Goal: Information Seeking & Learning: Learn about a topic

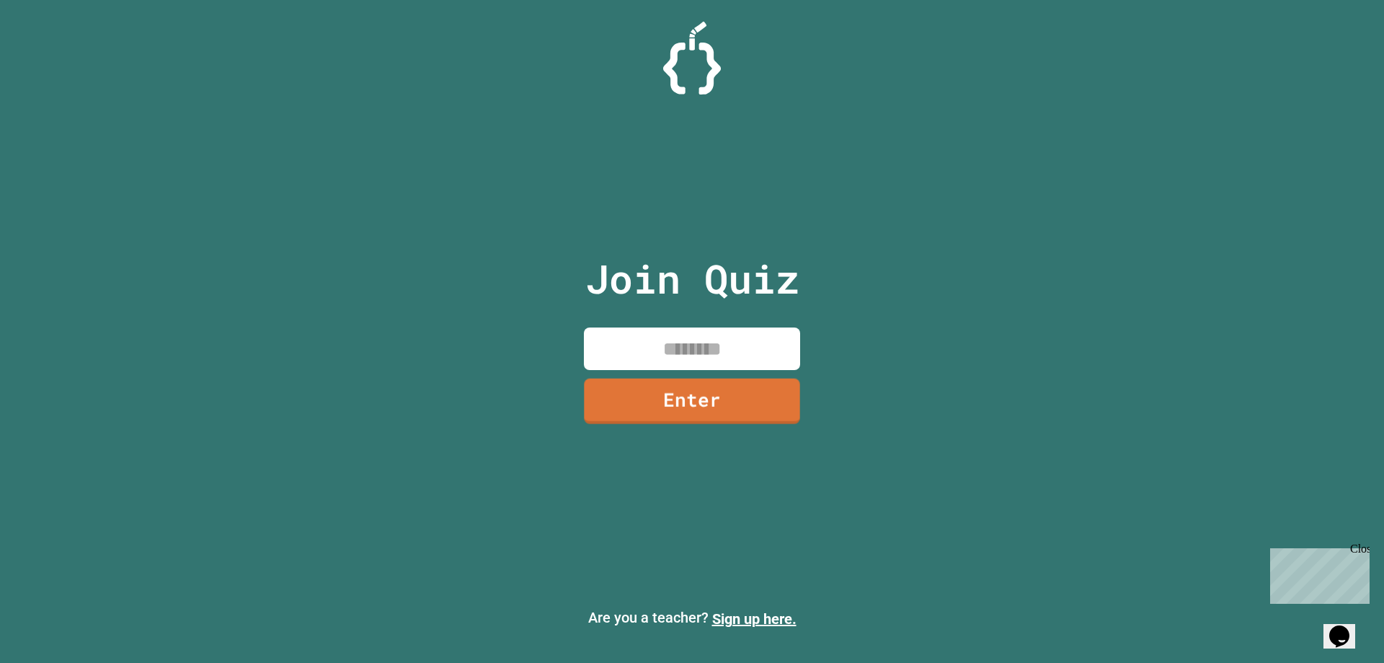
click at [753, 358] on input at bounding box center [692, 348] width 216 height 43
type input "********"
click at [758, 395] on link "Enter" at bounding box center [691, 400] width 213 height 48
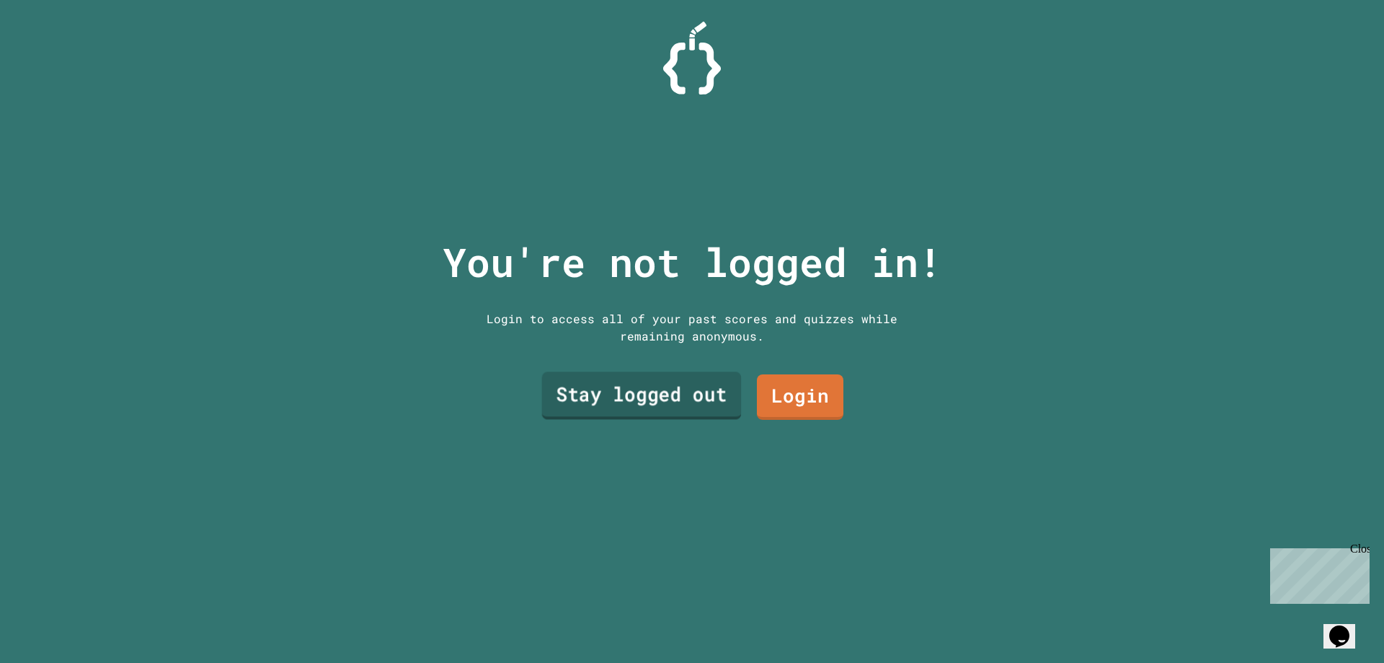
click at [701, 395] on link "Stay logged out" at bounding box center [642, 396] width 200 height 48
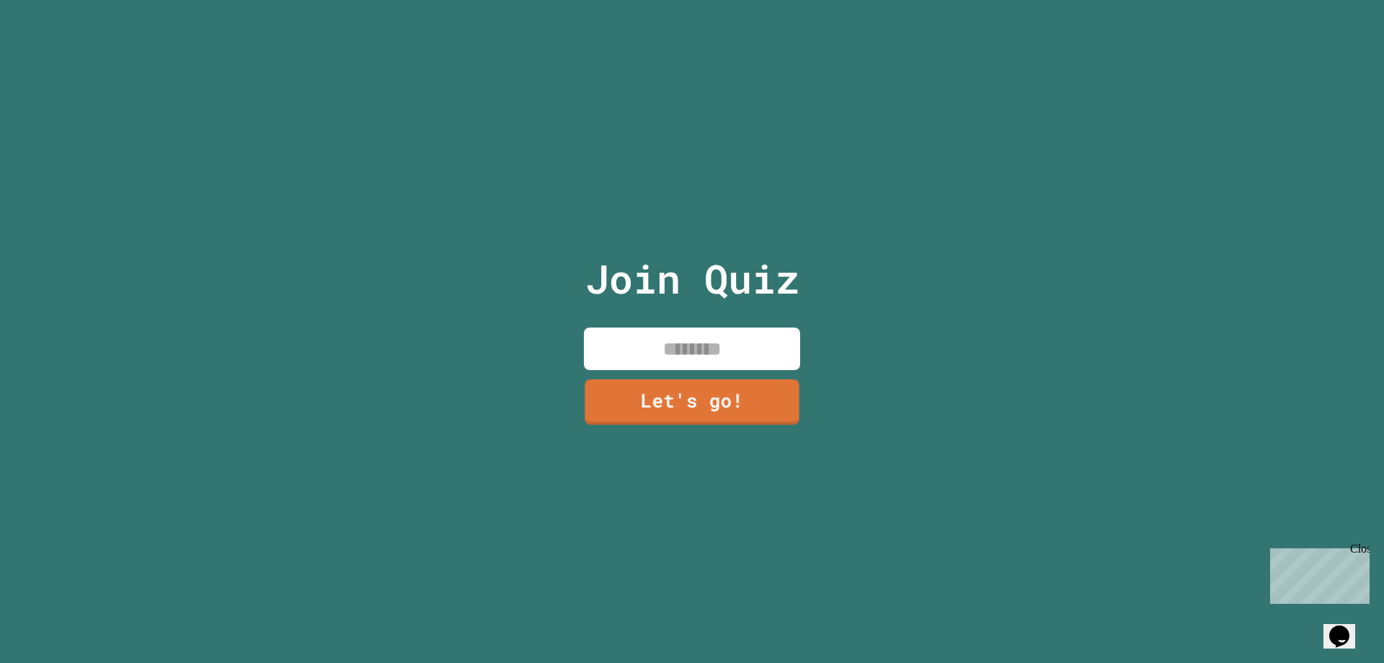
click at [712, 345] on input at bounding box center [692, 348] width 216 height 43
type input "******"
click at [700, 380] on link "Let's go!" at bounding box center [692, 400] width 215 height 48
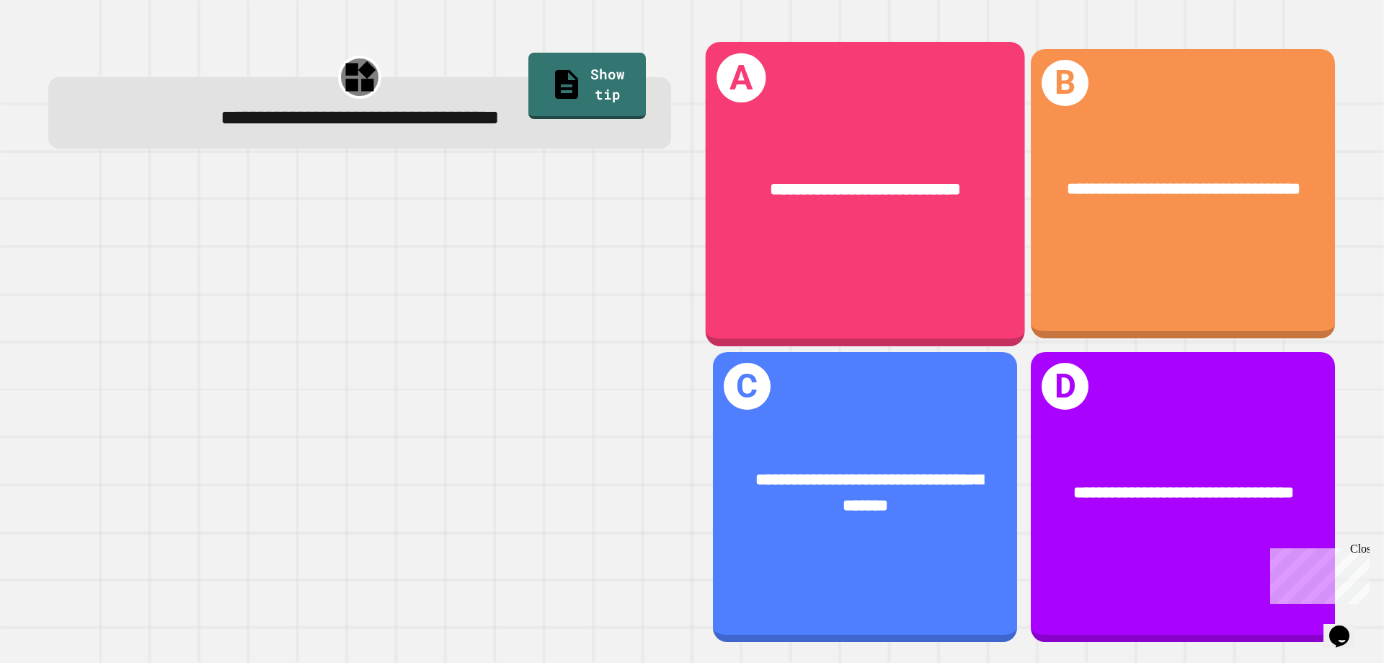
drag, startPoint x: 991, startPoint y: 180, endPoint x: 397, endPoint y: 259, distance: 598.5
click at [378, 265] on div at bounding box center [359, 410] width 623 height 466
click at [874, 216] on div "**********" at bounding box center [865, 189] width 319 height 97
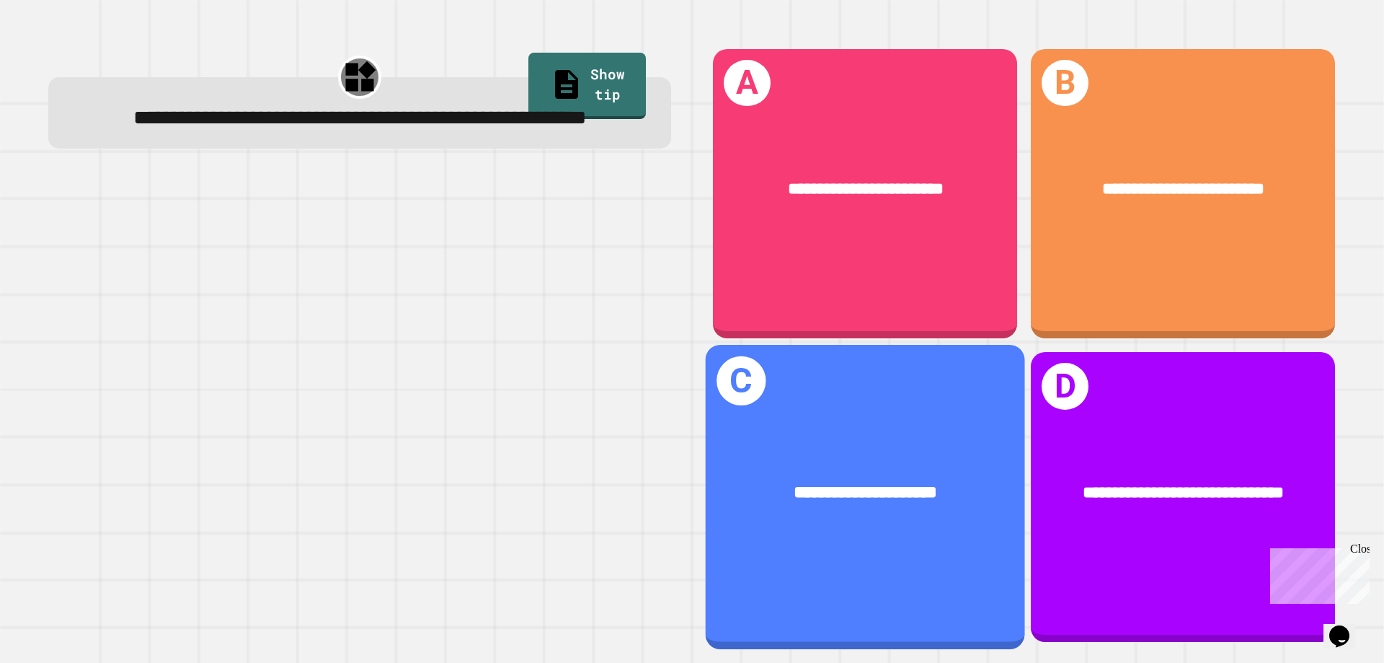
click at [964, 502] on div "**********" at bounding box center [865, 493] width 319 height 97
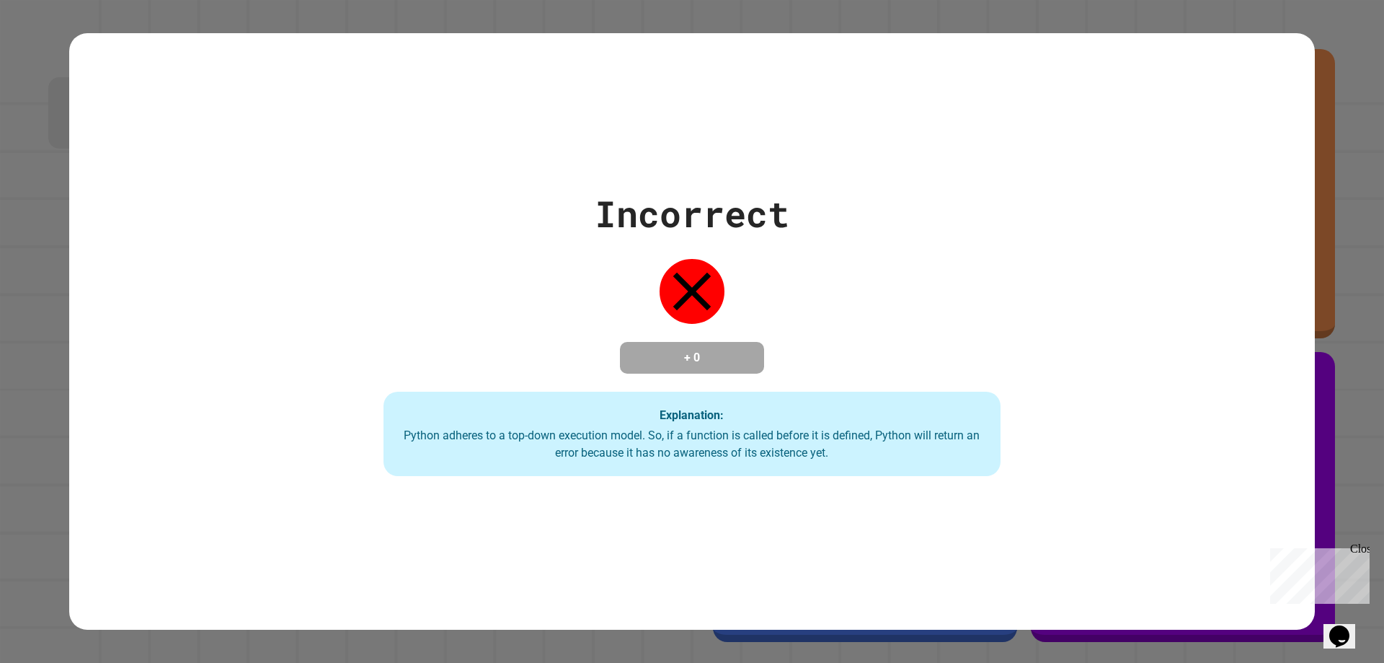
click at [1321, 59] on div "Incorrect + 0 Explanation: Python adheres to a top-down execution model. So, if…" at bounding box center [692, 331] width 1384 height 663
click at [1321, 58] on div "Incorrect + 0 Explanation: Python adheres to a top-down execution model. So, if…" at bounding box center [692, 331] width 1384 height 663
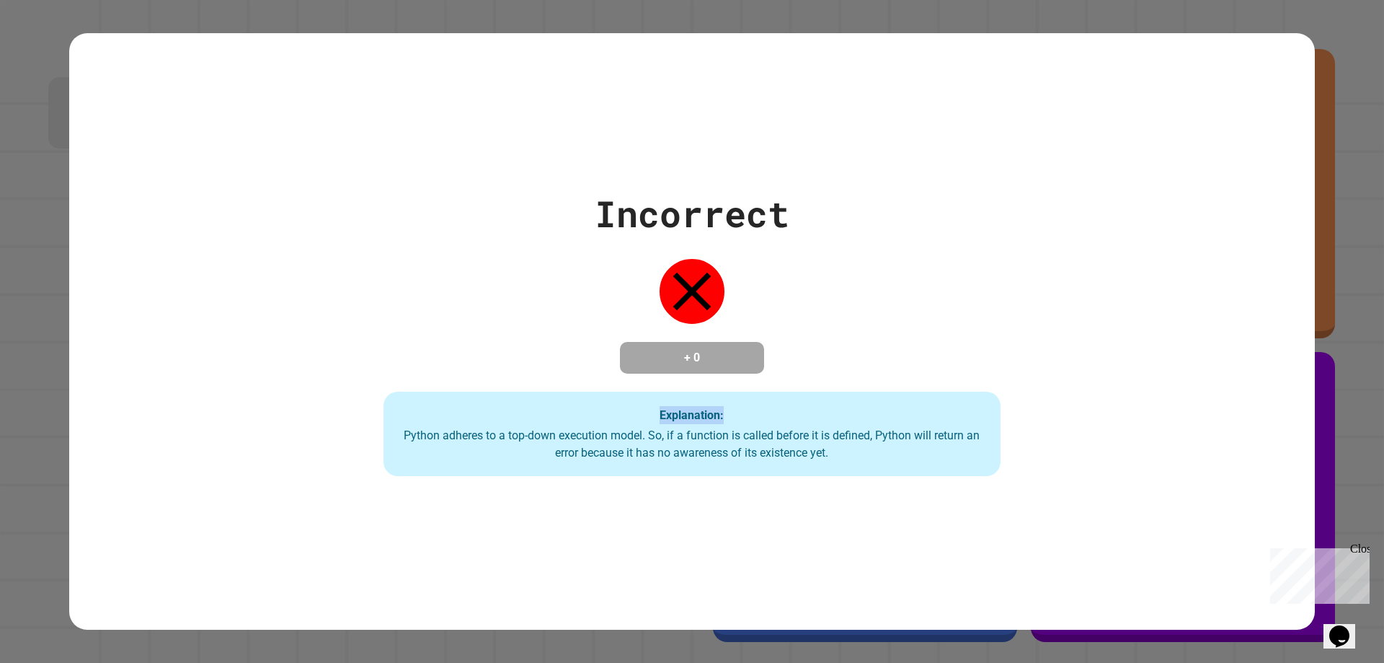
click at [1321, 58] on div "Incorrect + 0 Explanation: Python adheres to a top-down execution model. So, if…" at bounding box center [692, 331] width 1384 height 663
click at [996, 337] on div "Incorrect + 0 Explanation: Python adheres to a top-down execution model. So, if…" at bounding box center [692, 332] width 881 height 290
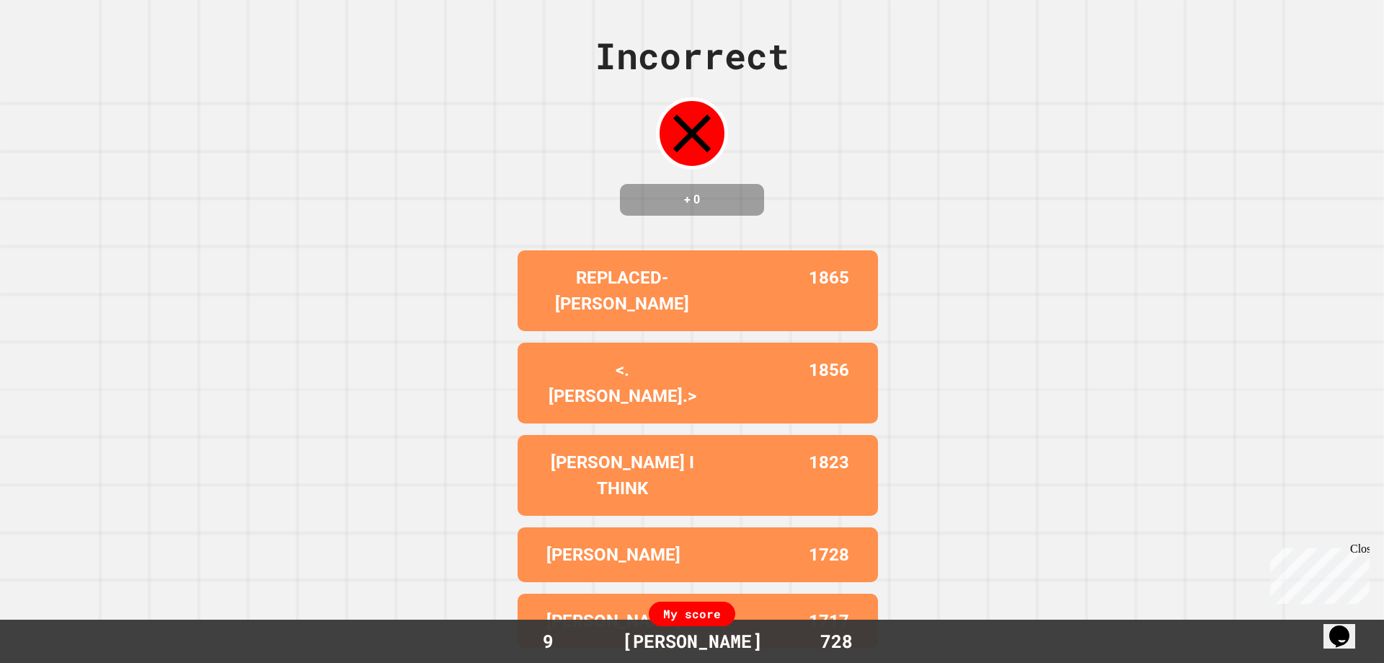
click at [1361, 550] on div "Close" at bounding box center [1359, 551] width 18 height 18
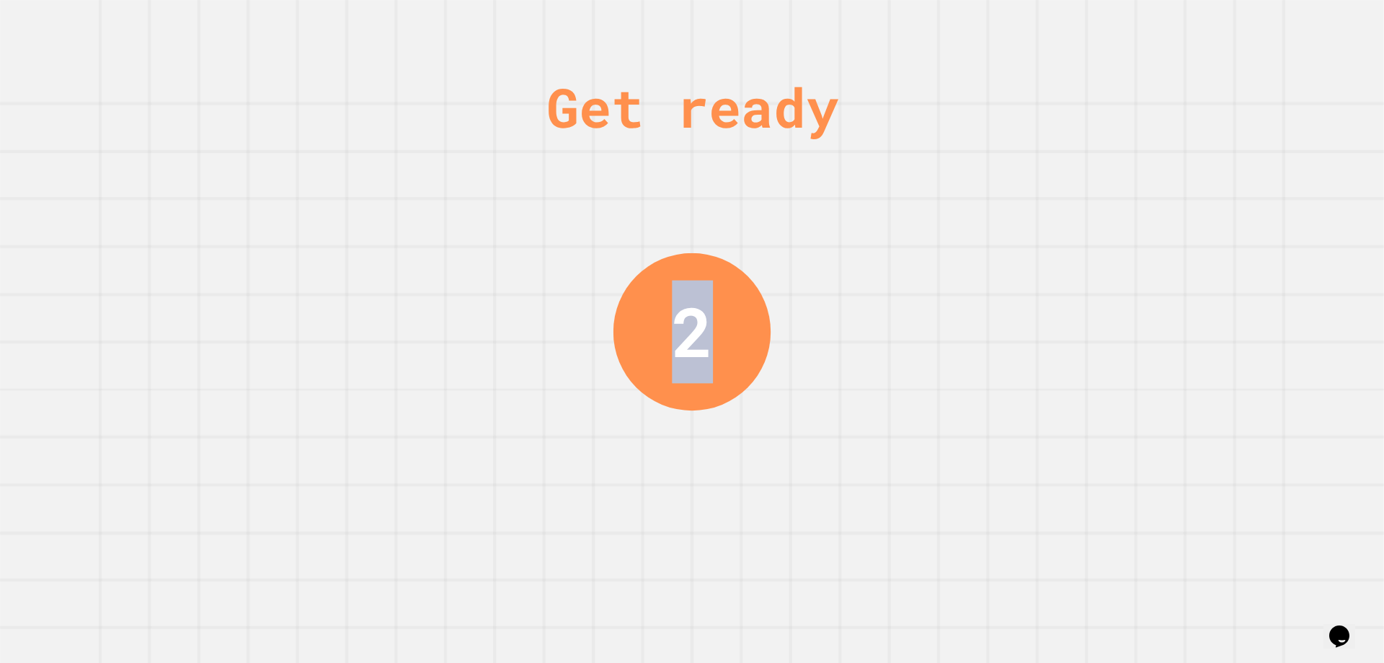
drag, startPoint x: 694, startPoint y: 322, endPoint x: 668, endPoint y: 322, distance: 26.0
click at [668, 322] on div "2" at bounding box center [692, 330] width 157 height 157
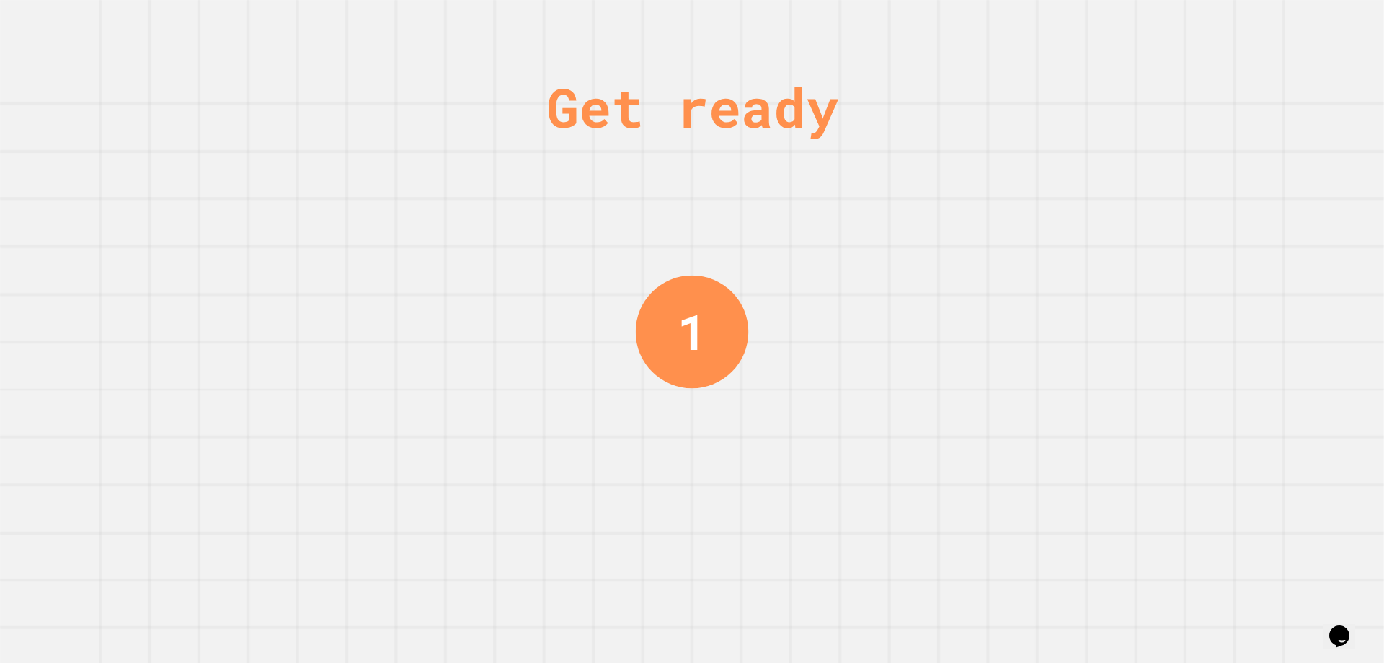
click at [678, 307] on div "1" at bounding box center [693, 332] width 30 height 74
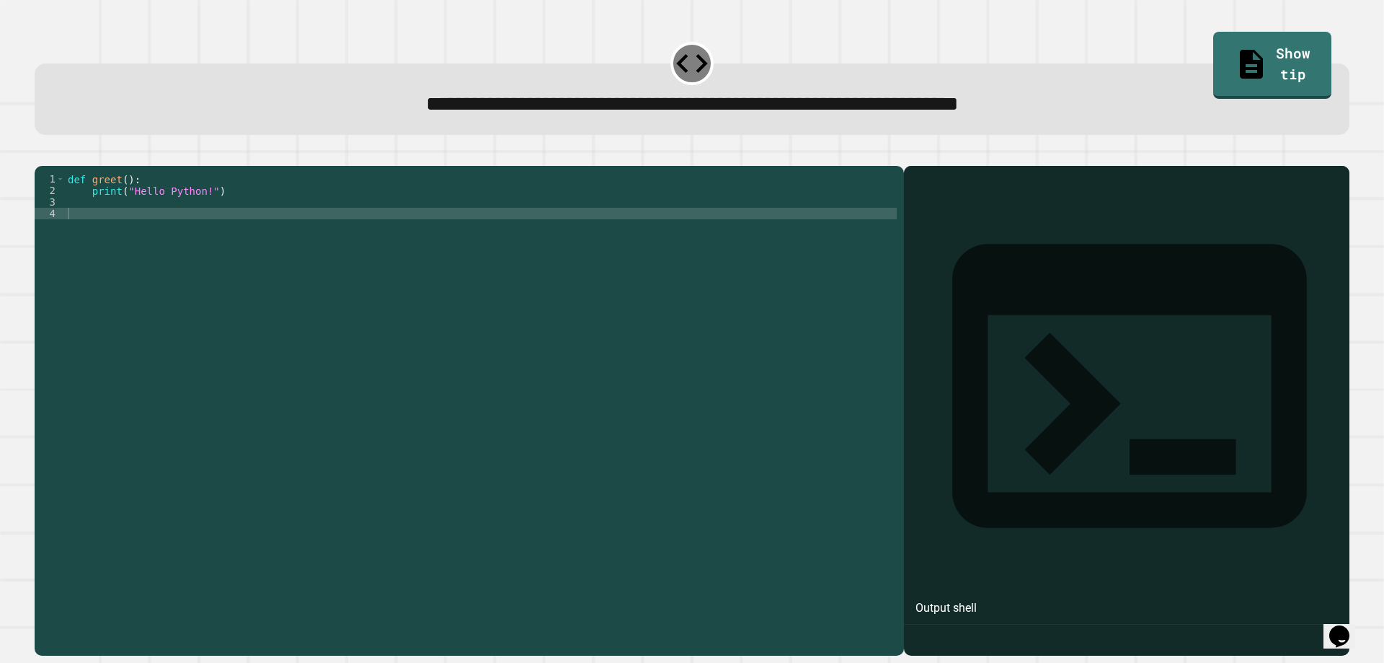
click at [91, 237] on div "def greet ( ) : print ( "Hello Python!" )" at bounding box center [481, 392] width 832 height 438
click at [66, 235] on div "def greet ( ) : print ( "Hello Python!" ) ( "hello python" )" at bounding box center [481, 392] width 832 height 438
click at [42, 154] on icon "button" at bounding box center [42, 154] width 0 height 0
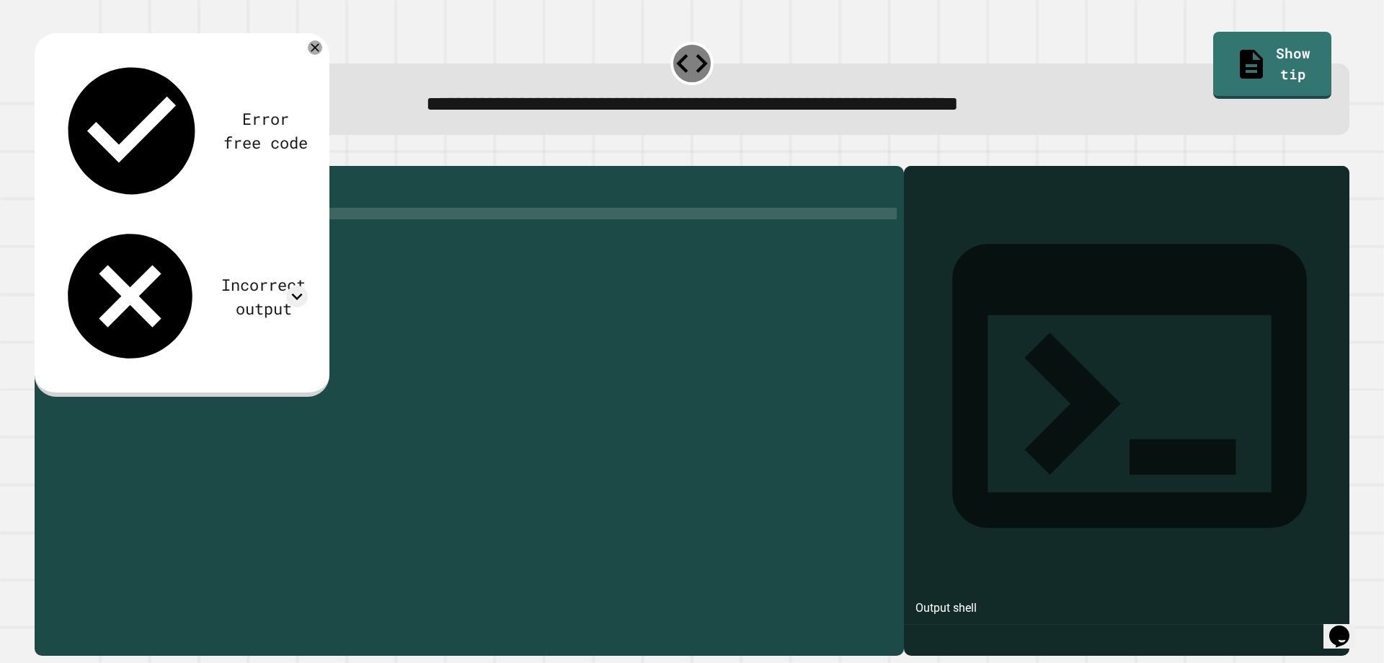
click at [159, 235] on div "def greet ( ) : print ( "Hello Python!" ) ( "hello python" )" at bounding box center [481, 392] width 832 height 438
click at [77, 233] on div "def greet ( ) : print ( "Hello Python!" ) ( "hello python)" at bounding box center [481, 392] width 832 height 438
click at [110, 235] on div "def greet ( ) : print ( "Hello Python!" ) ( hello python )" at bounding box center [481, 392] width 832 height 438
click at [42, 154] on icon "button" at bounding box center [42, 154] width 0 height 0
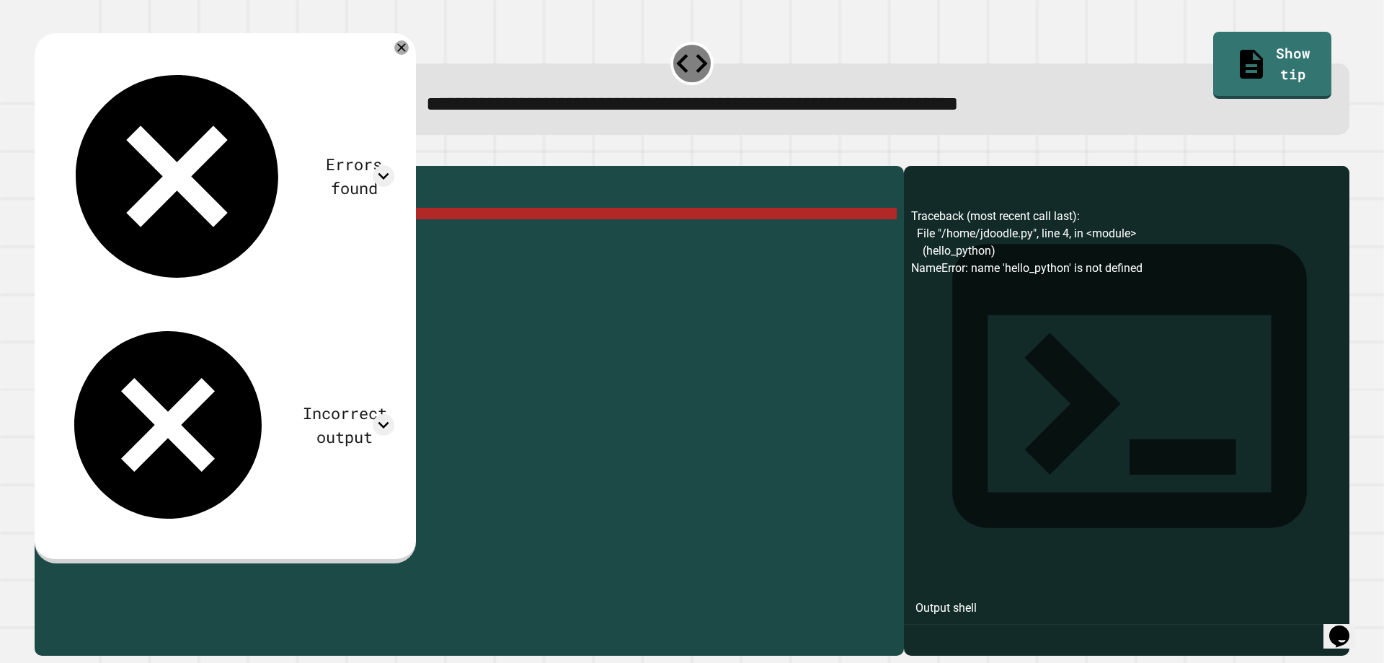
click at [146, 235] on div "def greet ( ) : print ( "Hello Python!" ) ( hello_python )" at bounding box center [481, 392] width 832 height 438
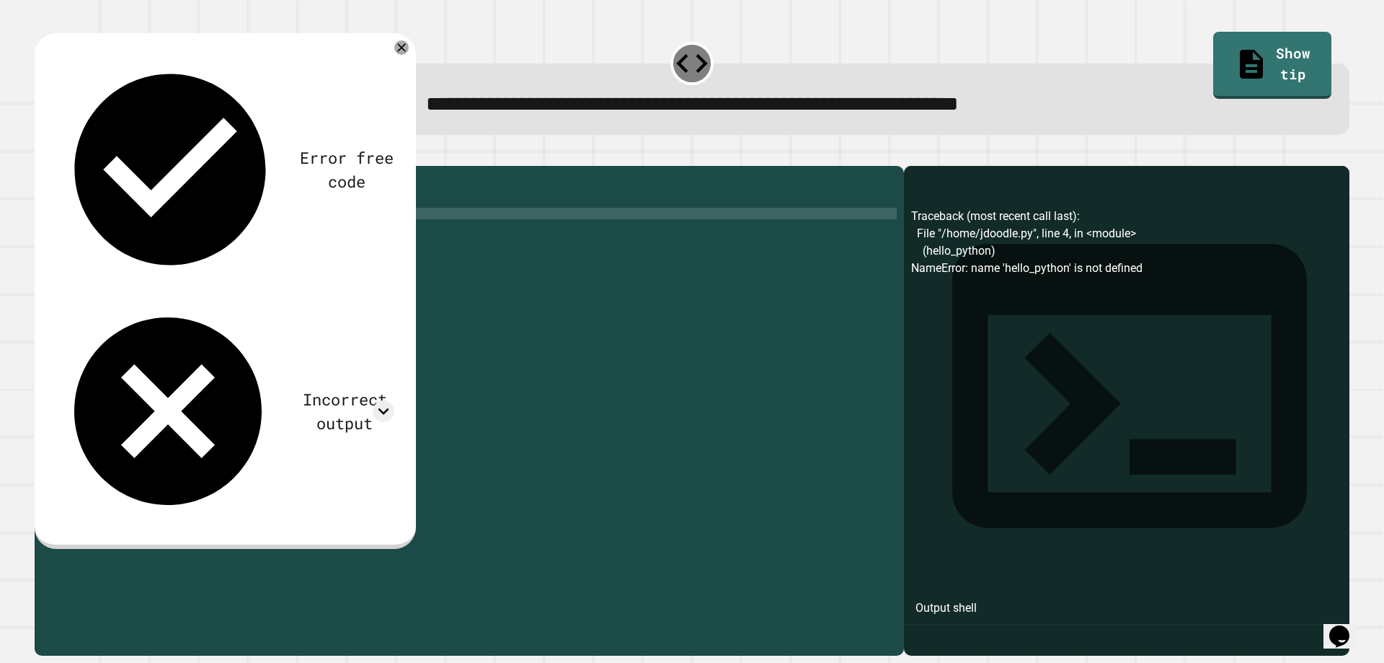
click at [75, 234] on div "def greet ( ) : print ( "Hello Python!" ) ( hello_python ")" at bounding box center [481, 392] width 832 height 438
click at [68, 243] on div "def greet ( ) : print ( "Hello Python!" ) ( "hello_python" )" at bounding box center [481, 392] width 832 height 438
click at [65, 236] on div "def greet ( ) : print ( "Hello Python!" ) ( "hello_python" )" at bounding box center [481, 392] width 832 height 438
click at [42, 154] on icon "button" at bounding box center [42, 154] width 0 height 0
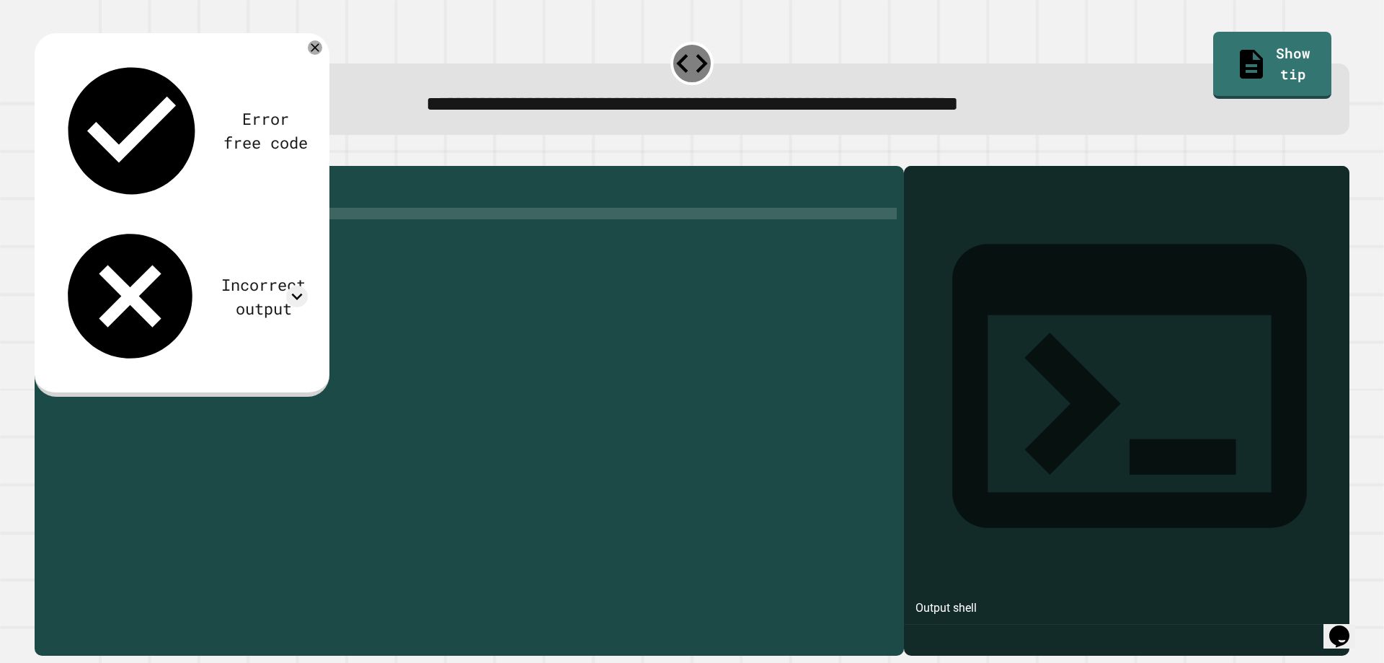
click at [87, 239] on div "def greet ( ) : print ( "Hello Python!" ) ( "hello_python" )" at bounding box center [481, 392] width 832 height 438
click at [93, 236] on div "def greet ( ) : print ( "Hello Python!" ) ( "hello_python" )" at bounding box center [481, 392] width 832 height 438
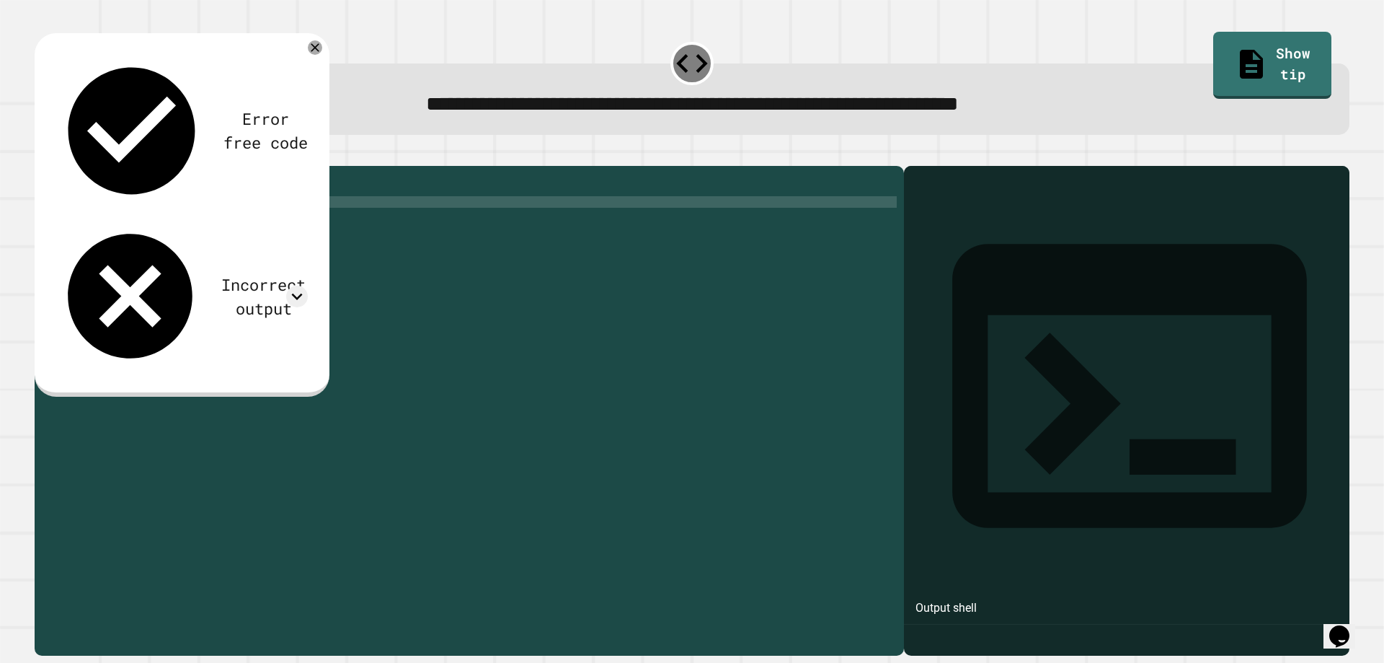
click at [42, 154] on icon "button" at bounding box center [42, 154] width 0 height 0
click at [156, 222] on div "def greet ( ) : print ( "Hello Python!" ) ( "hello_python" )" at bounding box center [481, 392] width 832 height 438
click at [115, 224] on div "def greet ( ) : print ( "Hello Python!" ) ( "hello_python" )" at bounding box center [481, 392] width 832 height 438
click at [42, 154] on button "button" at bounding box center [42, 154] width 0 height 0
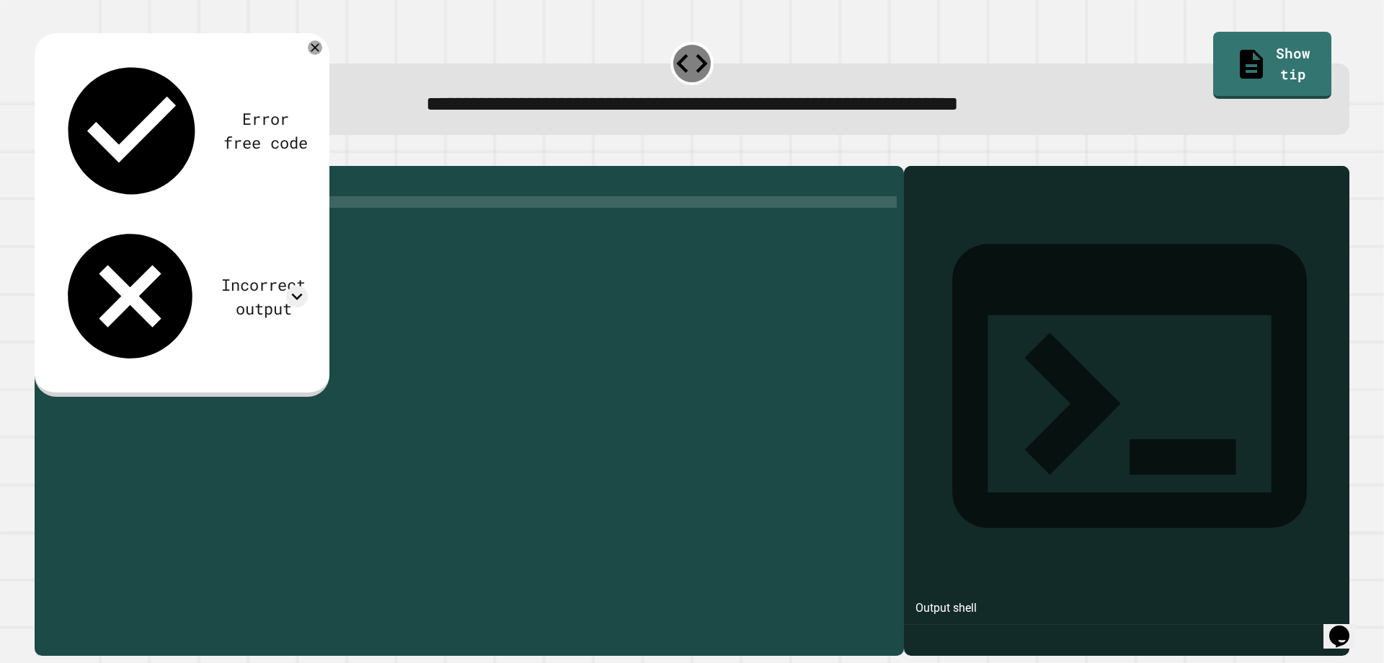
click at [156, 224] on div "def greet ( ) : print ( "Hello Python!" ) ( "hello python" )" at bounding box center [481, 392] width 832 height 438
click at [77, 220] on div "def greet ( ) : print ( "Hello Python!" ) ( "hello python)" at bounding box center [481, 392] width 832 height 438
click at [42, 154] on icon "button" at bounding box center [42, 154] width 0 height 0
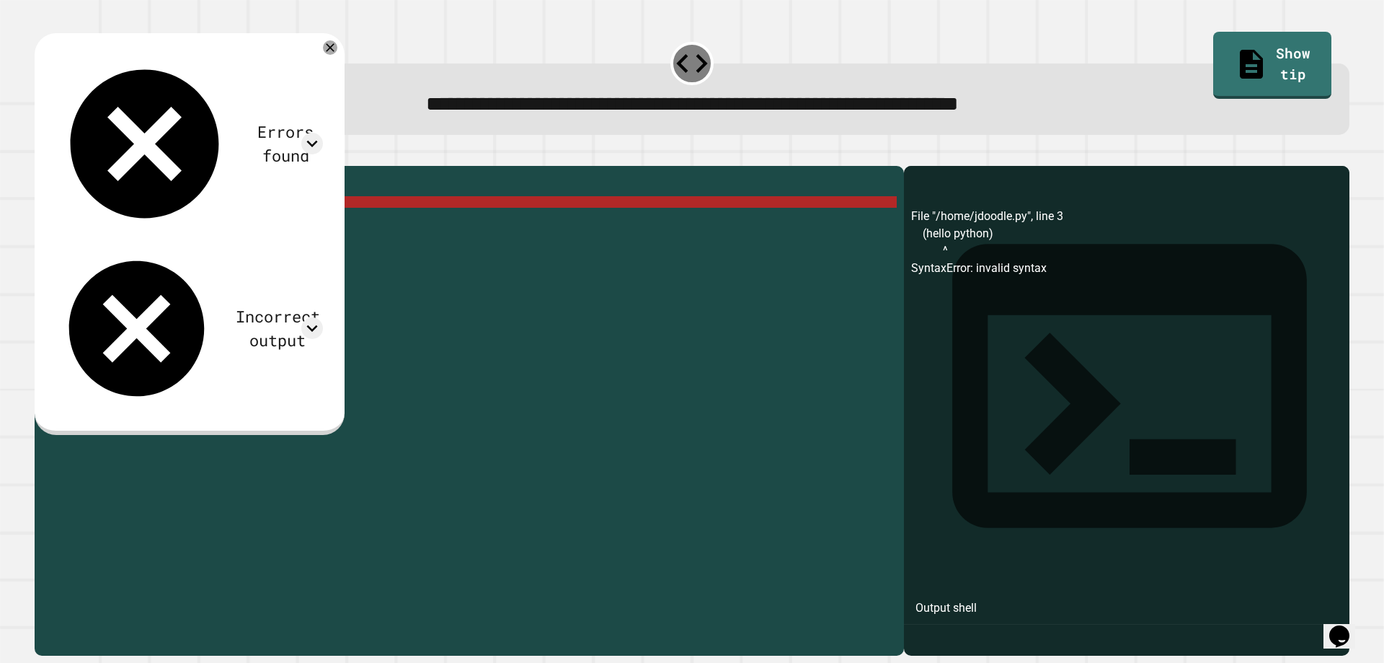
click at [110, 222] on div "def greet ( ) : print ( "Hello Python!" ) ( hello python )" at bounding box center [481, 392] width 832 height 438
click at [146, 220] on div "def greet ( ) : print ( "Hello Python!" ) ( hello python )" at bounding box center [481, 392] width 832 height 438
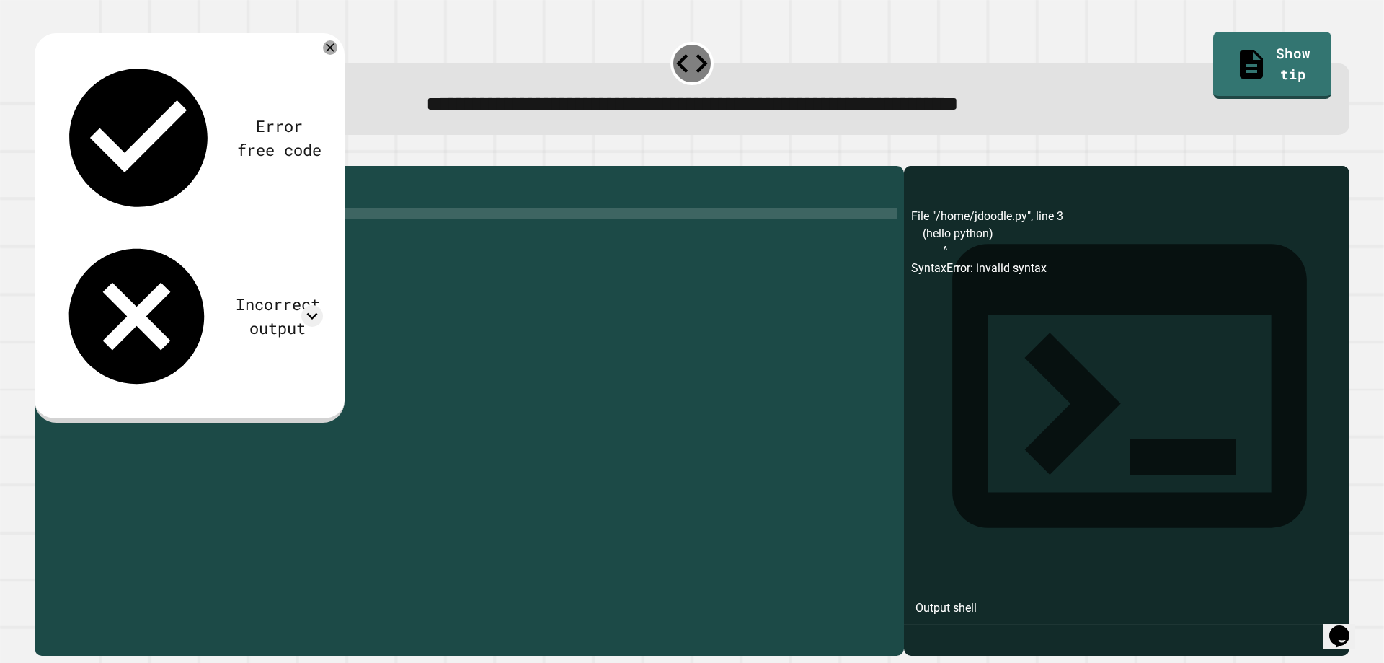
scroll to position [0, 0]
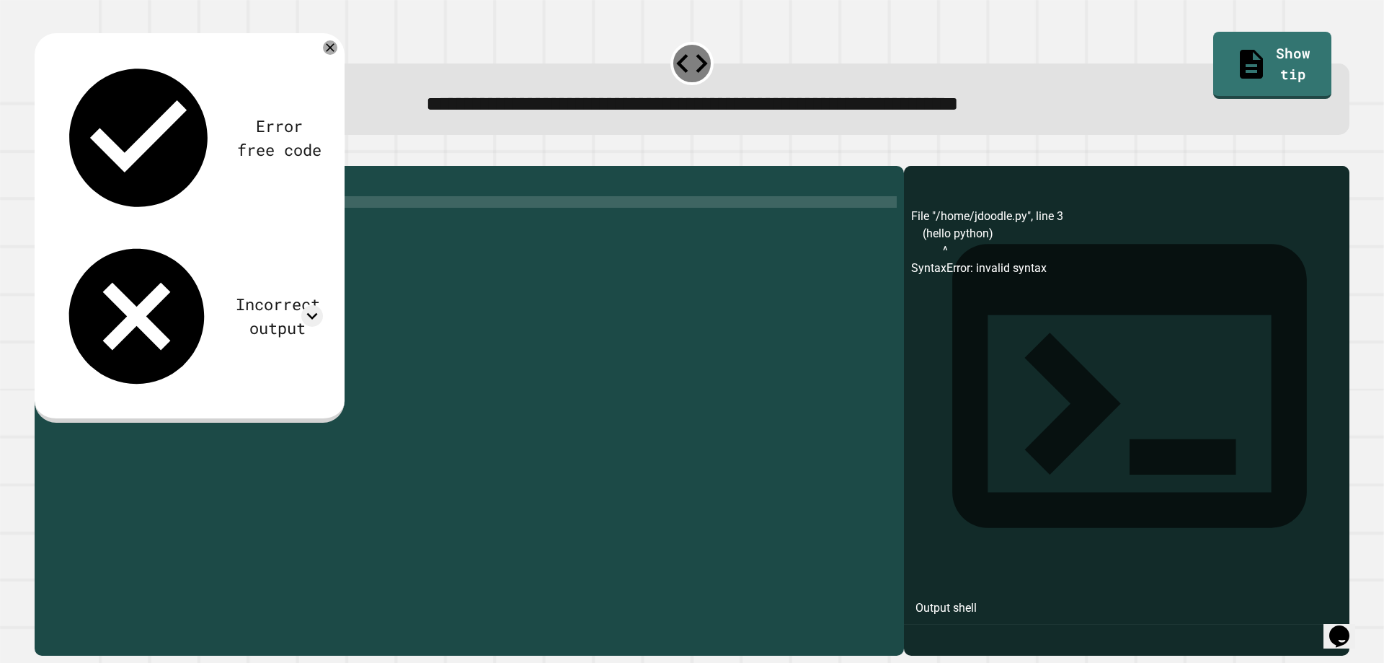
click at [73, 222] on div "def greet ( ) : print ( "Hello Python!" ) ( hello python ")" at bounding box center [481, 392] width 832 height 438
click at [153, 223] on div "def greet ( ) : print ( "Hello Python!" ) ( "hello python" )" at bounding box center [481, 392] width 832 height 438
click at [42, 154] on button "button" at bounding box center [42, 154] width 0 height 0
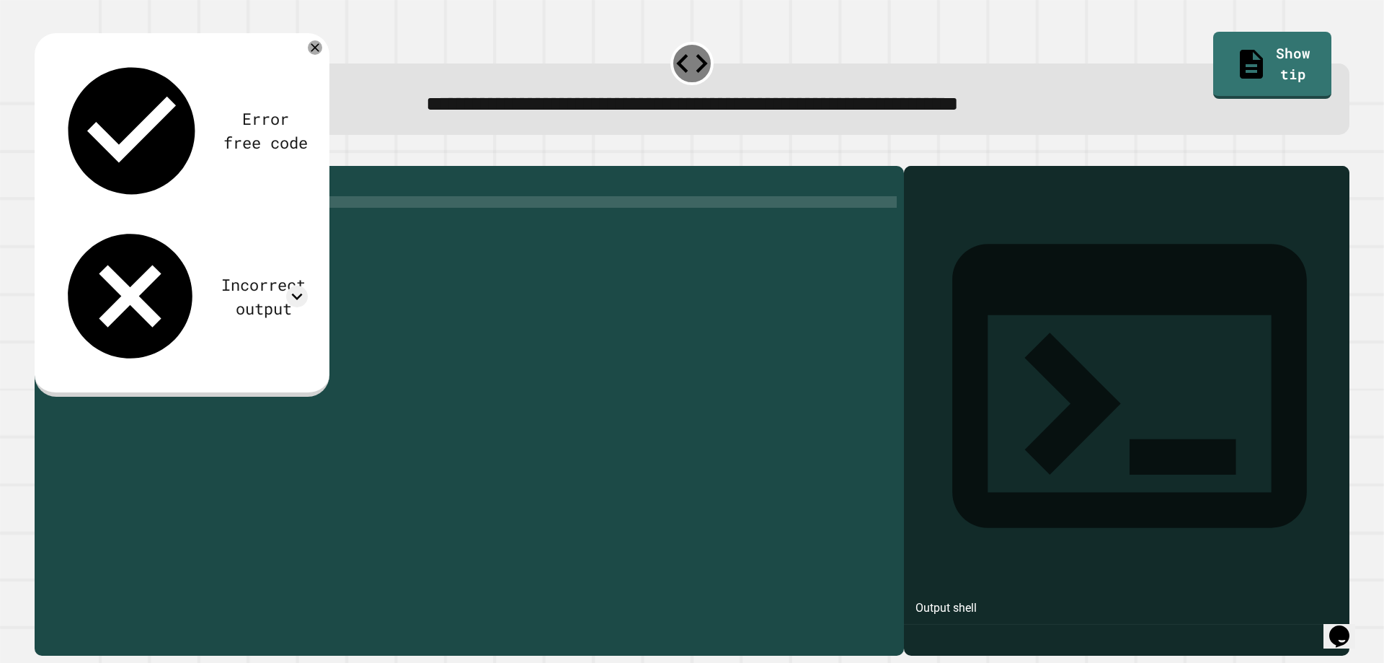
click at [117, 225] on div "def greet ( ) : print ( "Hello Python!" ) ( "hello python!" )" at bounding box center [481, 392] width 832 height 438
click at [42, 154] on button "button" at bounding box center [42, 154] width 0 height 0
click at [114, 223] on div "def greet ( ) : print ( "Hello Python!" ) ( "hello_python!" )" at bounding box center [481, 392] width 832 height 438
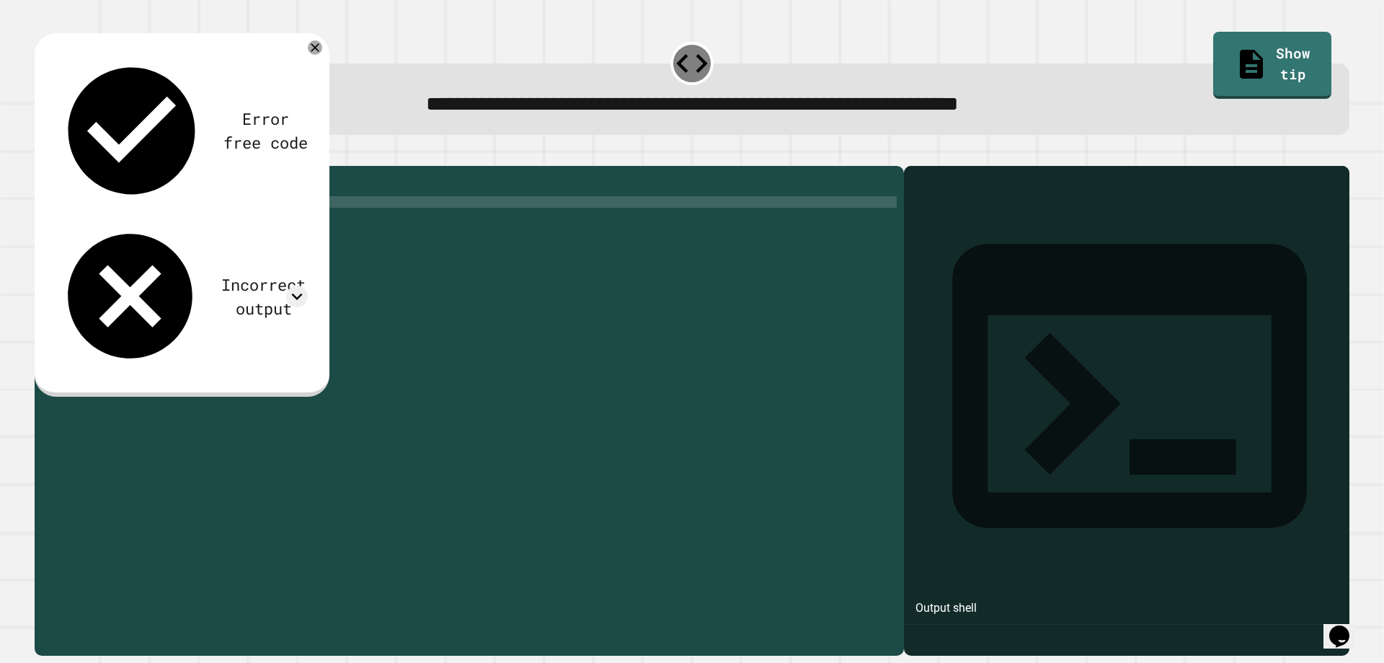
click at [122, 225] on div "def greet ( ) : print ( "Hello Python!" ) ( "hello python!" )" at bounding box center [481, 392] width 832 height 438
click at [84, 224] on div "def greet ( ) : print ( "Hello Python!" ) ( "hello Python!" )" at bounding box center [481, 392] width 832 height 438
type textarea "**********"
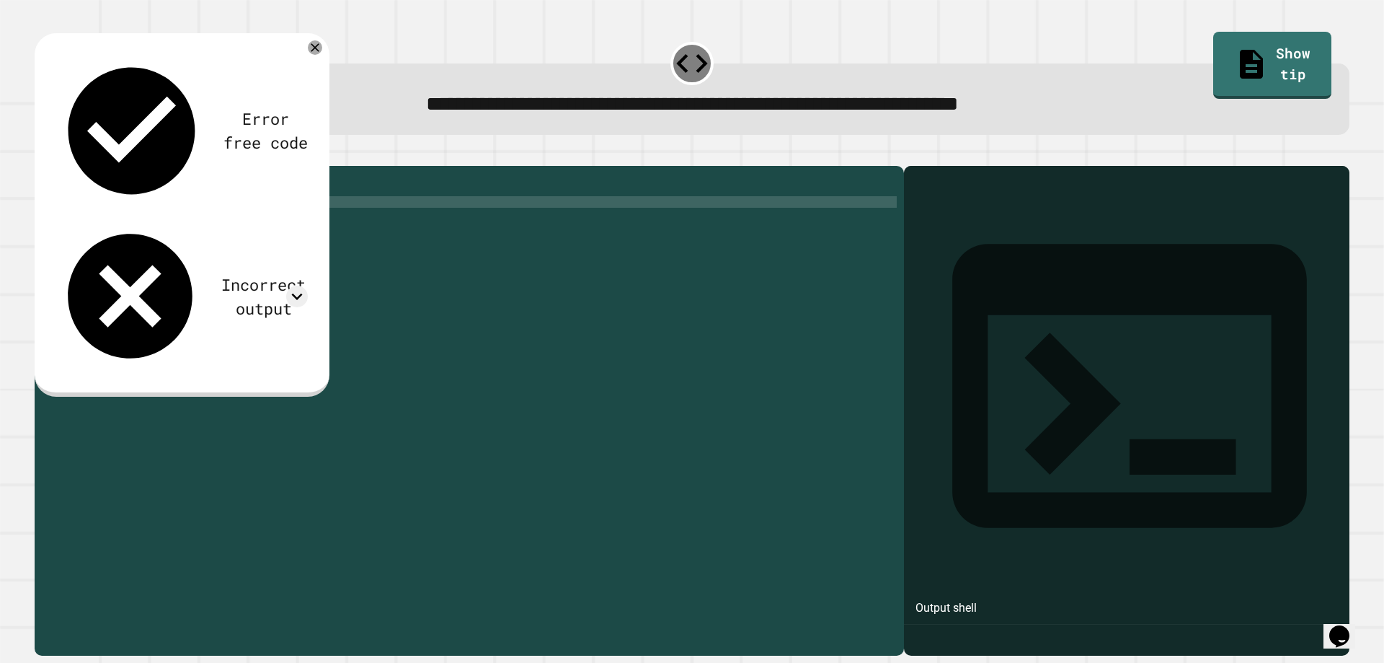
click at [42, 154] on button "button" at bounding box center [42, 154] width 0 height 0
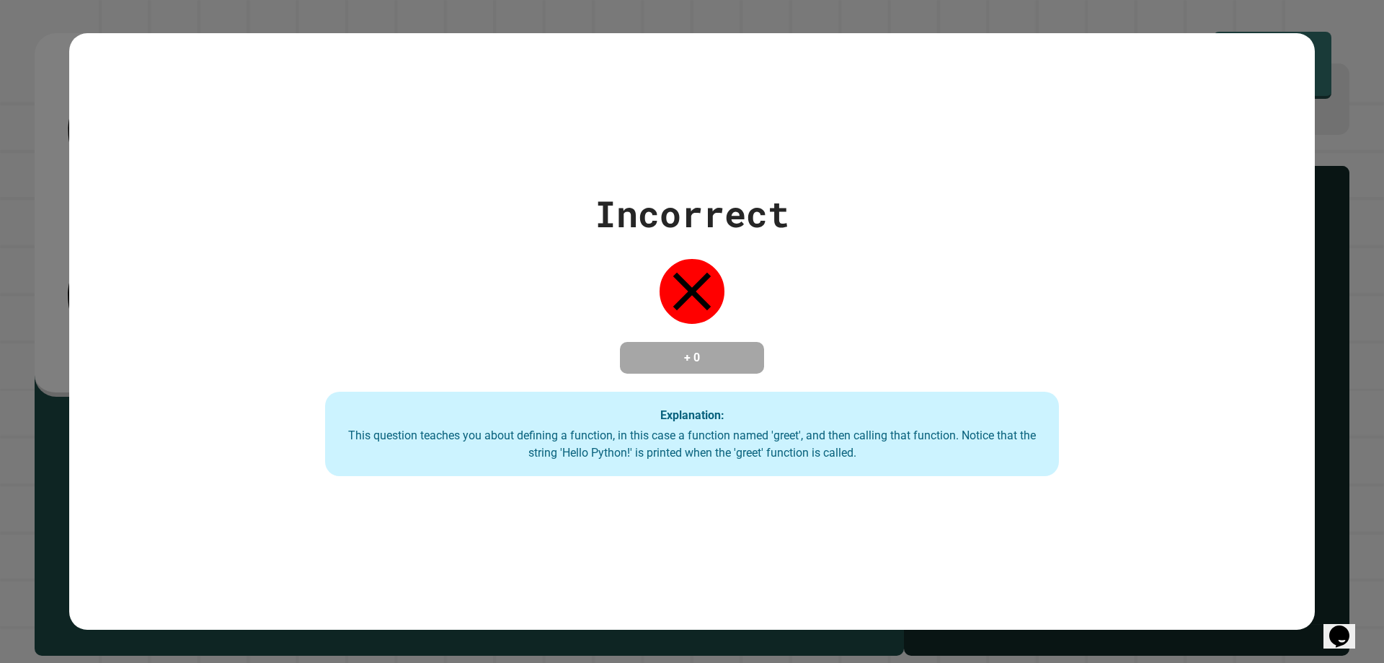
drag, startPoint x: 634, startPoint y: 606, endPoint x: 1041, endPoint y: 342, distance: 484.3
click at [1041, 342] on div "Incorrect + 0 Explanation: This question teaches you about defining a function,…" at bounding box center [692, 332] width 1047 height 290
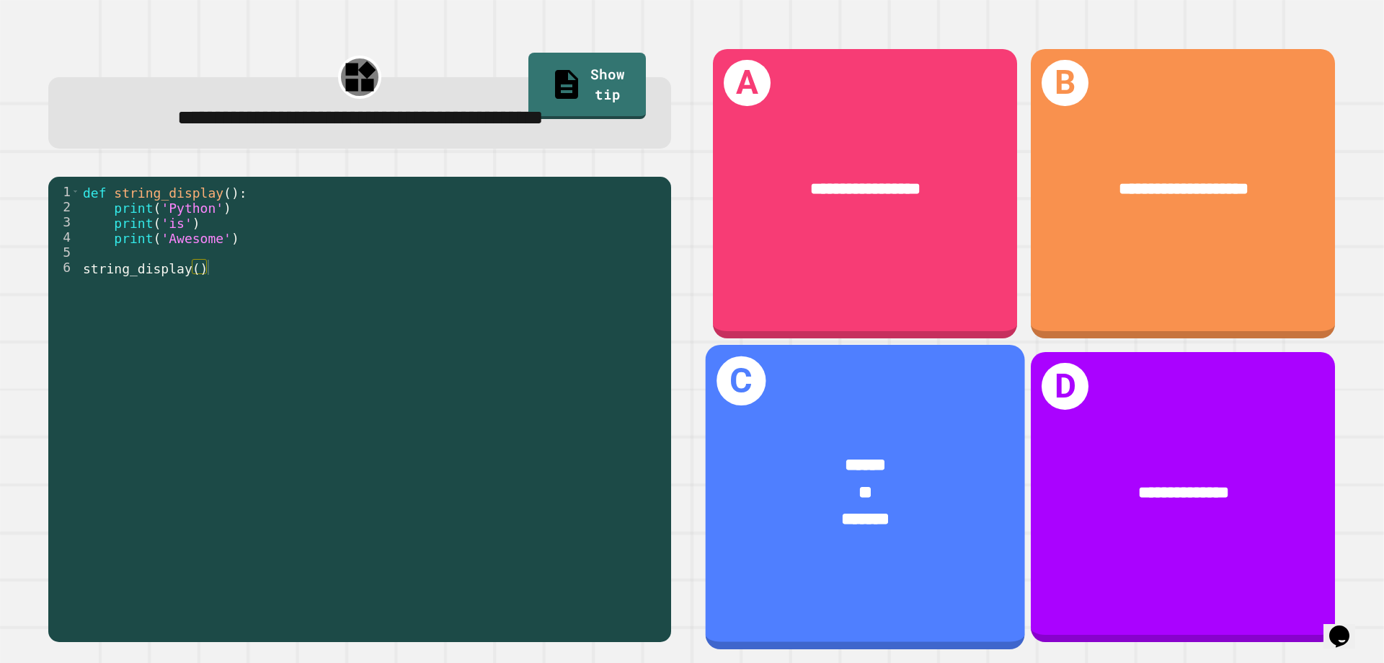
click at [930, 507] on div "*******" at bounding box center [865, 520] width 249 height 27
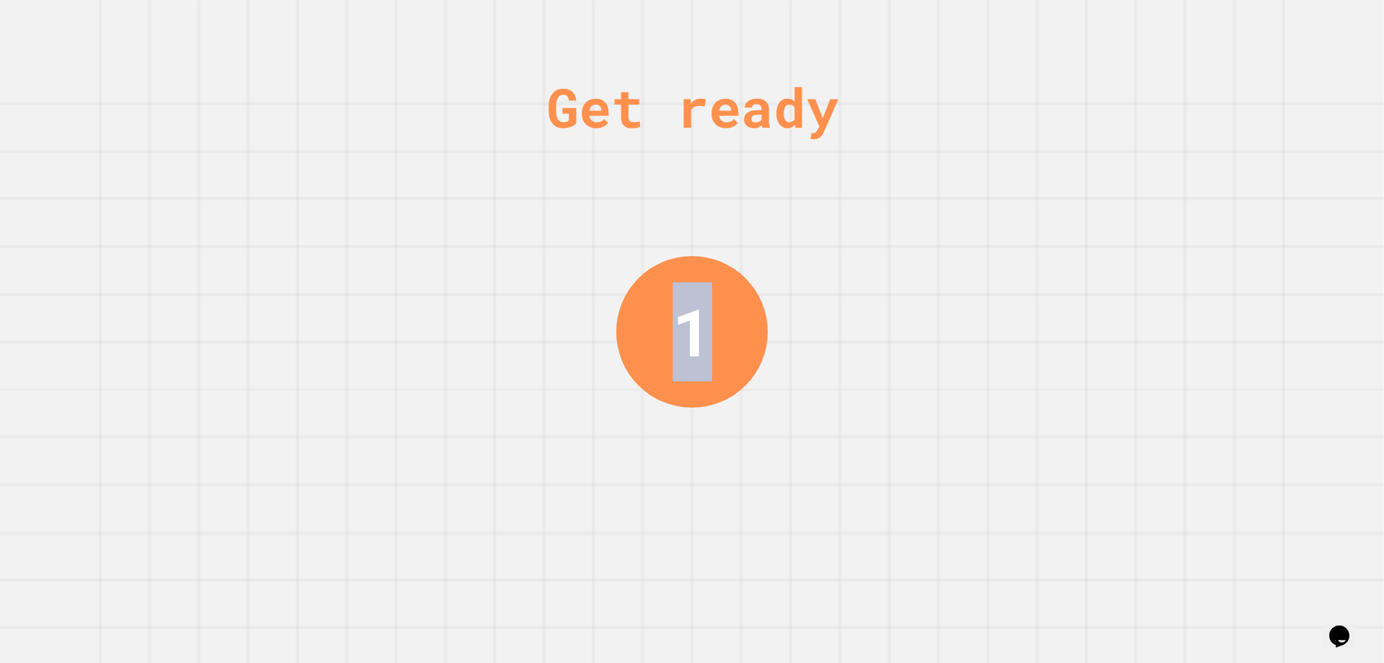
drag, startPoint x: 689, startPoint y: 324, endPoint x: 677, endPoint y: 323, distance: 12.3
click at [677, 323] on div "1" at bounding box center [693, 331] width 40 height 99
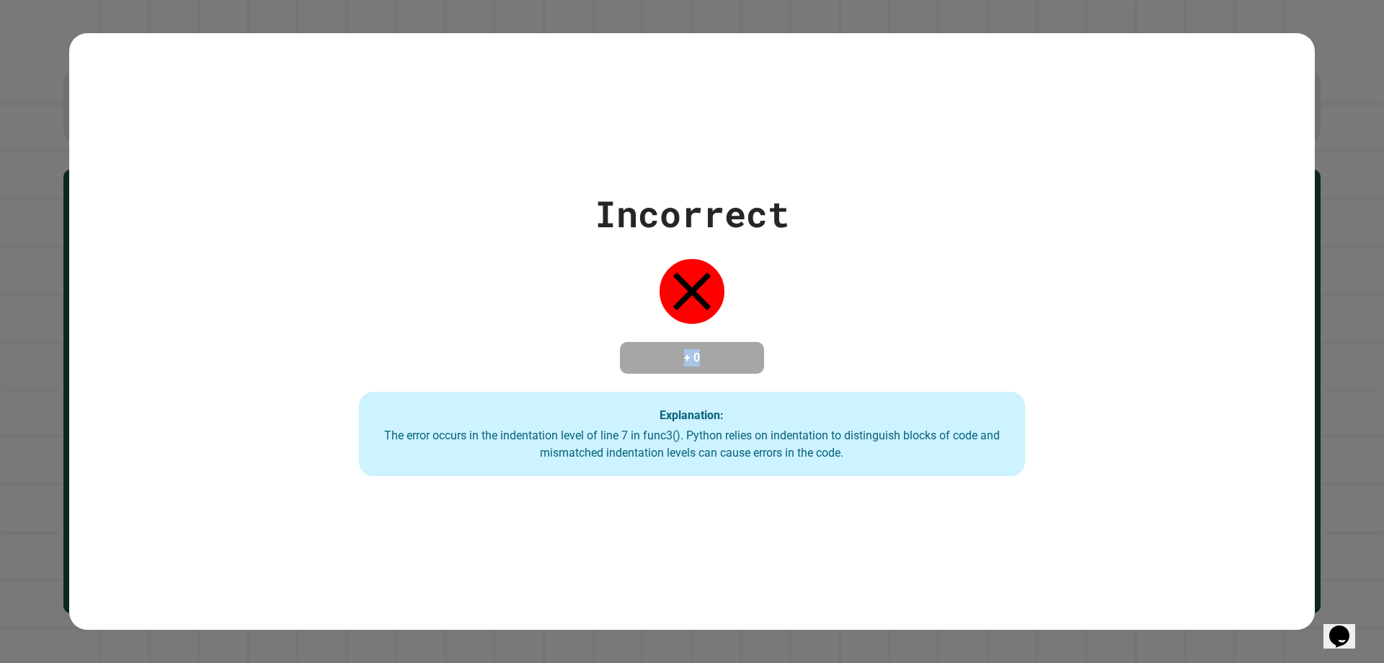
drag, startPoint x: 726, startPoint y: 349, endPoint x: 593, endPoint y: 347, distance: 133.4
click at [593, 347] on div "Incorrect + 0 Explanation: The error occurs in the indentation level of line 7 …" at bounding box center [692, 332] width 951 height 290
click at [909, 349] on div "Incorrect + 0 Explanation: The error occurs in the indentation level of line 7 …" at bounding box center [692, 332] width 951 height 290
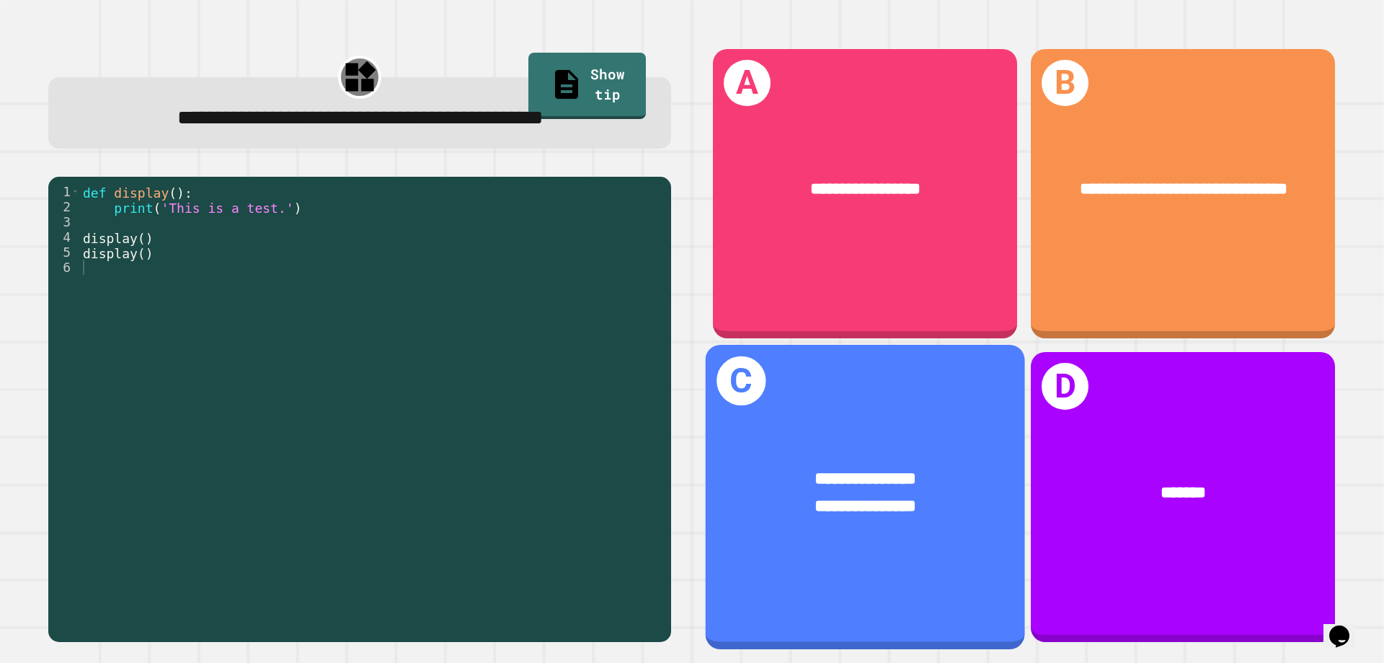
click at [899, 497] on span "**********" at bounding box center [866, 505] width 102 height 17
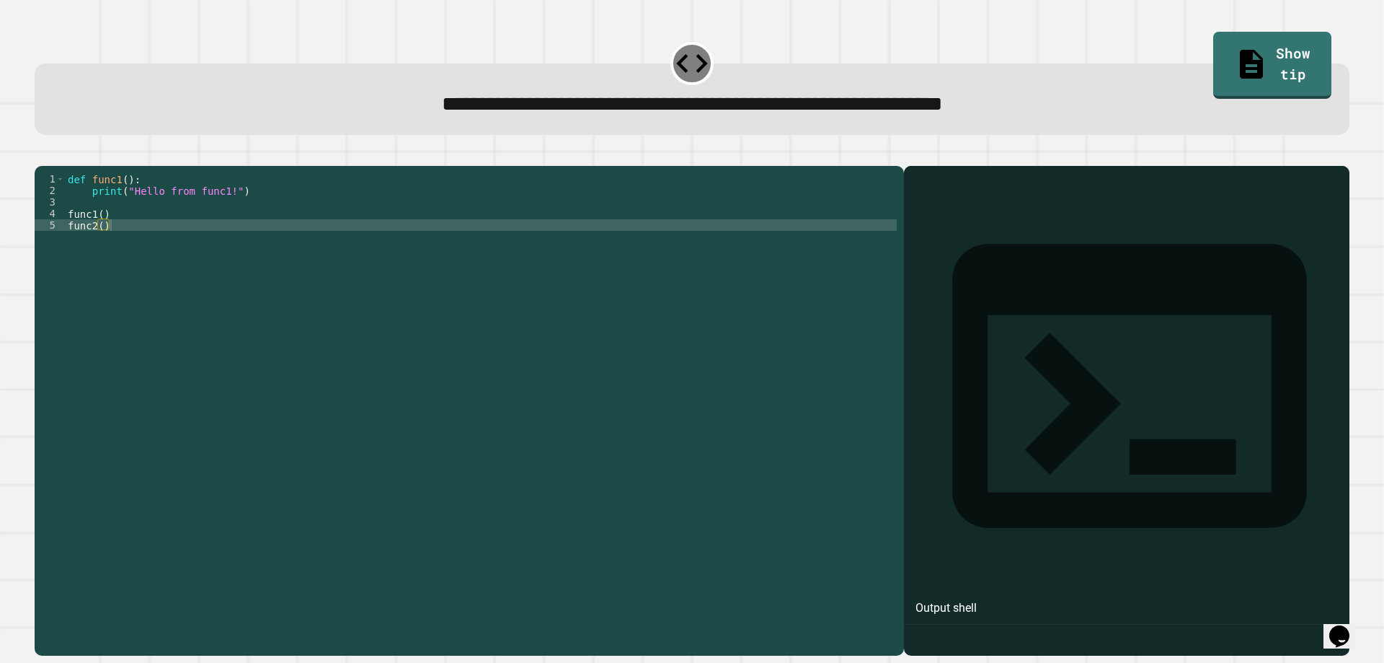
click at [99, 223] on div "def func1 ( ) : print ( "Hello from func1!" ) func1 ( ) func2 ( )" at bounding box center [481, 392] width 832 height 438
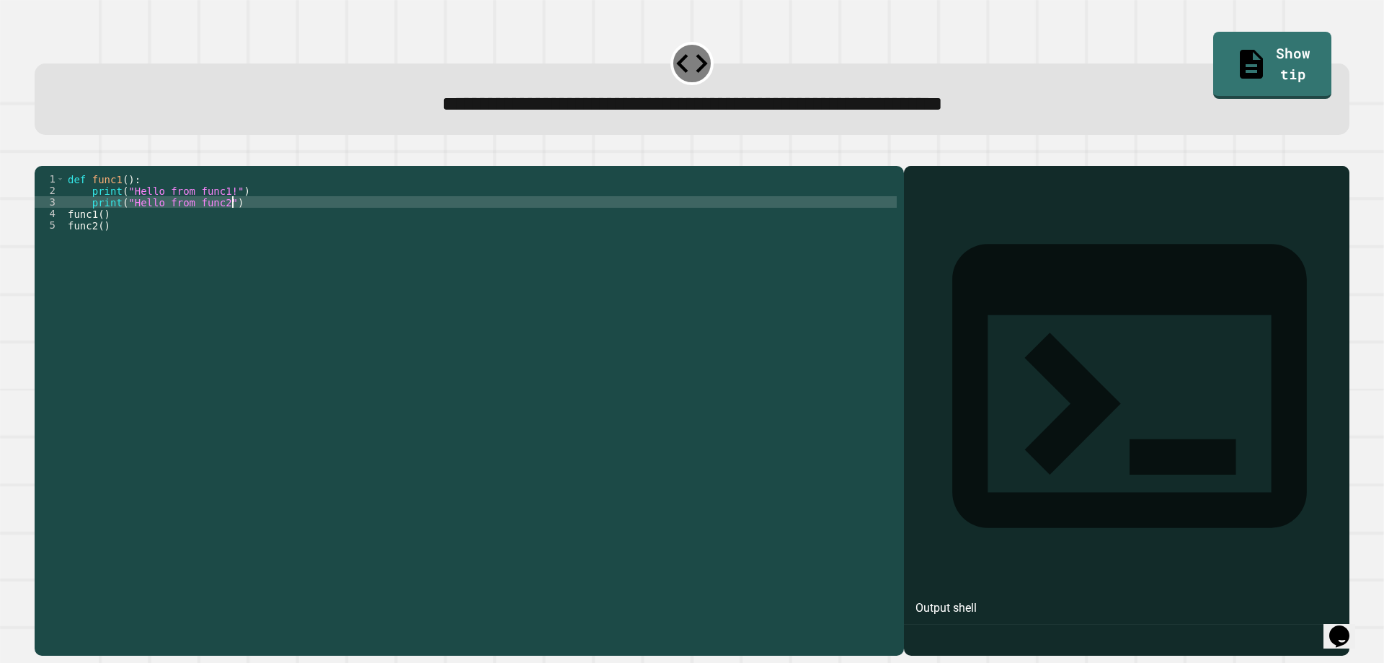
scroll to position [0, 12]
click at [42, 154] on button "button" at bounding box center [42, 154] width 0 height 0
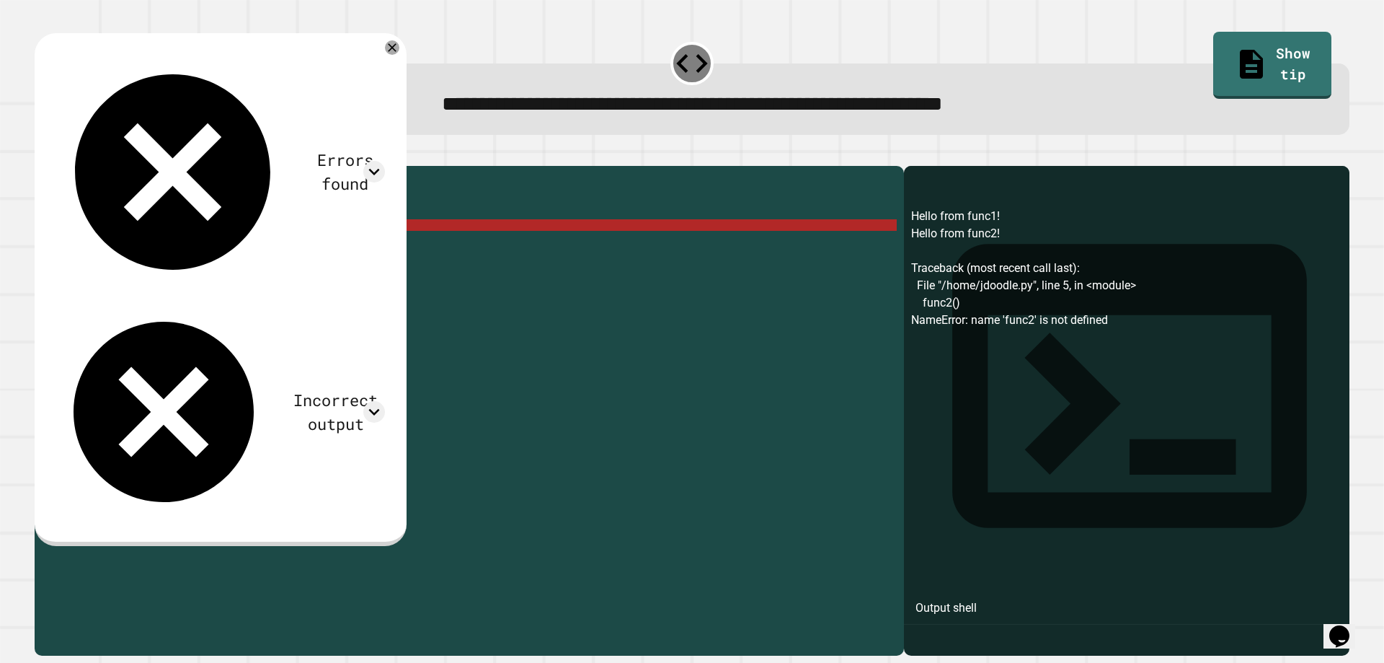
scroll to position [0, 2]
click at [100, 250] on div "def func1 ( ) : print ( "Hello from func1!" ) print ( "Hello from func2!" ) fun…" at bounding box center [481, 392] width 832 height 438
click at [64, 231] on div "5" at bounding box center [50, 225] width 30 height 12
click at [68, 244] on div "def func1 ( ) : print ( "Hello from func1!" ) print ( "Hello from func2!" ) fun…" at bounding box center [481, 392] width 832 height 438
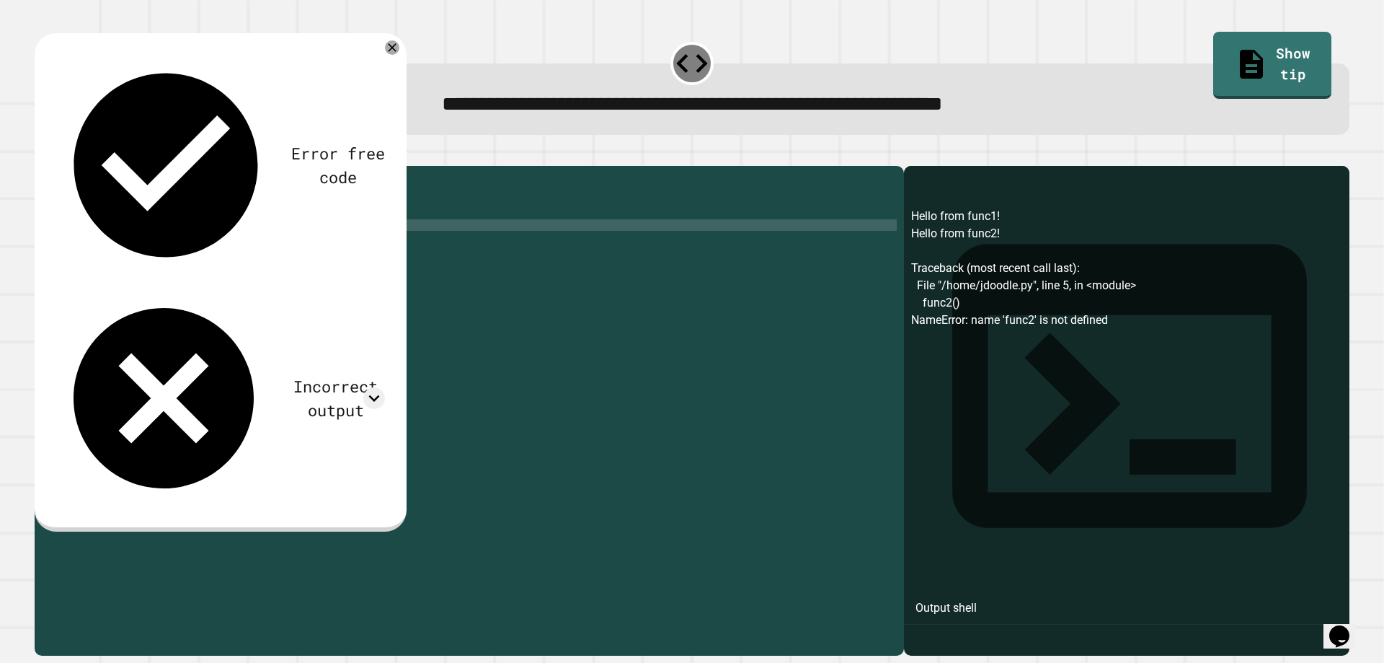
click at [56, 164] on icon "button" at bounding box center [52, 163] width 8 height 10
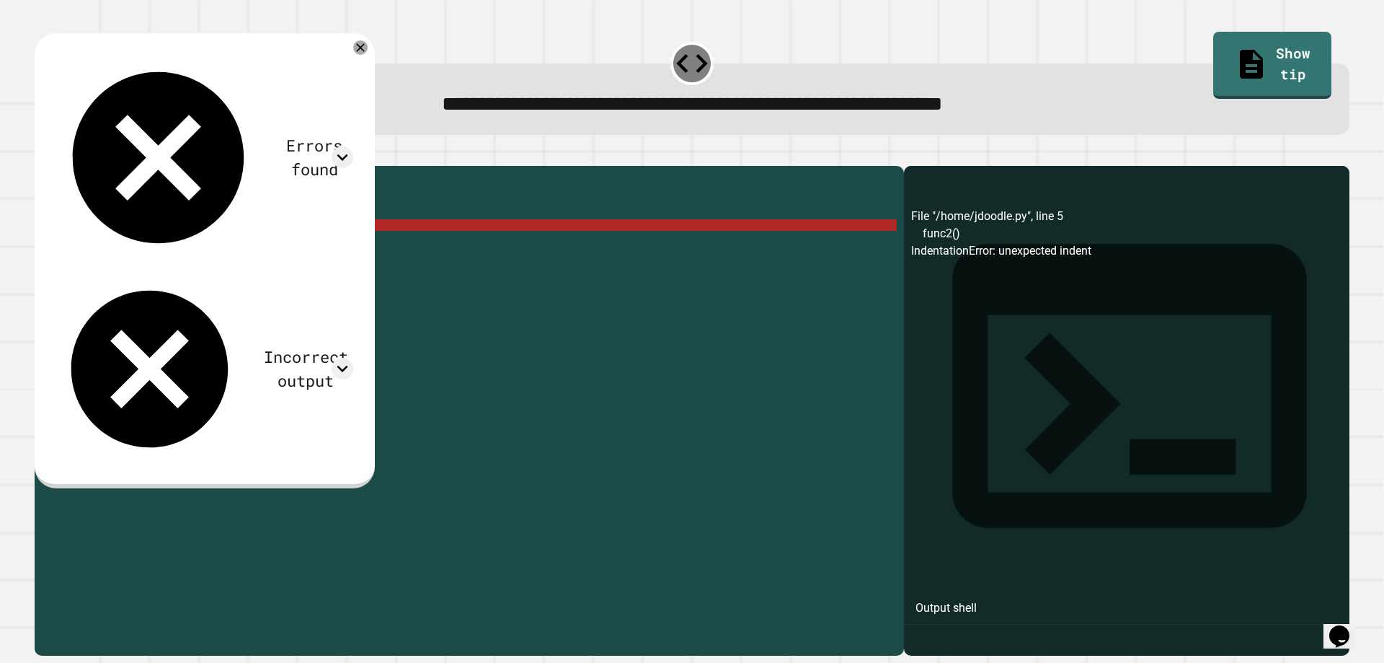
click at [90, 244] on div "def func1 ( ) : print ( "Hello from func1!" ) print ( "Hello from func2!" ) fun…" at bounding box center [481, 392] width 832 height 438
type textarea "*******"
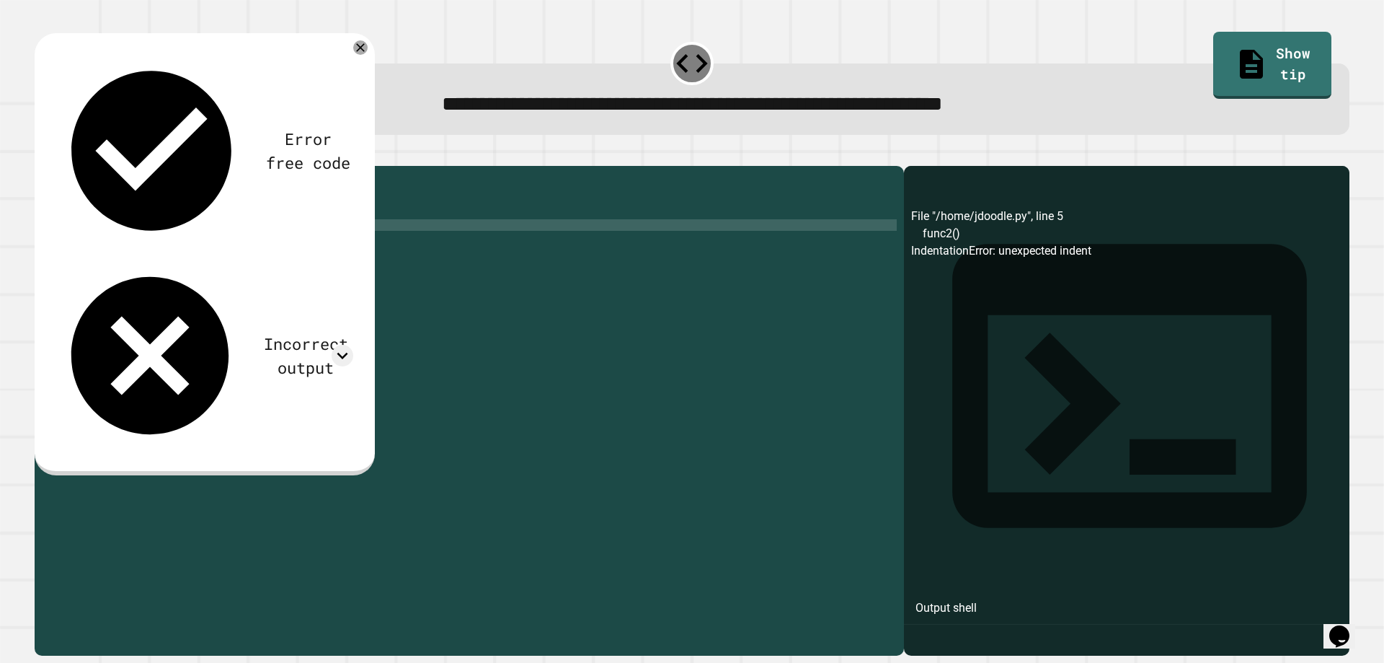
click at [109, 252] on div "def func1 ( ) : print ( "Hello from func1!" ) print ( "Hello from func2!" ) fun…" at bounding box center [481, 392] width 832 height 438
click at [91, 250] on div "def func1 ( ) : print ( "Hello from func1!" ) print ( "Hello from func2!" ) fun…" at bounding box center [481, 392] width 832 height 438
click at [79, 249] on div "def func1 ( ) : print ( "Hello from func1!" ) print ( "Hello from func2!" ) fun…" at bounding box center [481, 392] width 832 height 438
click at [97, 251] on div "def func1 ( ) : print ( "Hello from func1!" ) print ( "Hello from func2!" ) fun…" at bounding box center [481, 392] width 832 height 438
click at [42, 154] on icon "button" at bounding box center [42, 154] width 0 height 0
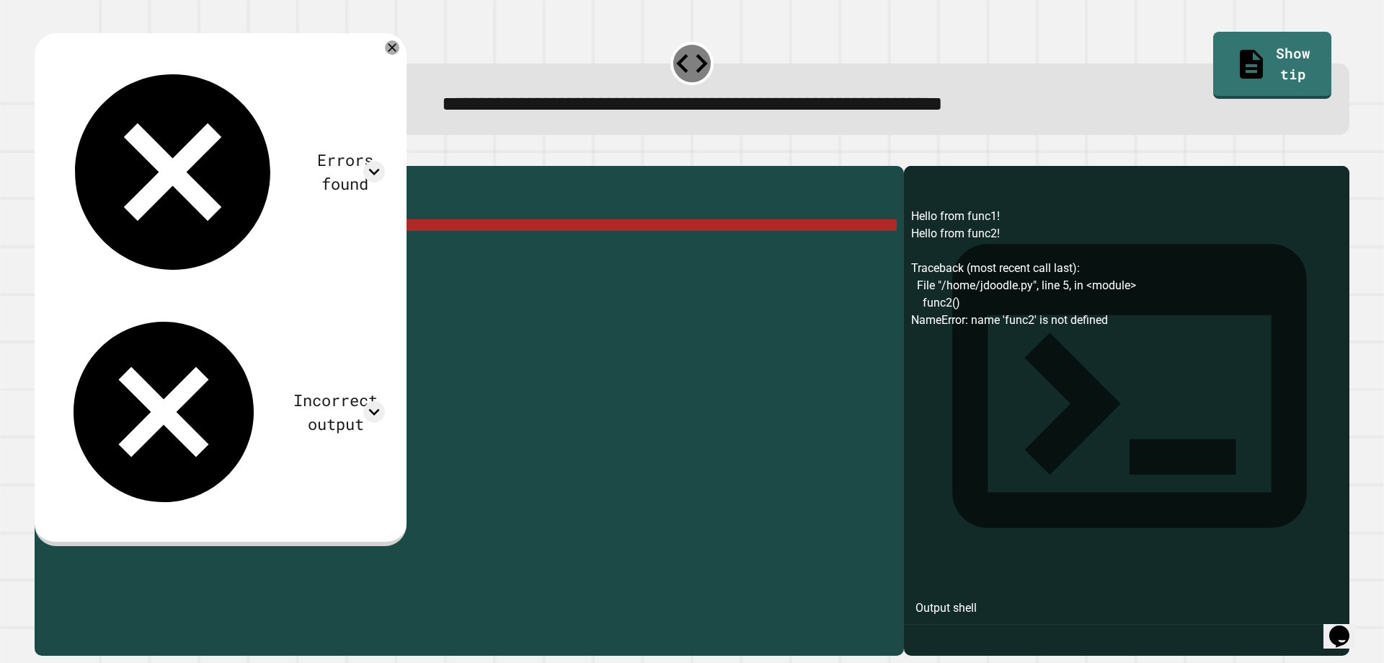
click at [92, 208] on div "def func1 ( ) : print ( "Hello from func1!" ) print ( "Hello from func2!" ) fun…" at bounding box center [481, 392] width 832 height 438
click at [61, 196] on div "2" at bounding box center [50, 191] width 30 height 12
click at [62, 196] on div "2" at bounding box center [50, 191] width 30 height 12
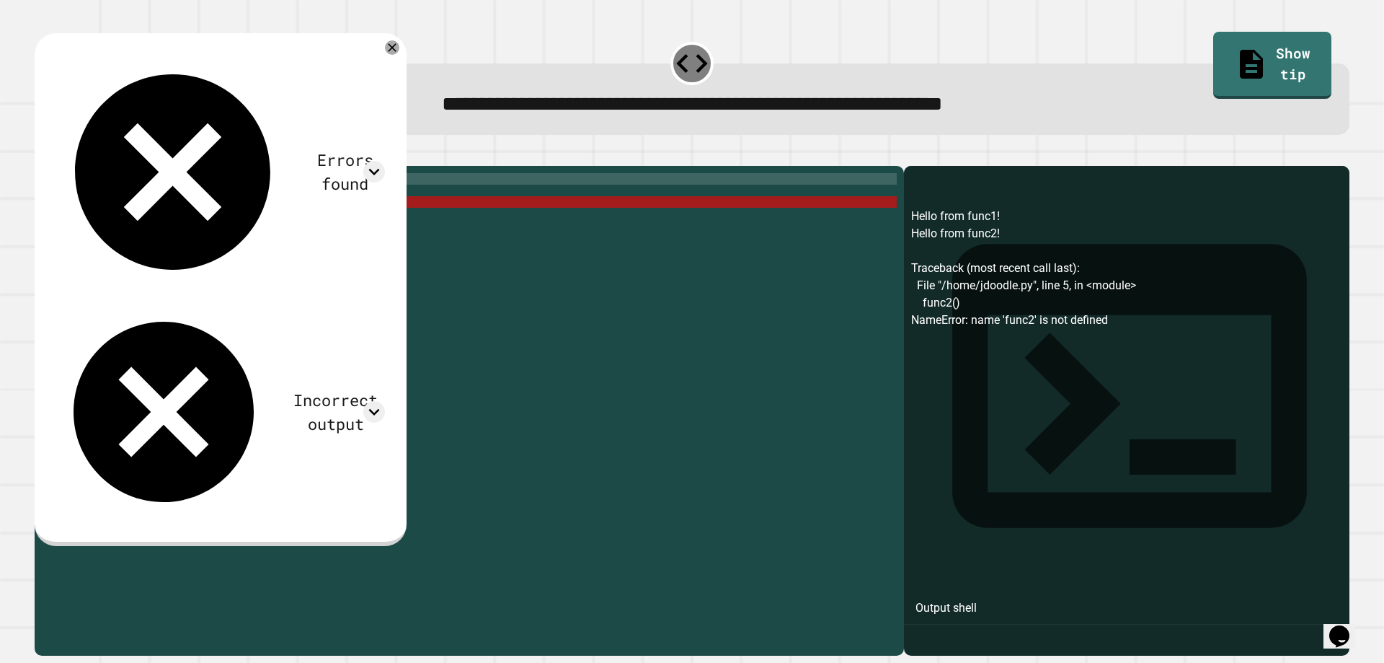
click at [71, 154] on button "button" at bounding box center [71, 154] width 0 height 0
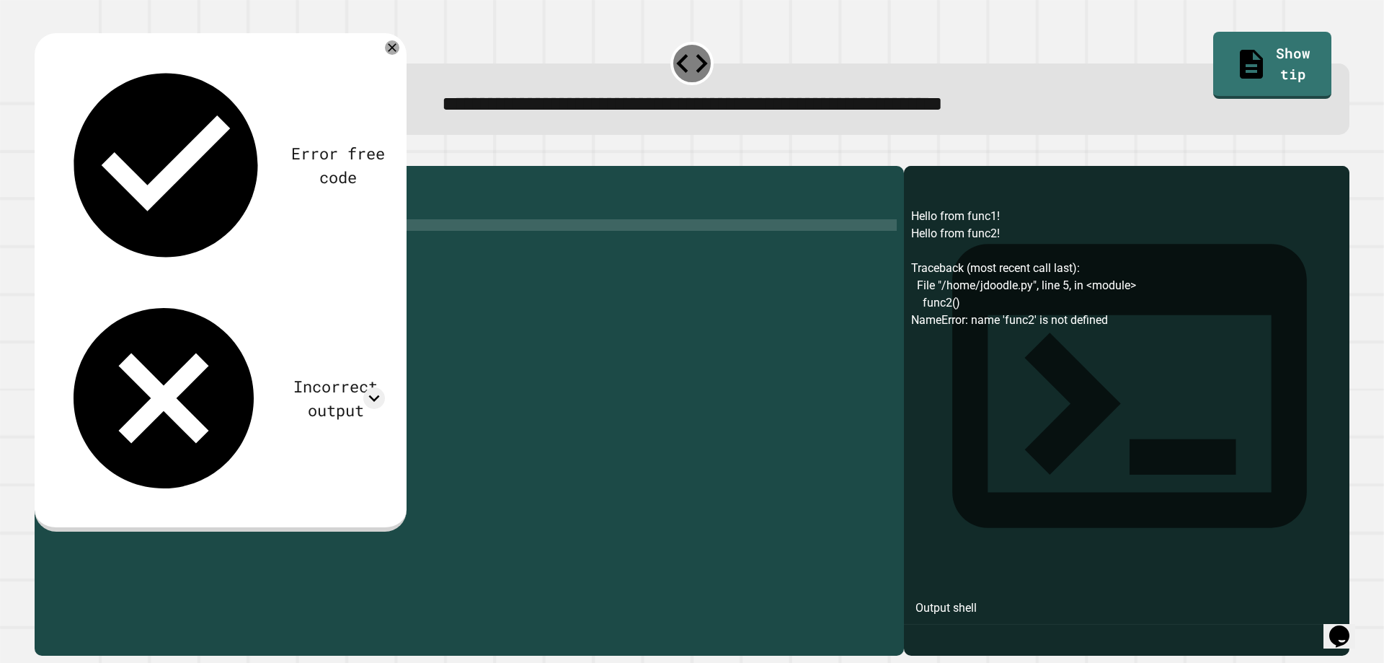
click at [94, 224] on div "def func1 ( ) : print ( "Hello from func1!" ) func1 ( ) func2 ( )" at bounding box center [481, 380] width 832 height 415
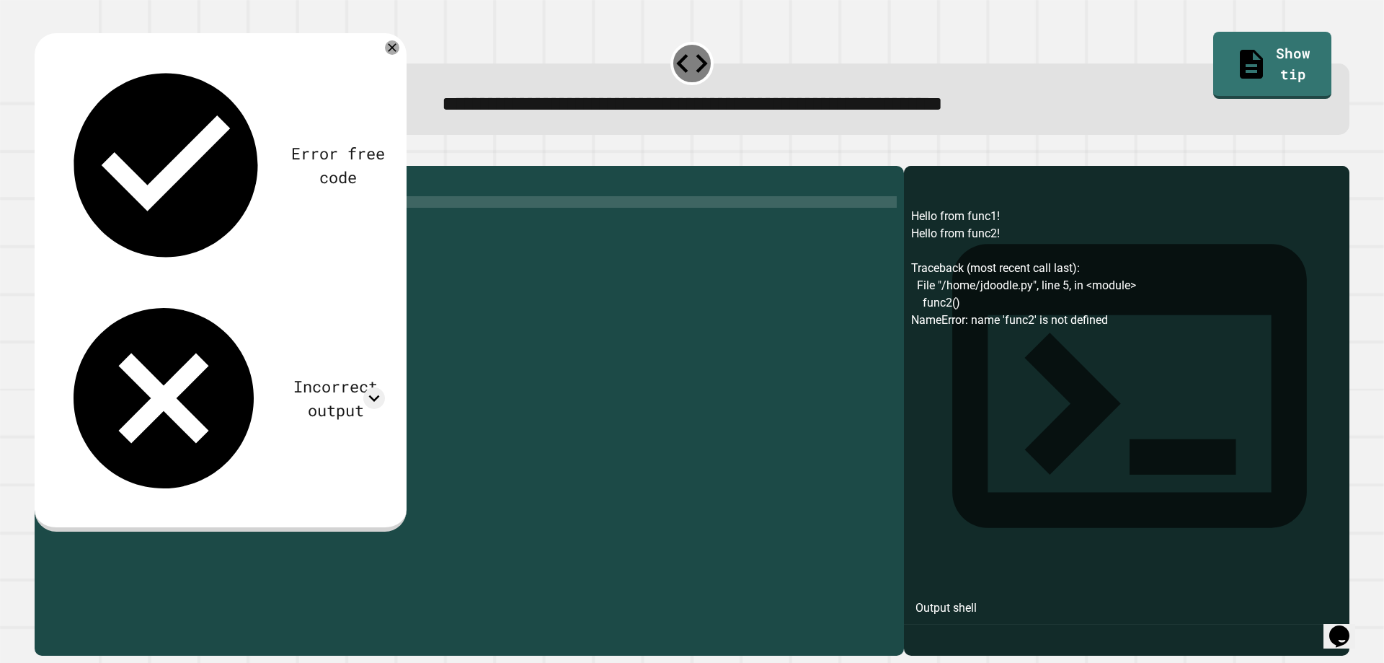
scroll to position [0, 0]
click at [94, 224] on div "def func1 ( ) : print ( "Hello from func1!" ) func1 ( ) func2 ( )" at bounding box center [481, 392] width 832 height 438
click at [125, 252] on div "def func1 ( ) : print ( "Hello from func1!" ) print ( "Hello from func2!" ) fun…" at bounding box center [481, 392] width 832 height 438
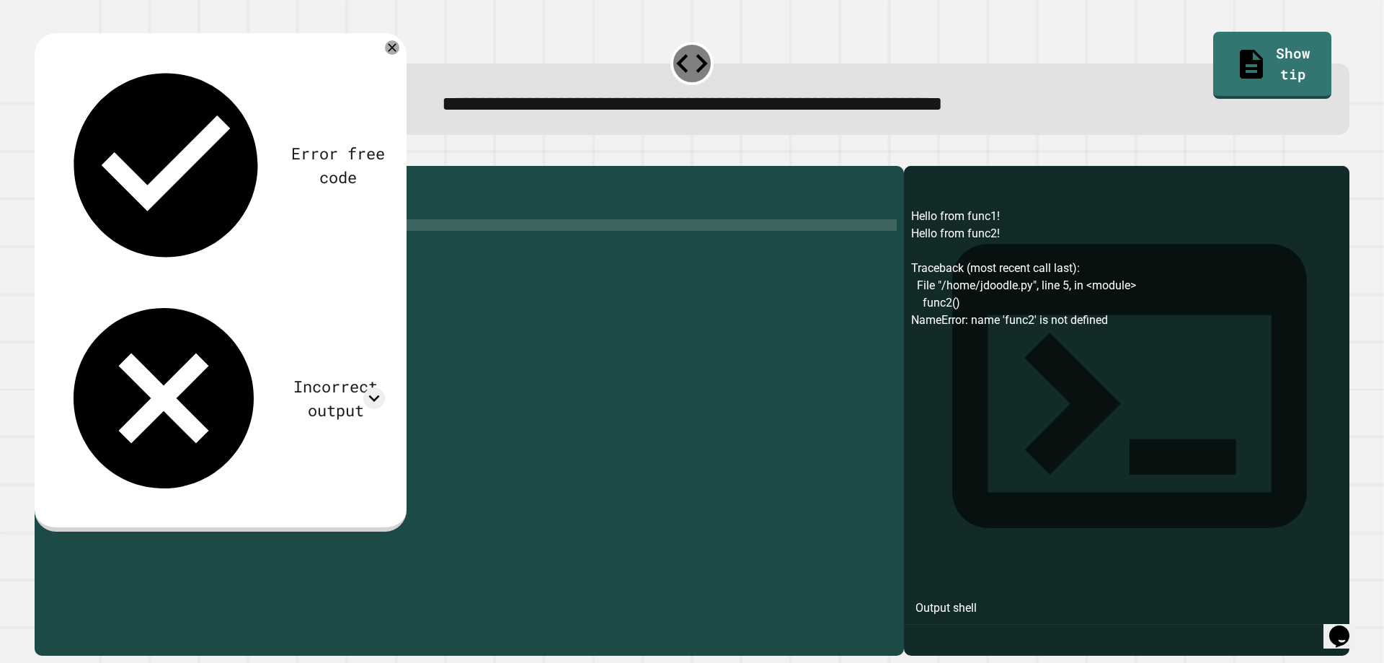
scroll to position [0, 2]
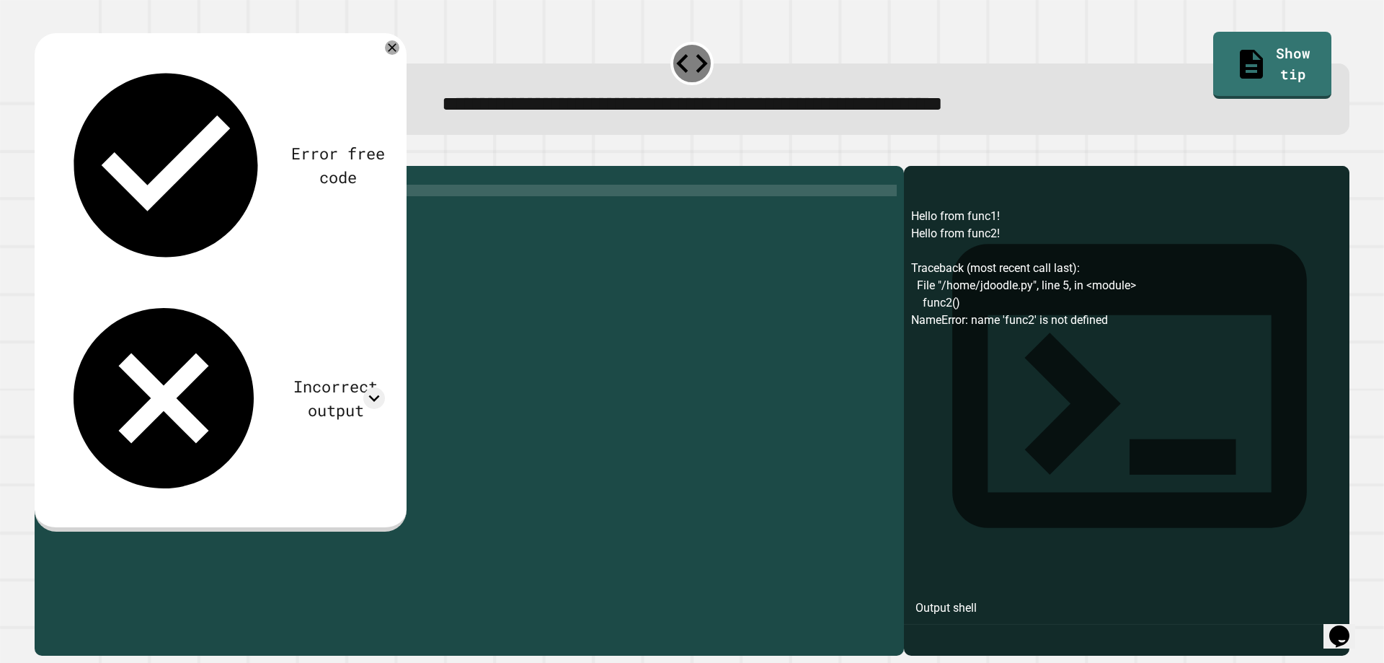
click at [92, 213] on div "def func1 ( ) : print ( "Hello from func1!" ) print ( "Hello from func2!" ) fun…" at bounding box center [481, 392] width 832 height 438
type textarea "**********"
click at [92, 213] on div "def func1 ( ) : print ( "Hello from func1!" ) print ( "Hello from func2!" ) fun…" at bounding box center [481, 392] width 832 height 438
click at [68, 212] on div "def func1 ( ) : print ( "Hello from func1!" ) print ( "Hello from func2!" ) fun…" at bounding box center [481, 392] width 832 height 438
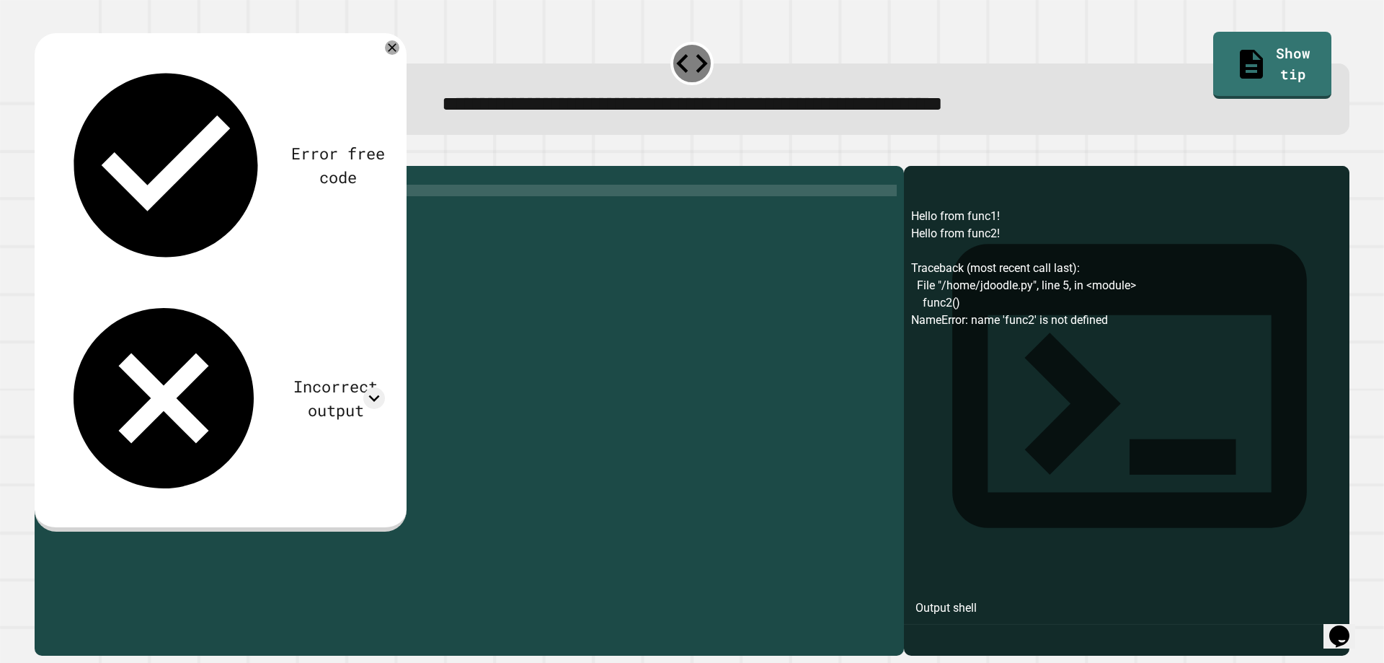
scroll to position [0, 4]
type textarea "**********"
click at [42, 154] on button "button" at bounding box center [42, 154] width 0 height 0
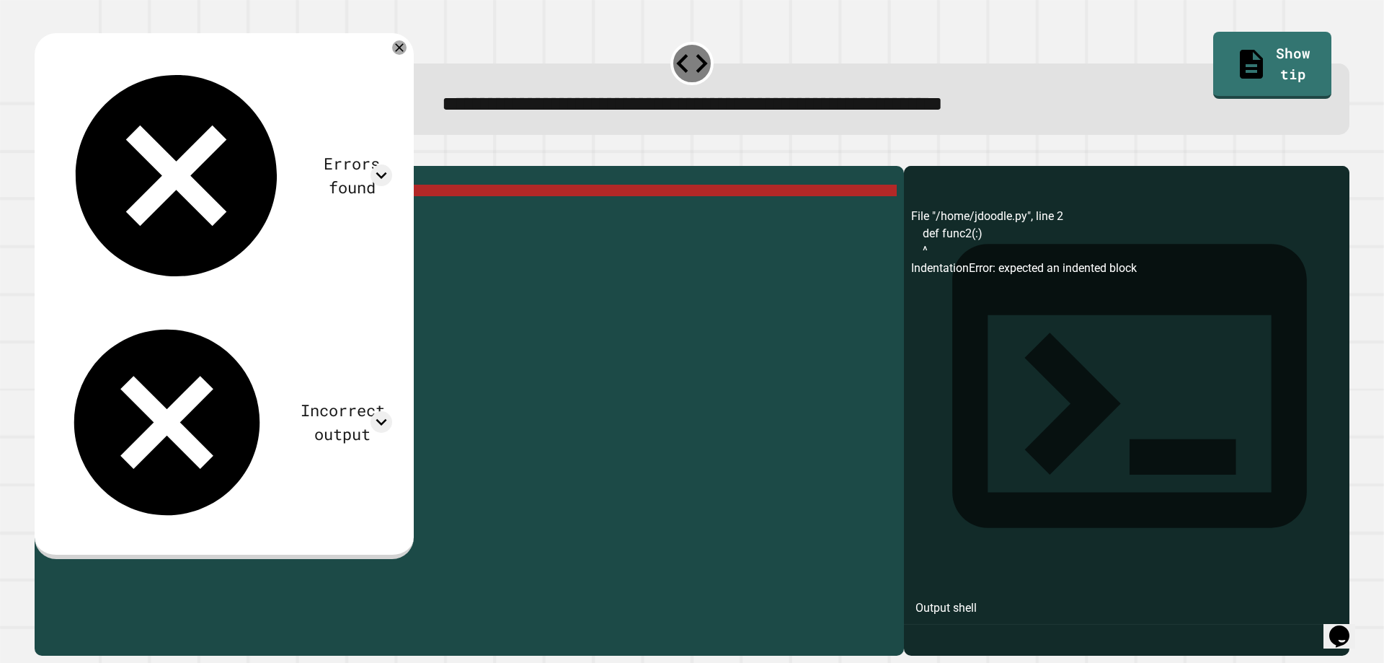
click at [130, 211] on div "def func1 ( ) : def func2 ( : ) print ( "Hello from func1!" ) print ( "Hello fr…" at bounding box center [481, 392] width 832 height 438
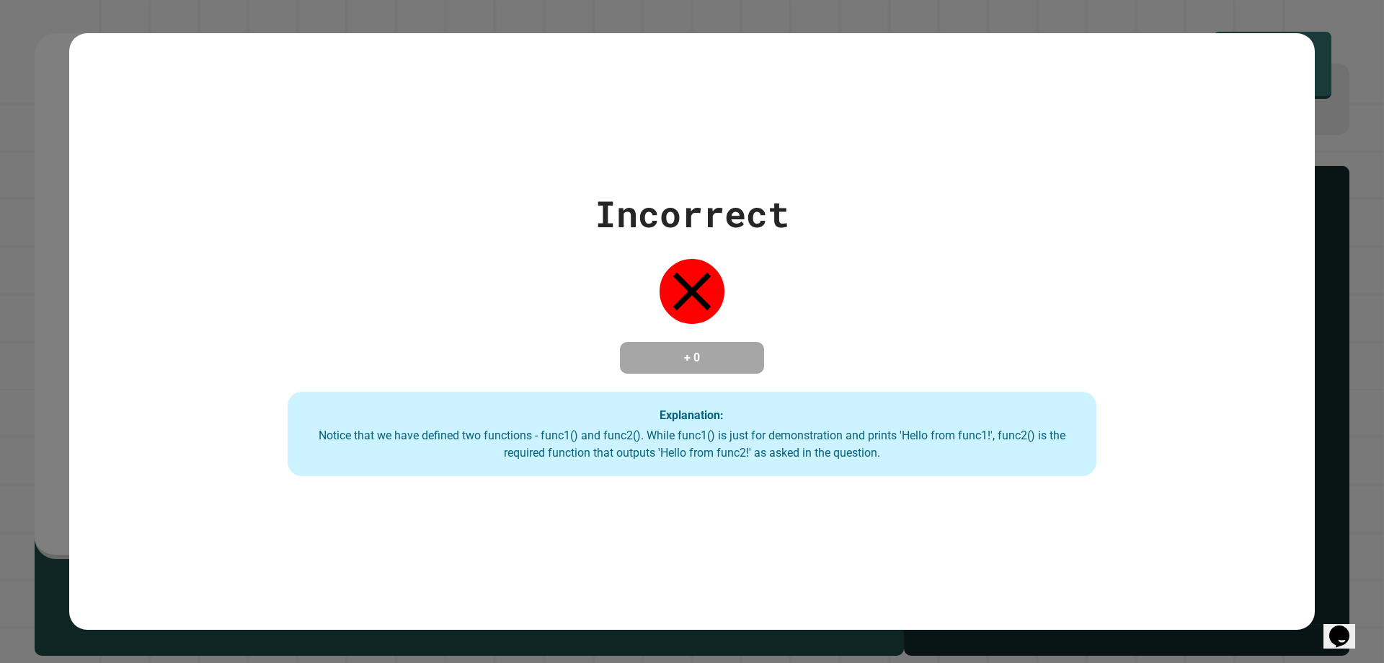
click at [131, 211] on div "Incorrect + 0 Explanation: Notice that we have defined two functions - func1() …" at bounding box center [692, 332] width 1155 height 290
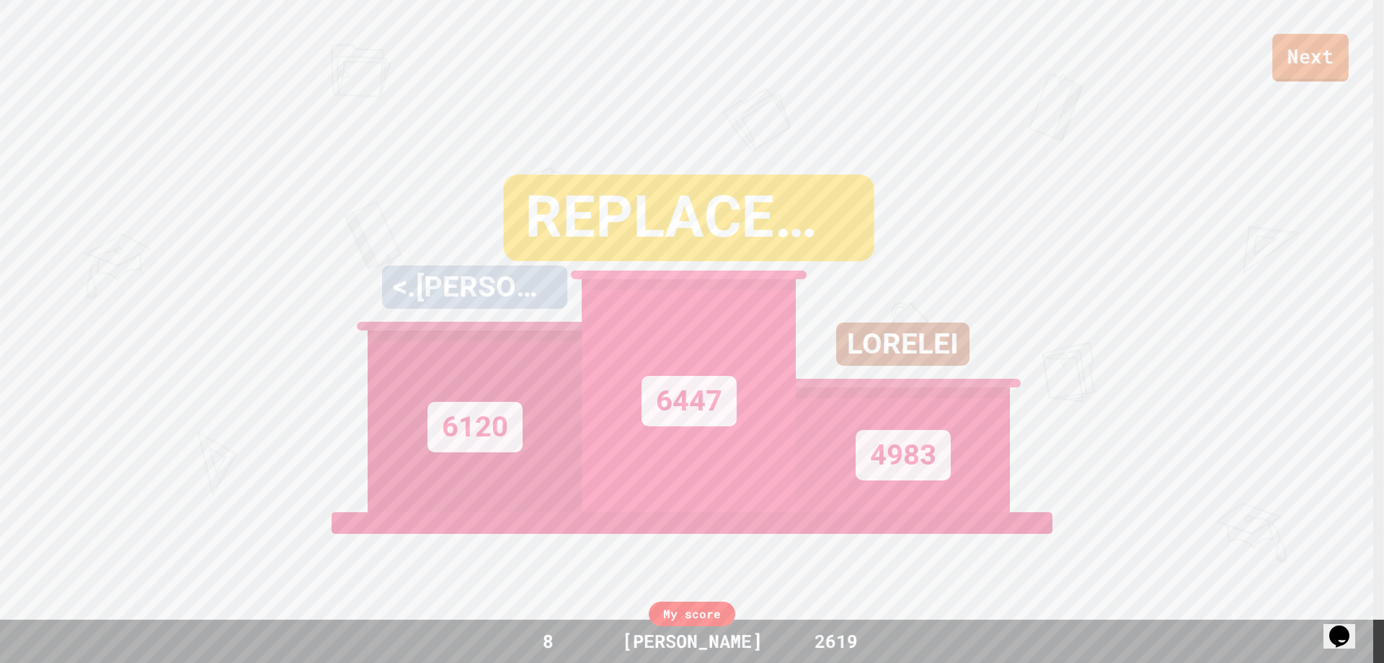
click at [1298, 56] on link "Next" at bounding box center [1310, 58] width 76 height 48
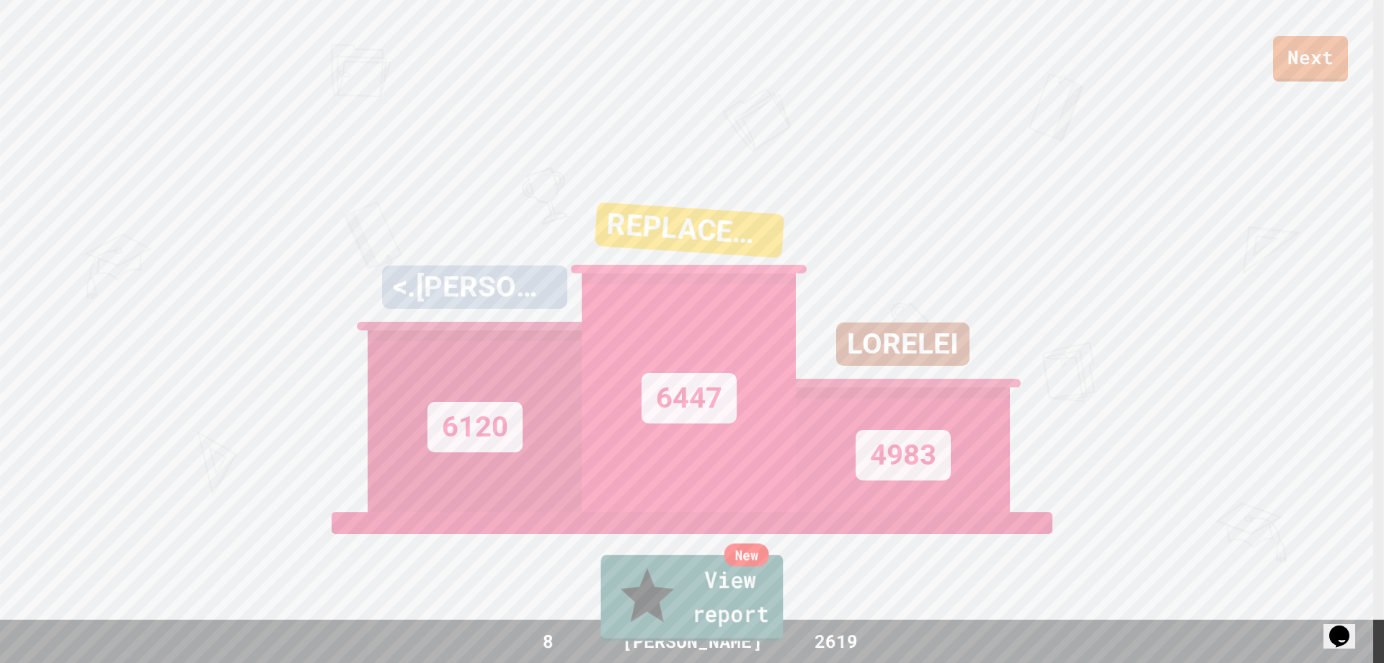
click at [750, 608] on link "New View report" at bounding box center [692, 597] width 182 height 87
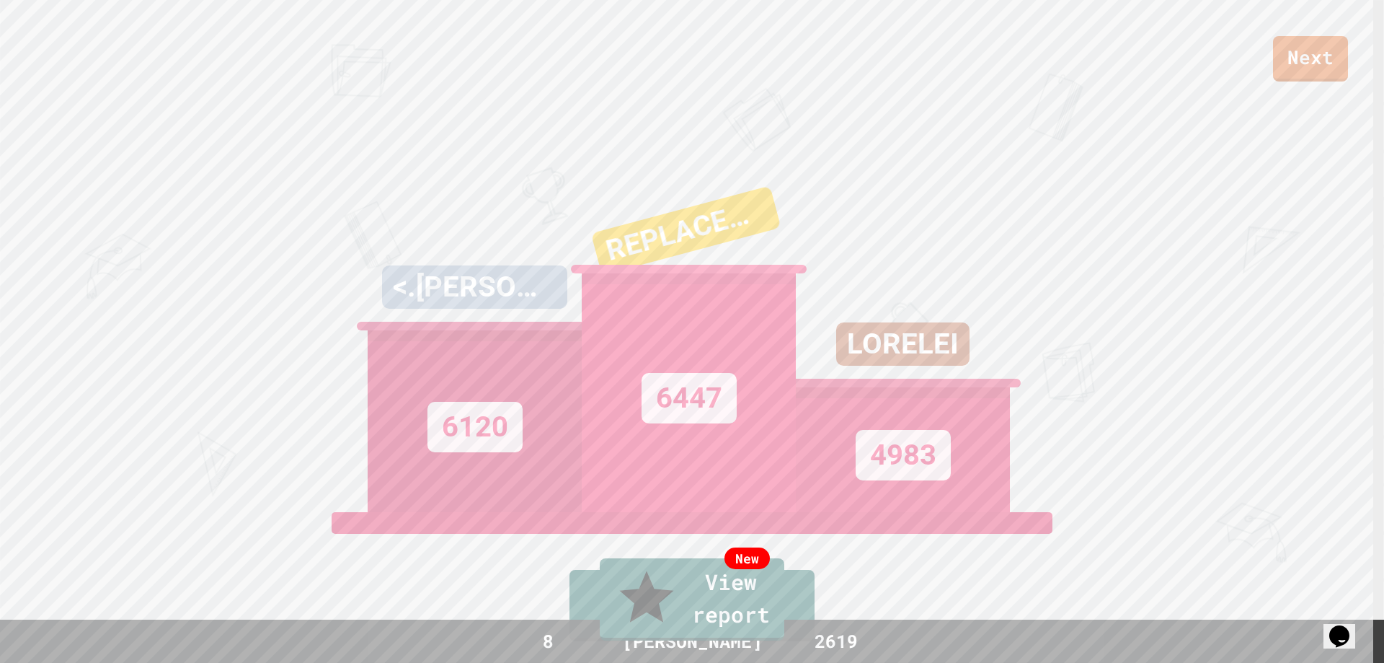
drag, startPoint x: 665, startPoint y: 392, endPoint x: 541, endPoint y: 352, distance: 131.1
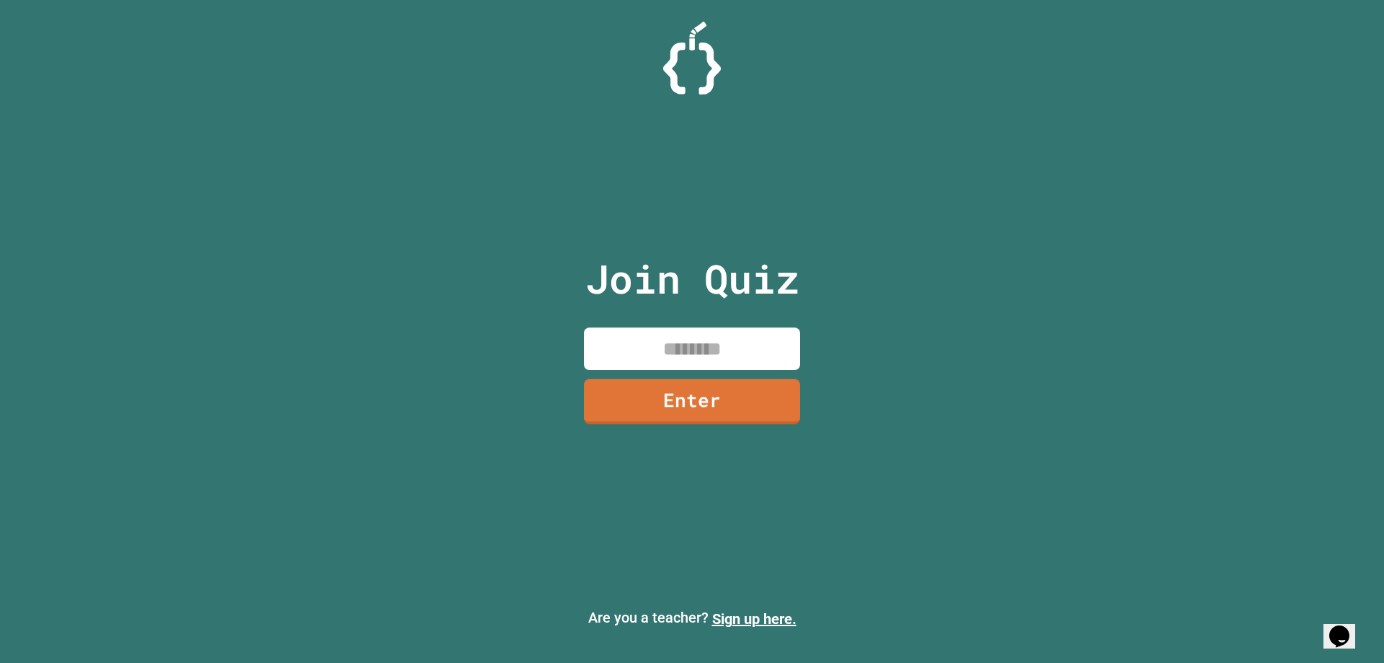
click at [709, 333] on input at bounding box center [692, 348] width 216 height 43
click at [660, 396] on link "Enter" at bounding box center [692, 400] width 205 height 48
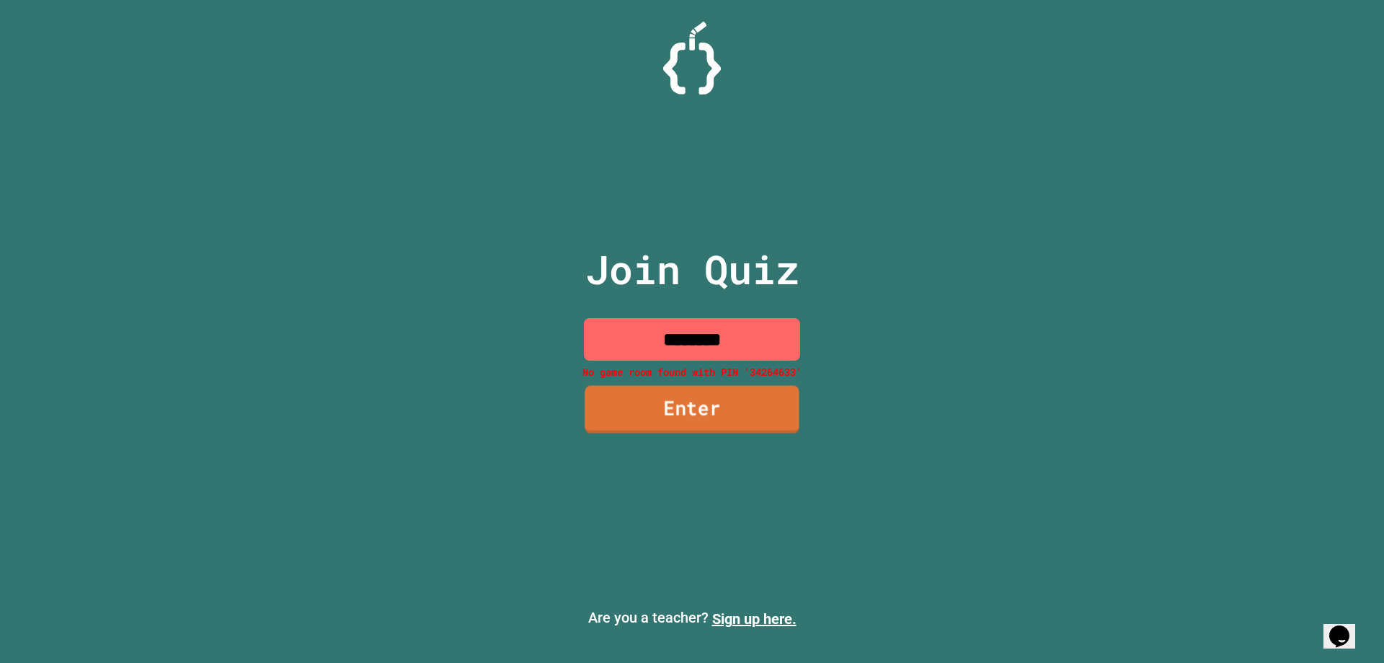
drag, startPoint x: 747, startPoint y: 417, endPoint x: 732, endPoint y: 399, distance: 23.1
click at [747, 415] on link "Enter" at bounding box center [692, 409] width 214 height 48
click at [688, 347] on input "********" at bounding box center [692, 339] width 216 height 43
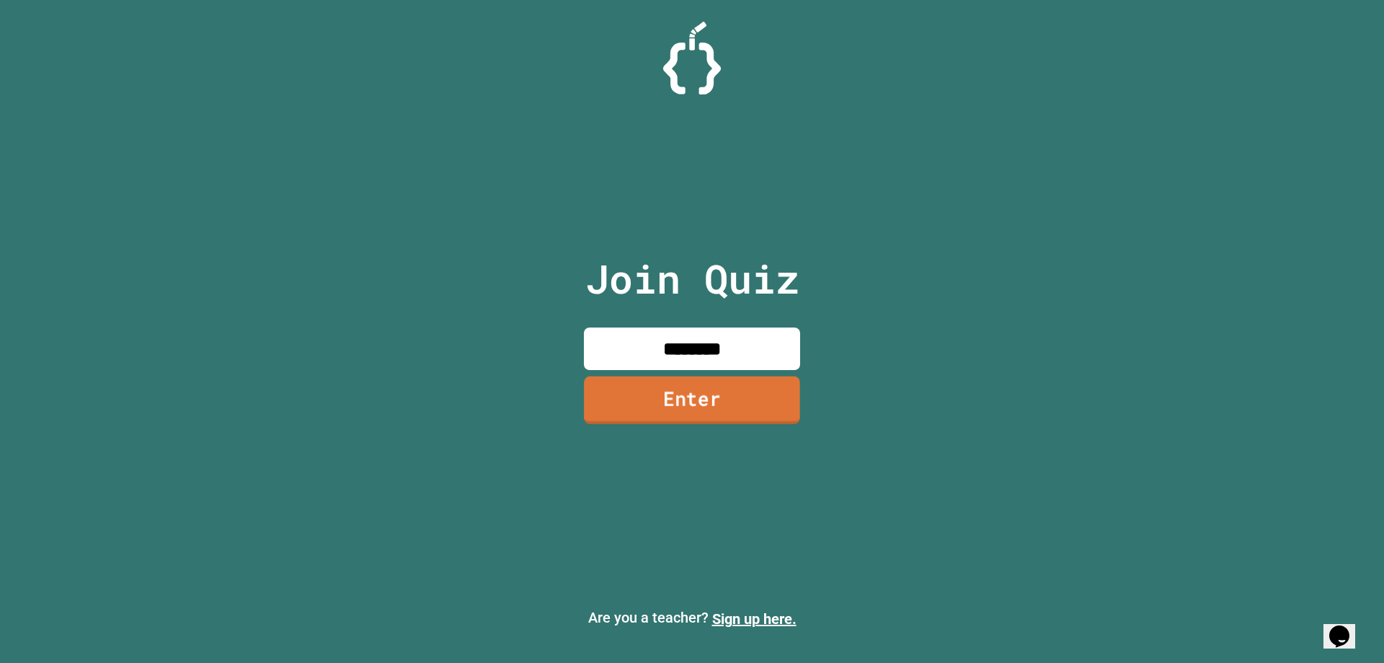
type input "********"
click at [760, 422] on div "Join Quiz ******** Enter" at bounding box center [692, 331] width 243 height 590
click at [767, 414] on link "Enter" at bounding box center [692, 401] width 211 height 45
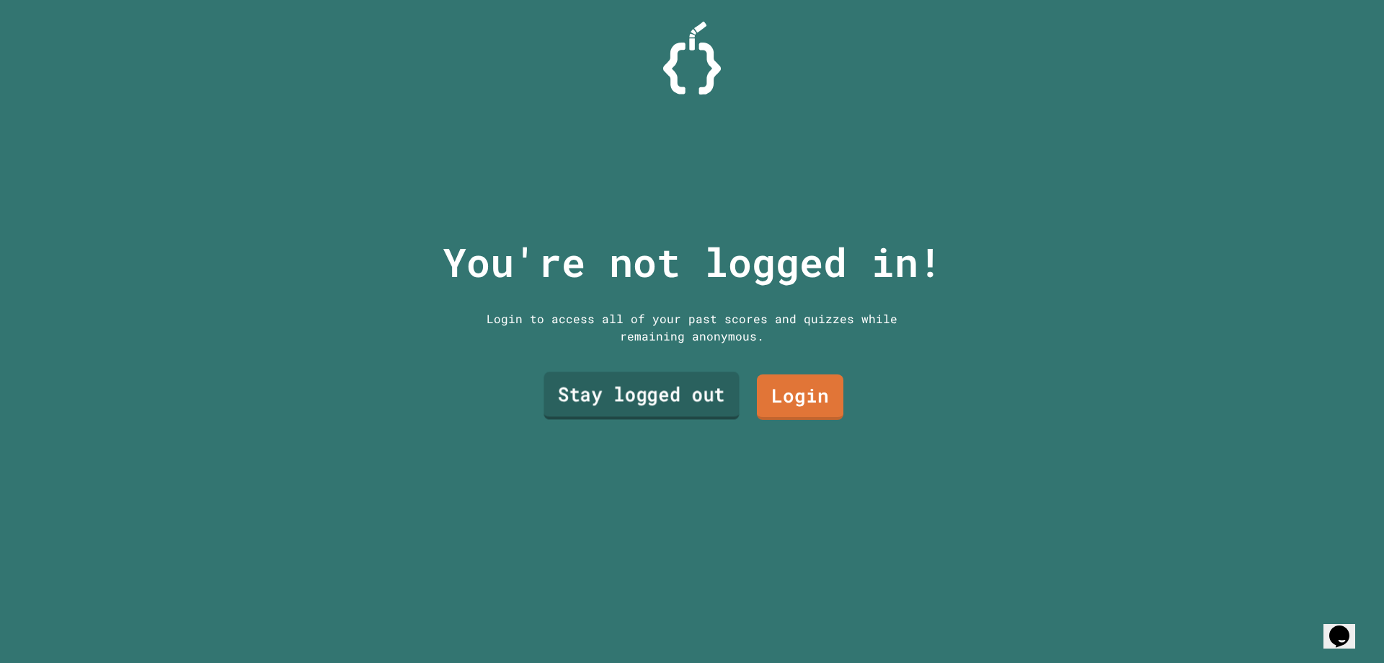
click at [682, 397] on link "Stay logged out" at bounding box center [641, 396] width 195 height 48
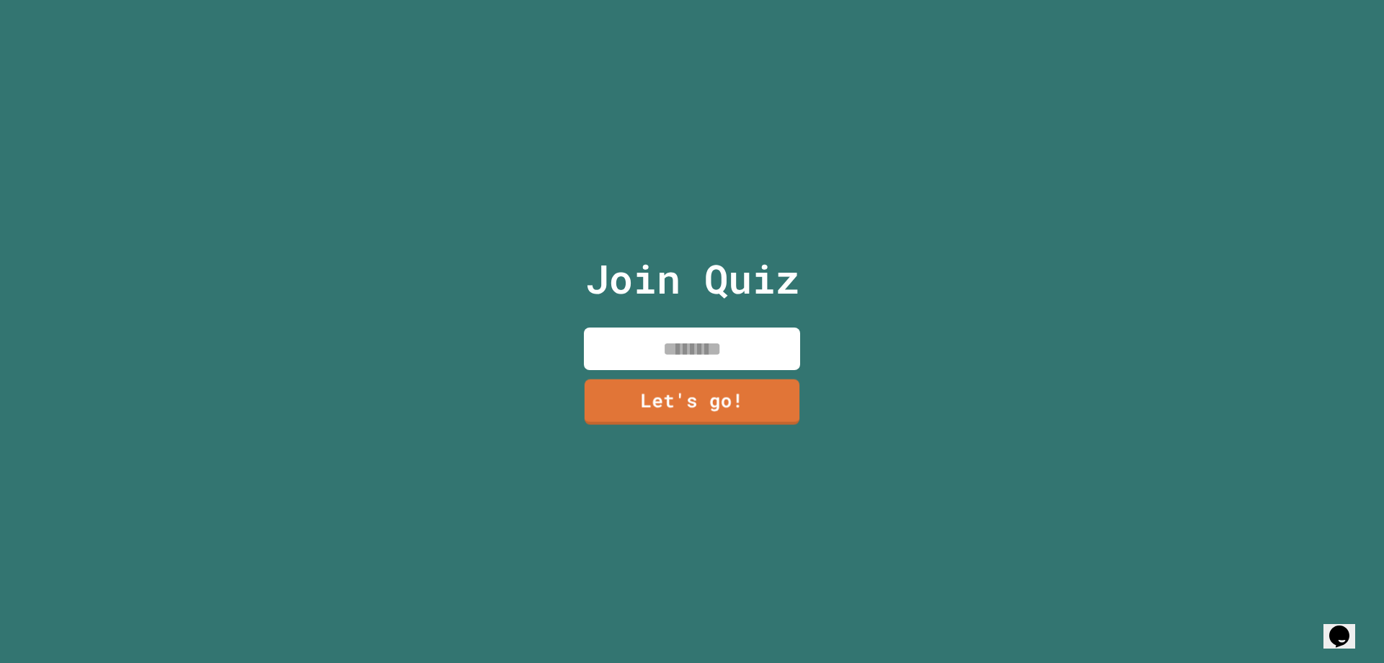
click at [694, 358] on input at bounding box center [692, 348] width 216 height 43
type input "******"
click at [725, 384] on link "Let's go!" at bounding box center [692, 399] width 197 height 48
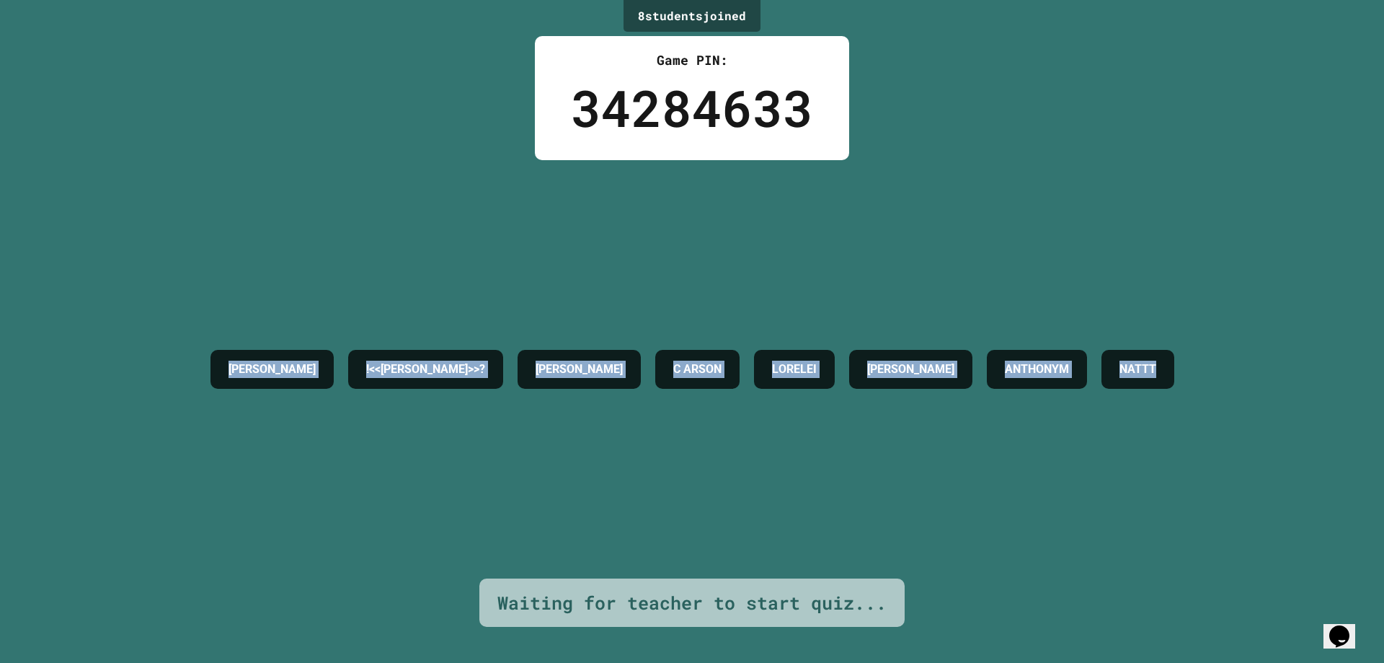
drag, startPoint x: 1248, startPoint y: 360, endPoint x: 482, endPoint y: 266, distance: 772.1
click at [203, 342] on div "[PERSON_NAME] !<<[PERSON_NAME]>>? [PERSON_NAME] C ARSON [PERSON_NAME]" at bounding box center [692, 368] width 978 height 53
click at [805, 177] on div "[PERSON_NAME] !<<[PERSON_NAME]>>? [PERSON_NAME] C ARSON [PERSON_NAME]" at bounding box center [692, 369] width 978 height 418
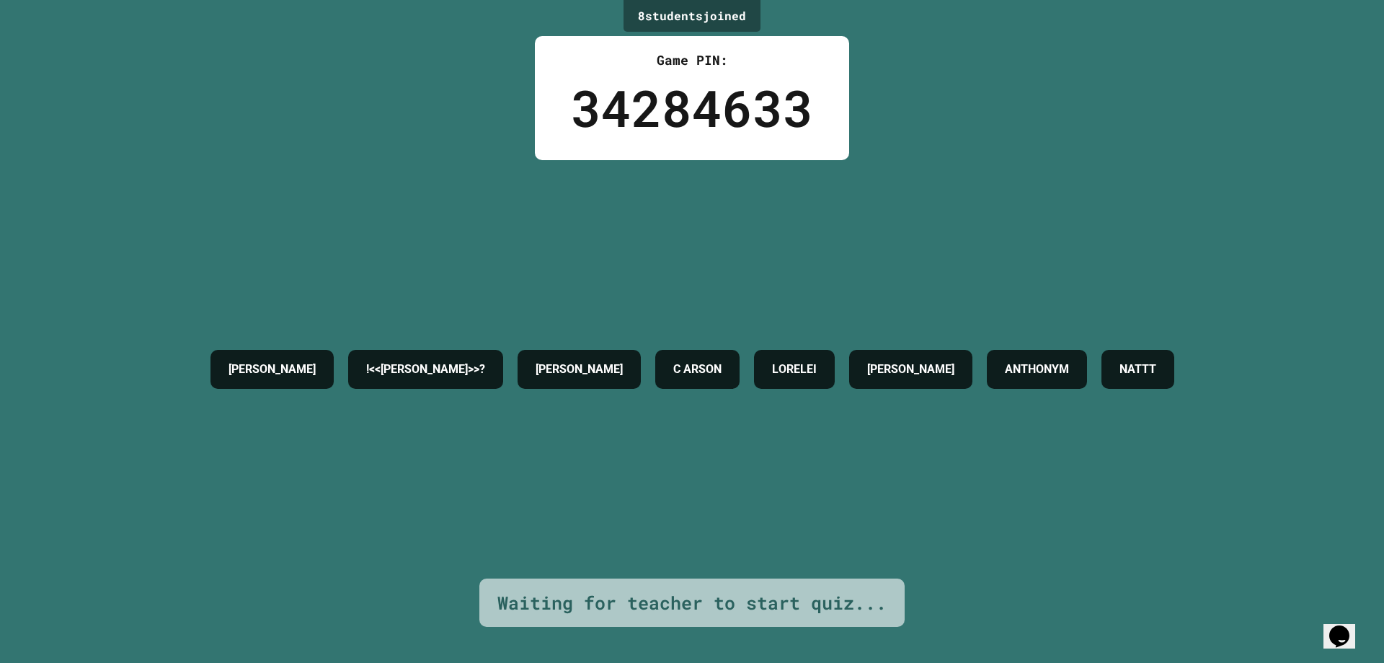
click at [1013, 147] on div "8 student s joined Game PIN: 34284633 [PERSON_NAME] !<<[PERSON_NAME]>>? [PERSON…" at bounding box center [692, 331] width 1384 height 663
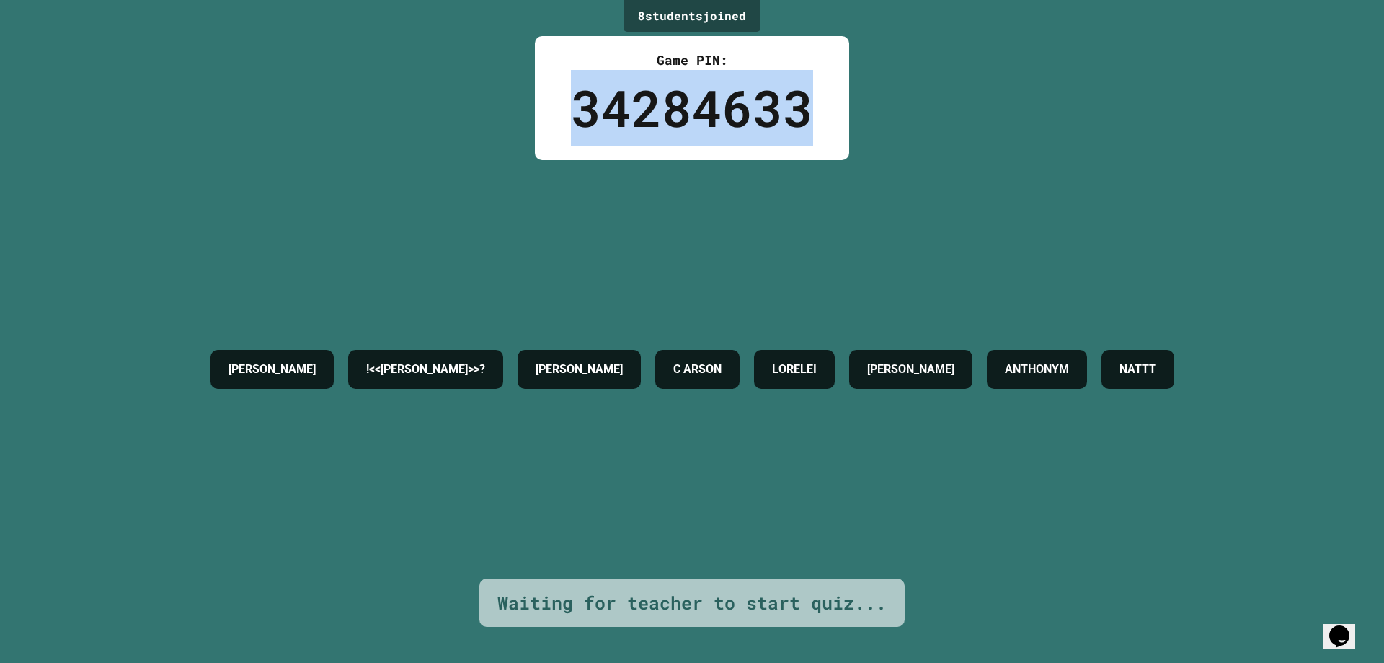
drag, startPoint x: 534, startPoint y: 101, endPoint x: 804, endPoint y: 81, distance: 270.4
click at [804, 81] on div "Game PIN: 34284633" at bounding box center [692, 98] width 314 height 124
copy div "34284633"
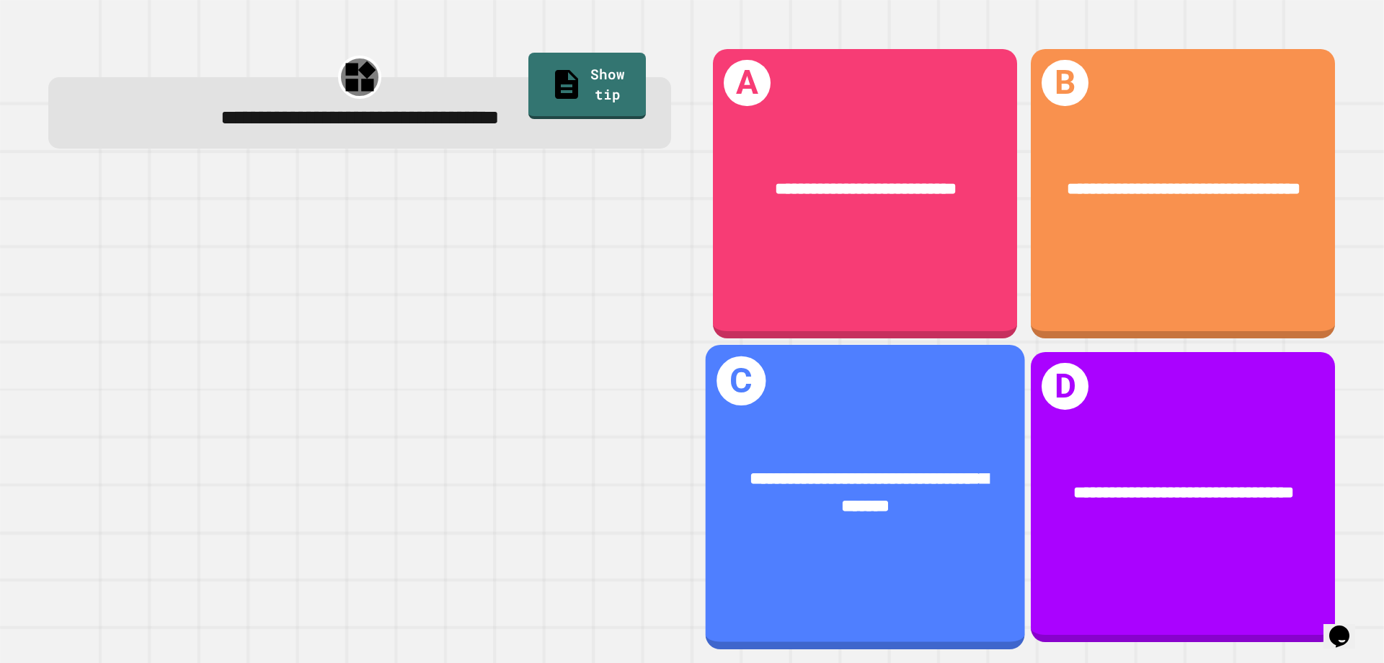
click at [974, 439] on div "**********" at bounding box center [865, 493] width 319 height 124
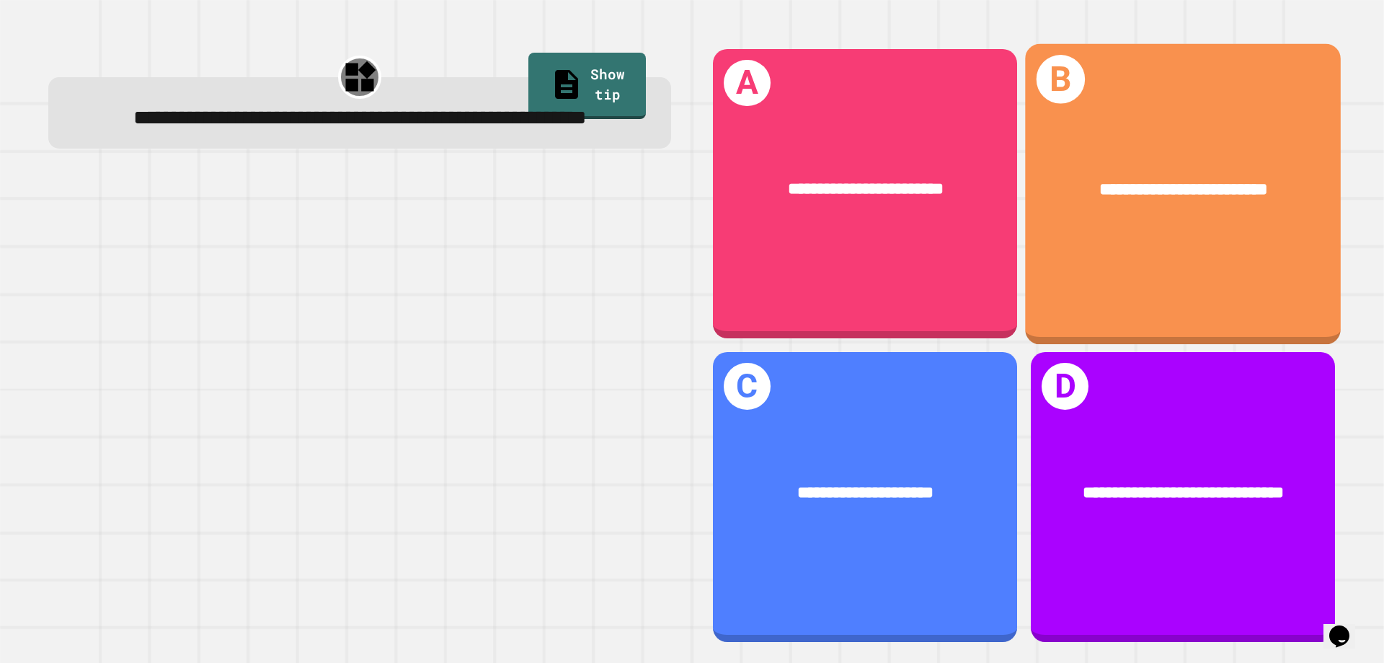
click at [1205, 200] on div "**********" at bounding box center [1184, 190] width 316 height 96
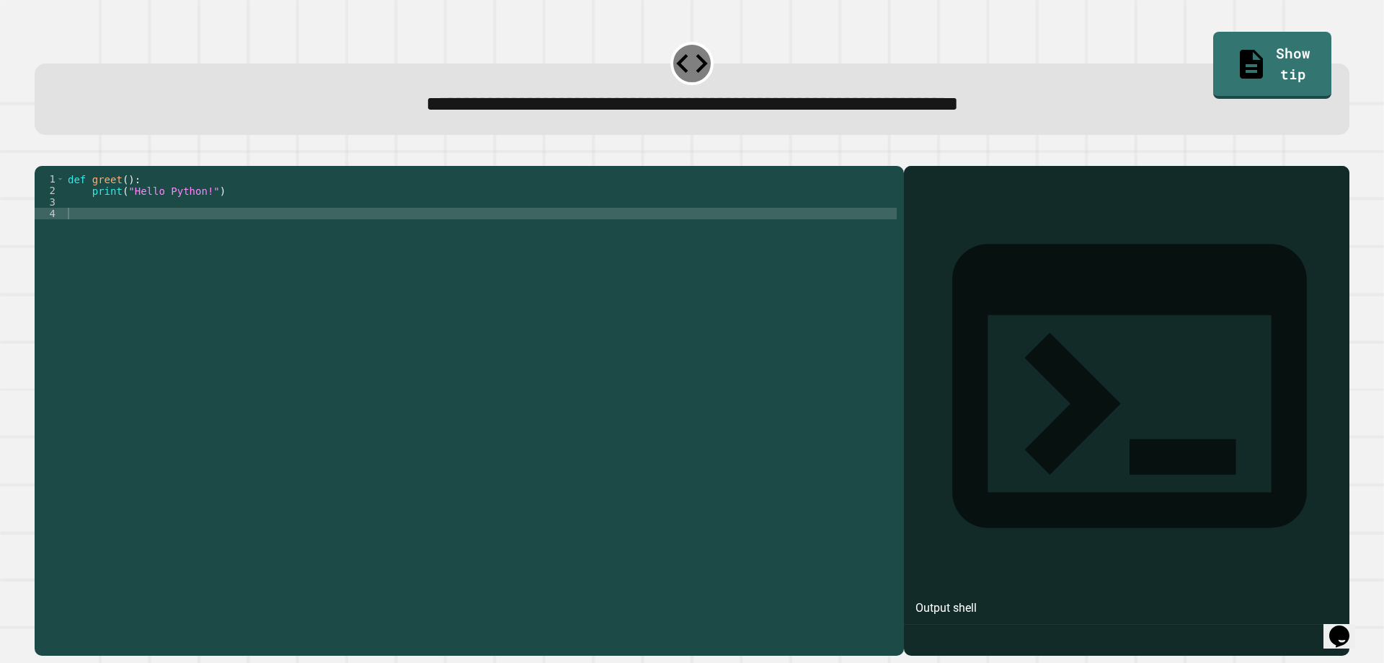
click at [108, 239] on div "def greet ( ) : print ( "Hello Python!" )" at bounding box center [481, 392] width 832 height 438
type textarea "******"
click at [42, 154] on icon "button" at bounding box center [42, 154] width 0 height 0
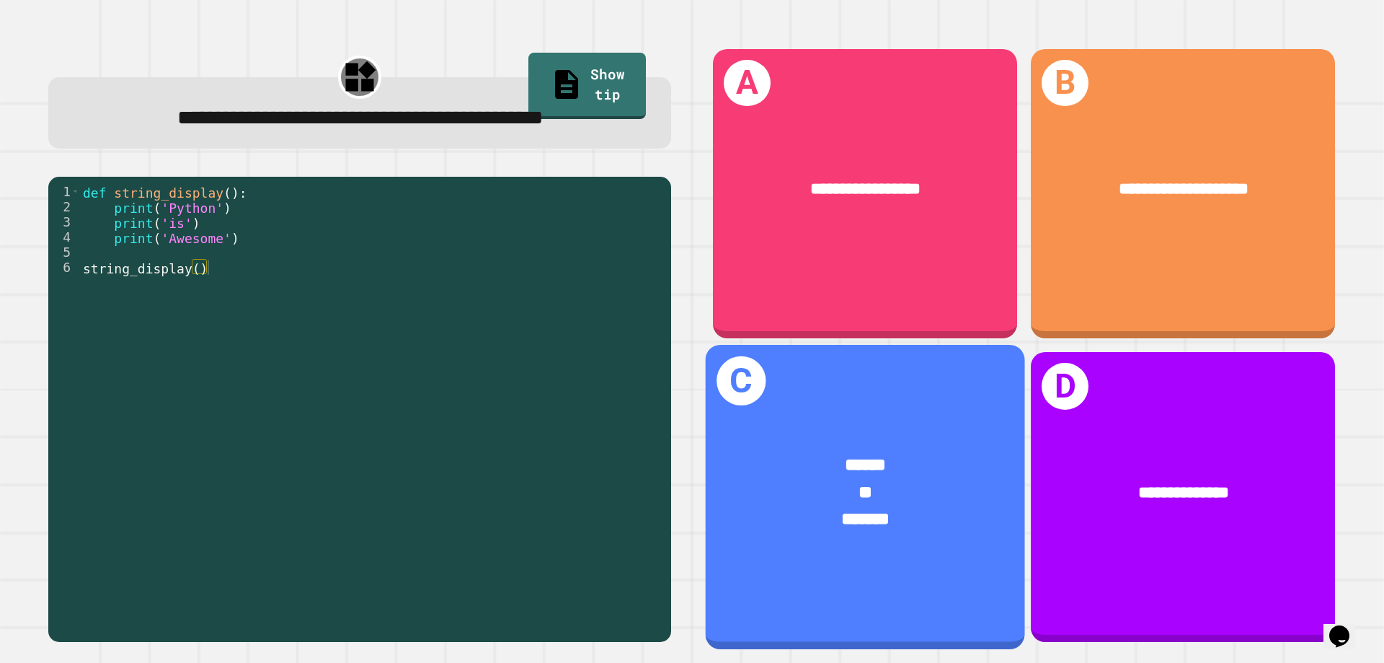
click at [939, 453] on div "******" at bounding box center [865, 466] width 249 height 27
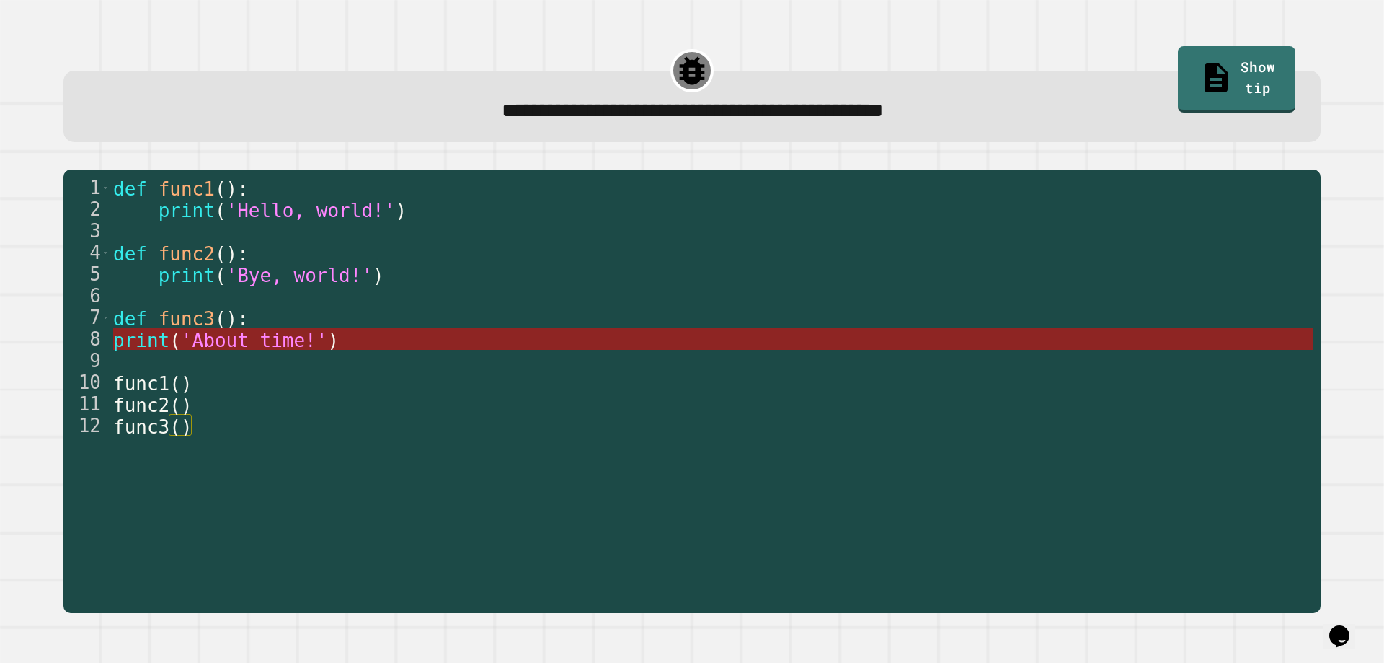
click at [163, 346] on span "print" at bounding box center [141, 340] width 56 height 22
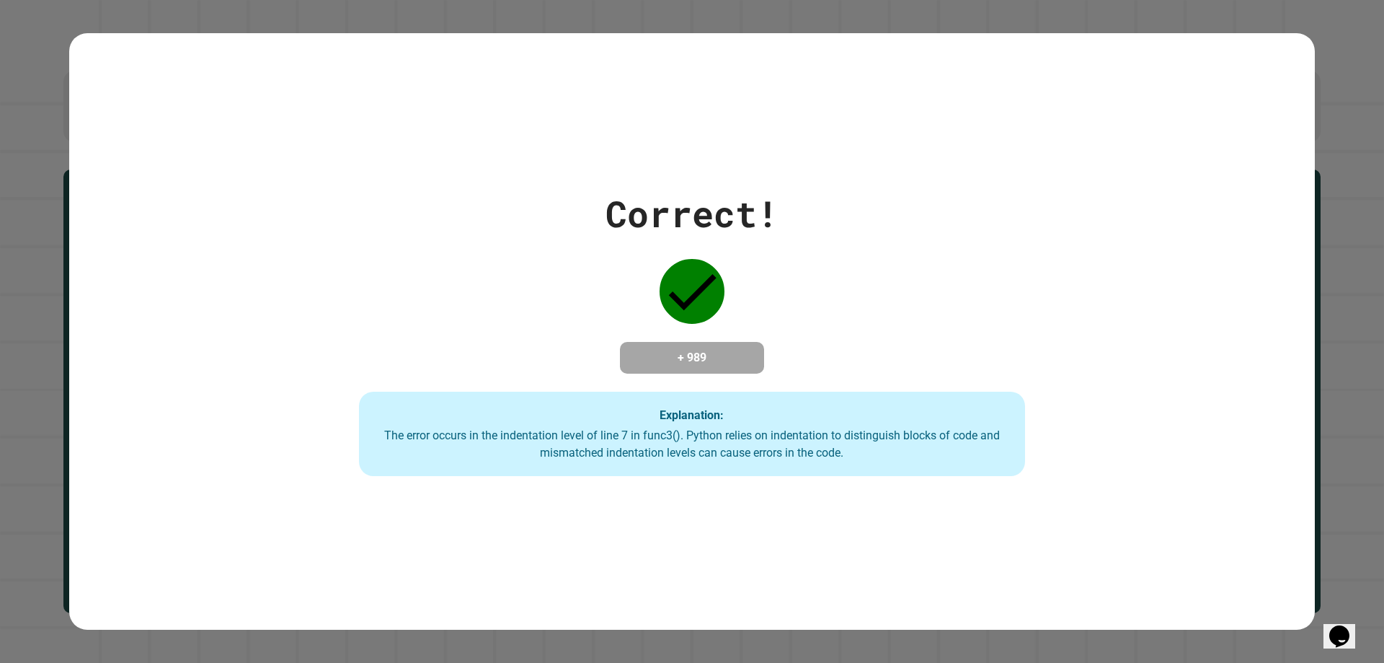
click at [632, 311] on div "Correct! + 989 Explanation: The error occurs in the indentation level of line 7…" at bounding box center [692, 332] width 951 height 290
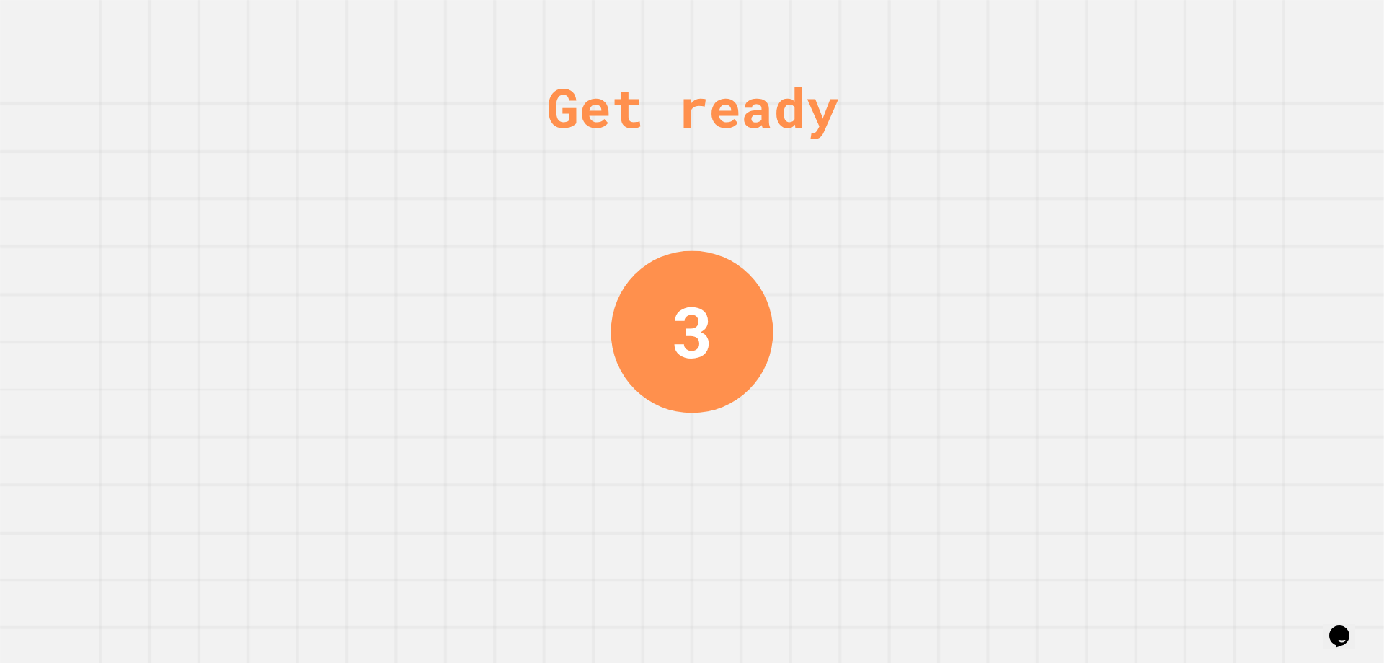
click at [698, 311] on div "3" at bounding box center [692, 330] width 42 height 105
drag, startPoint x: 642, startPoint y: 340, endPoint x: 614, endPoint y: 332, distance: 28.3
click at [611, 343] on div "2" at bounding box center [692, 331] width 162 height 162
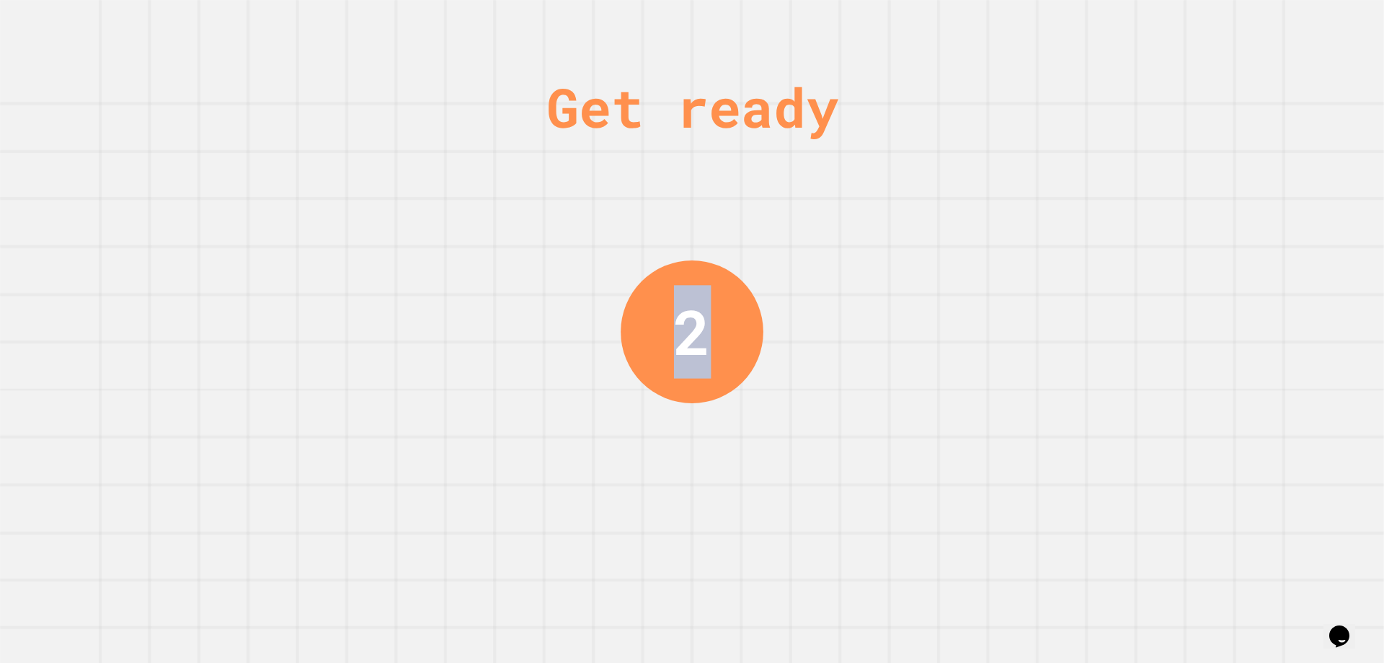
click at [839, 225] on div "Get ready 2" at bounding box center [692, 331] width 1384 height 663
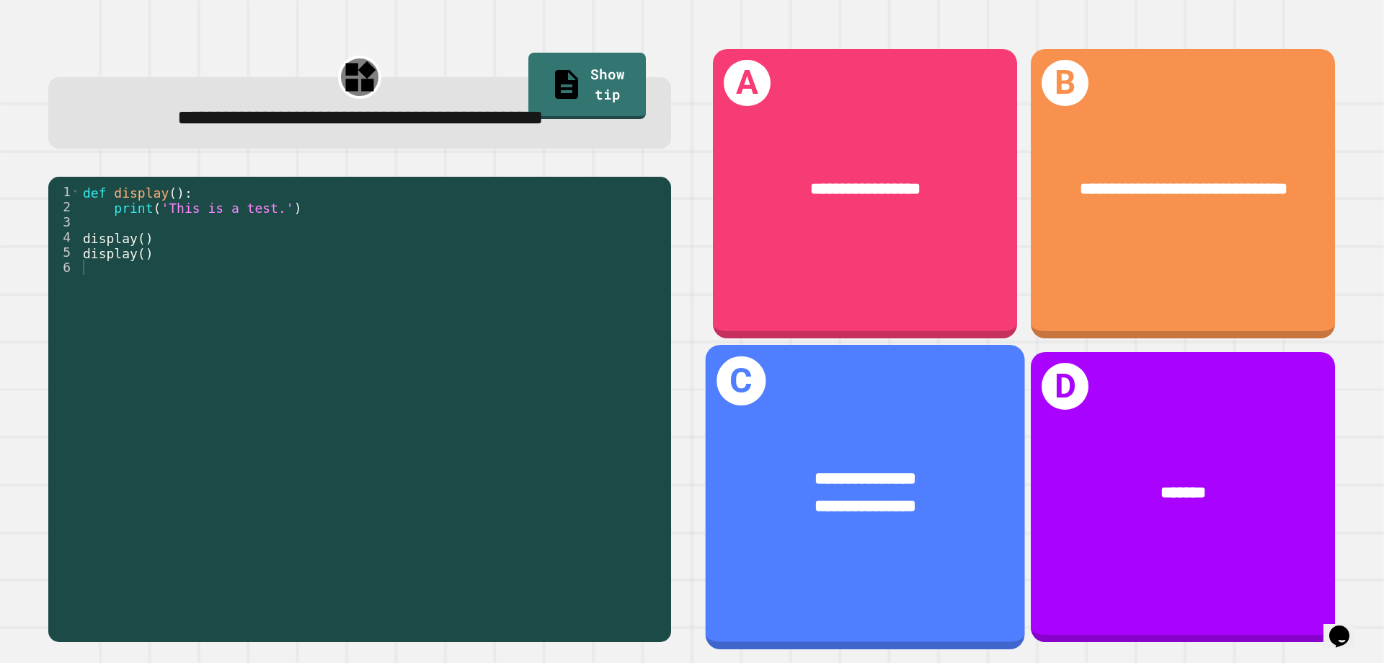
click at [911, 526] on div "**********" at bounding box center [865, 493] width 319 height 124
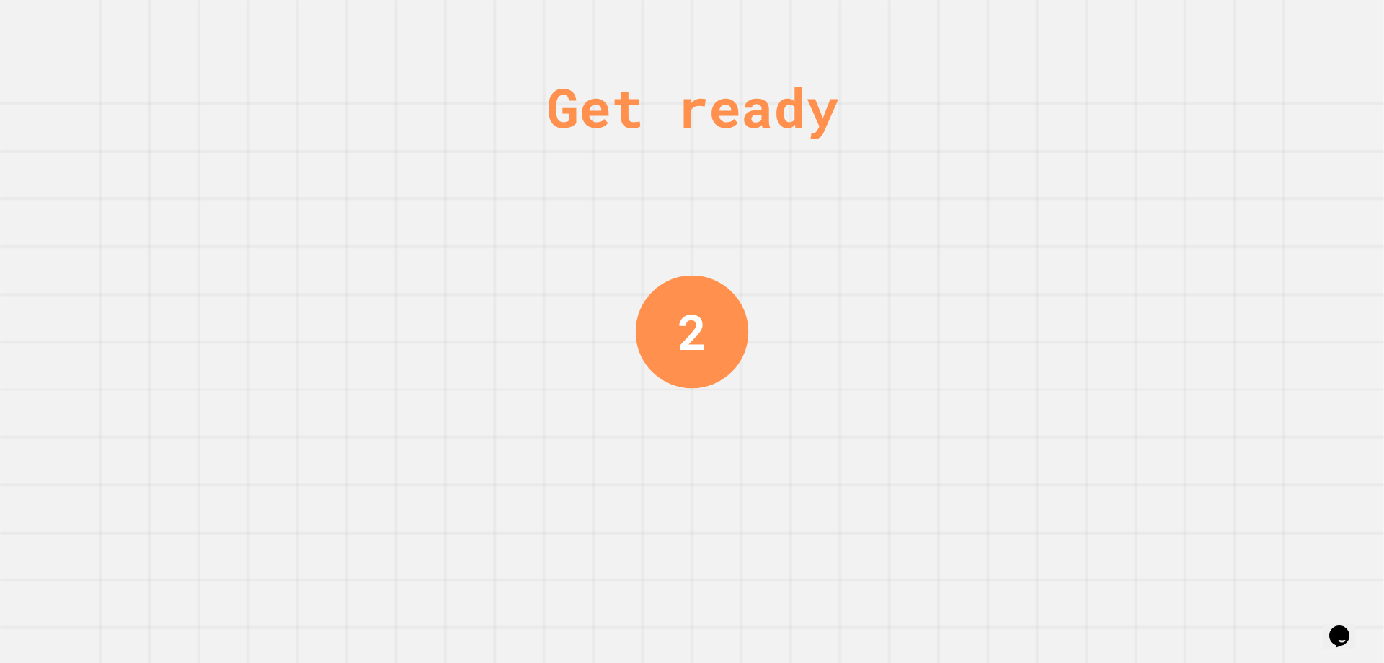
drag, startPoint x: 714, startPoint y: 329, endPoint x: 690, endPoint y: 331, distance: 23.8
click at [690, 331] on div "2" at bounding box center [692, 331] width 113 height 113
drag, startPoint x: 701, startPoint y: 336, endPoint x: 648, endPoint y: 321, distance: 54.8
click at [653, 322] on div "2" at bounding box center [692, 331] width 108 height 108
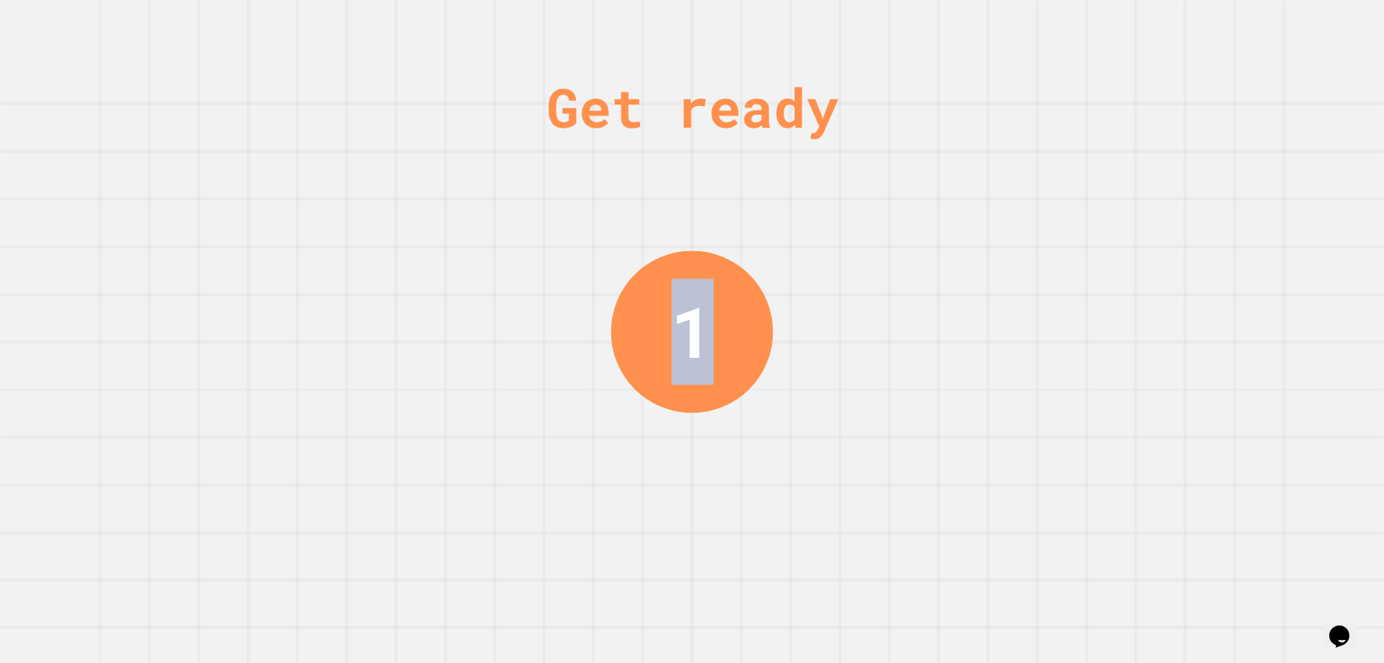
click at [770, 169] on div "Get ready 1" at bounding box center [692, 331] width 1384 height 663
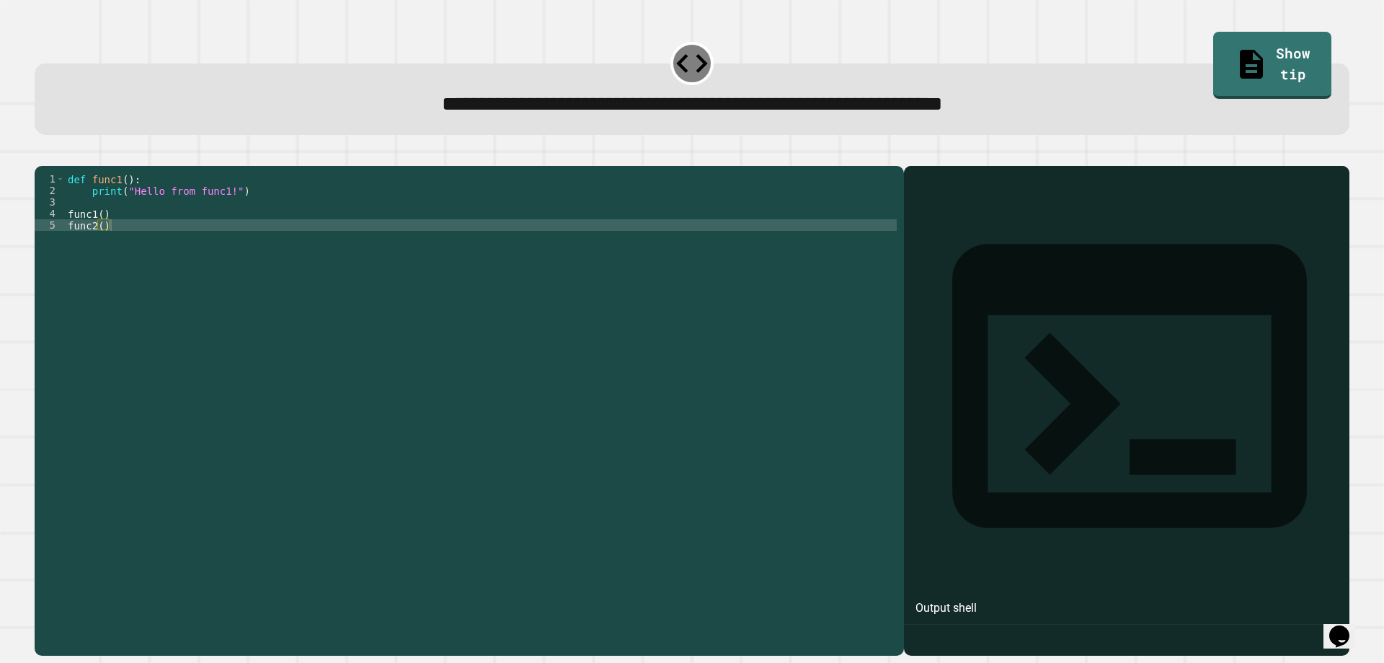
click at [85, 234] on div "def func1 ( ) : print ( "Hello from func1!" ) func1 ( ) func2 ( )" at bounding box center [481, 392] width 832 height 438
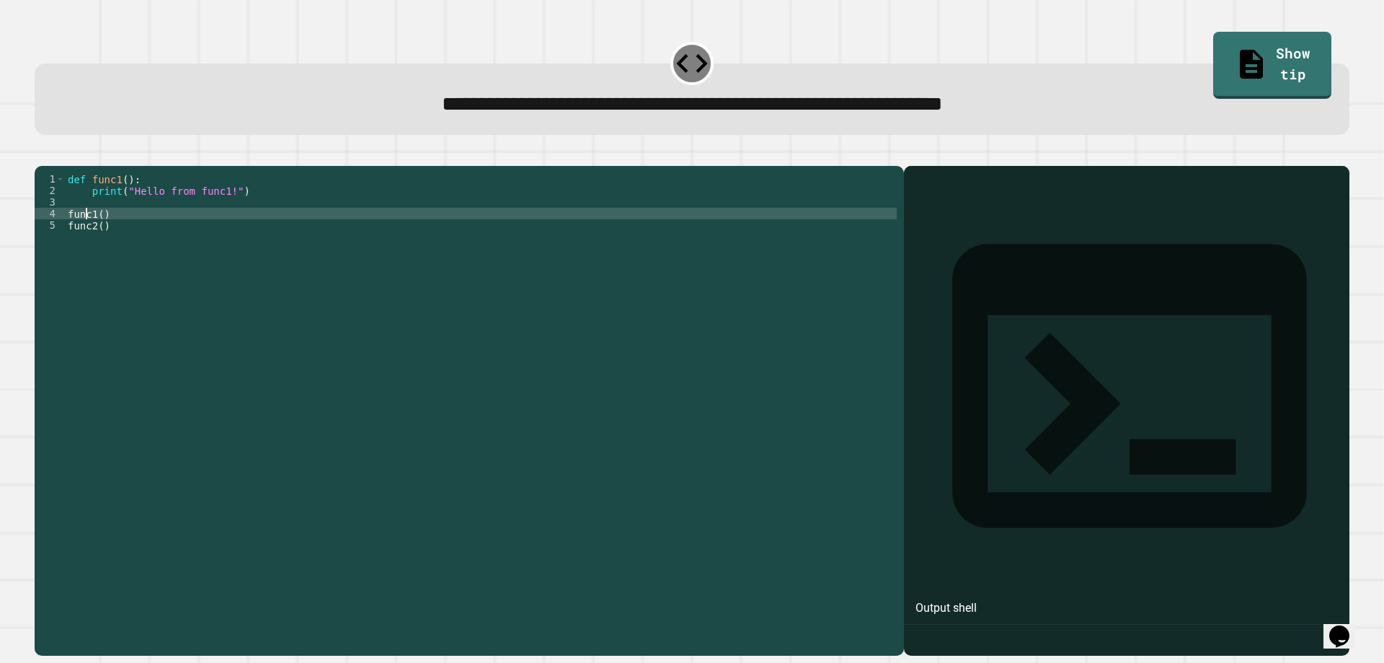
click at [95, 222] on div "def func1 ( ) : print ( "Hello from func1!" ) func1 ( ) func2 ( )" at bounding box center [481, 392] width 832 height 438
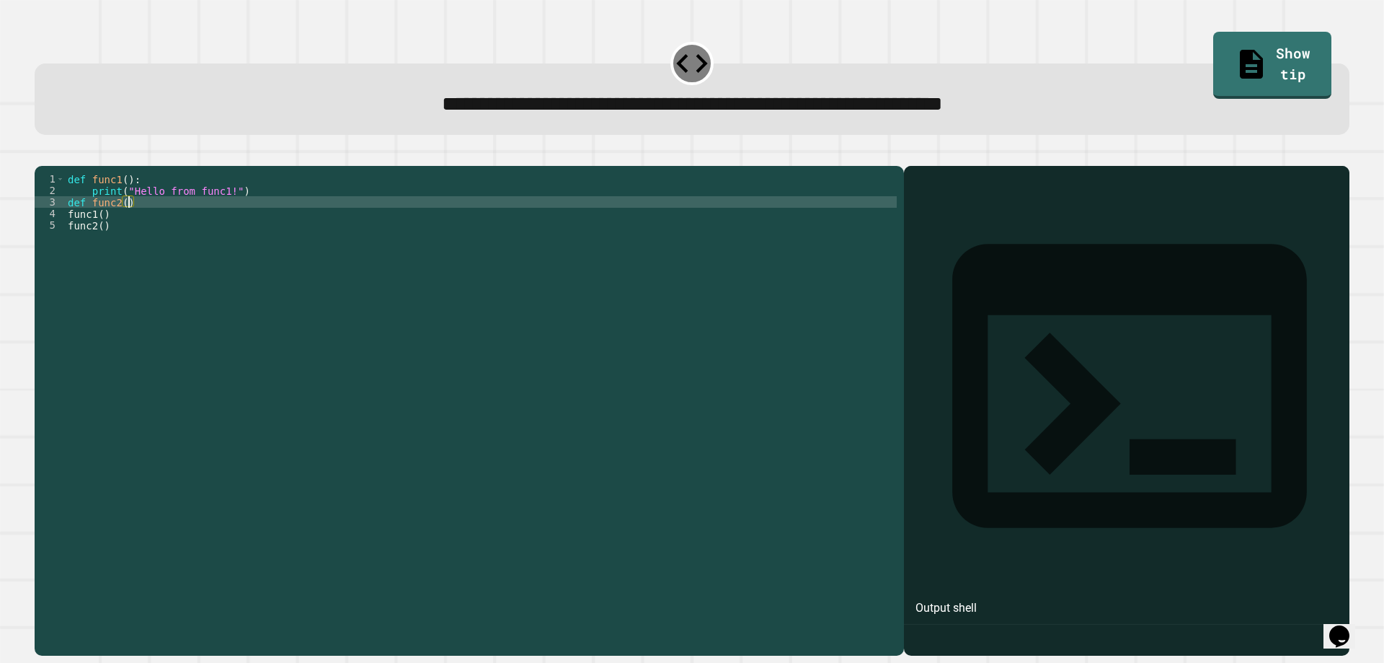
scroll to position [0, 4]
type textarea "**********"
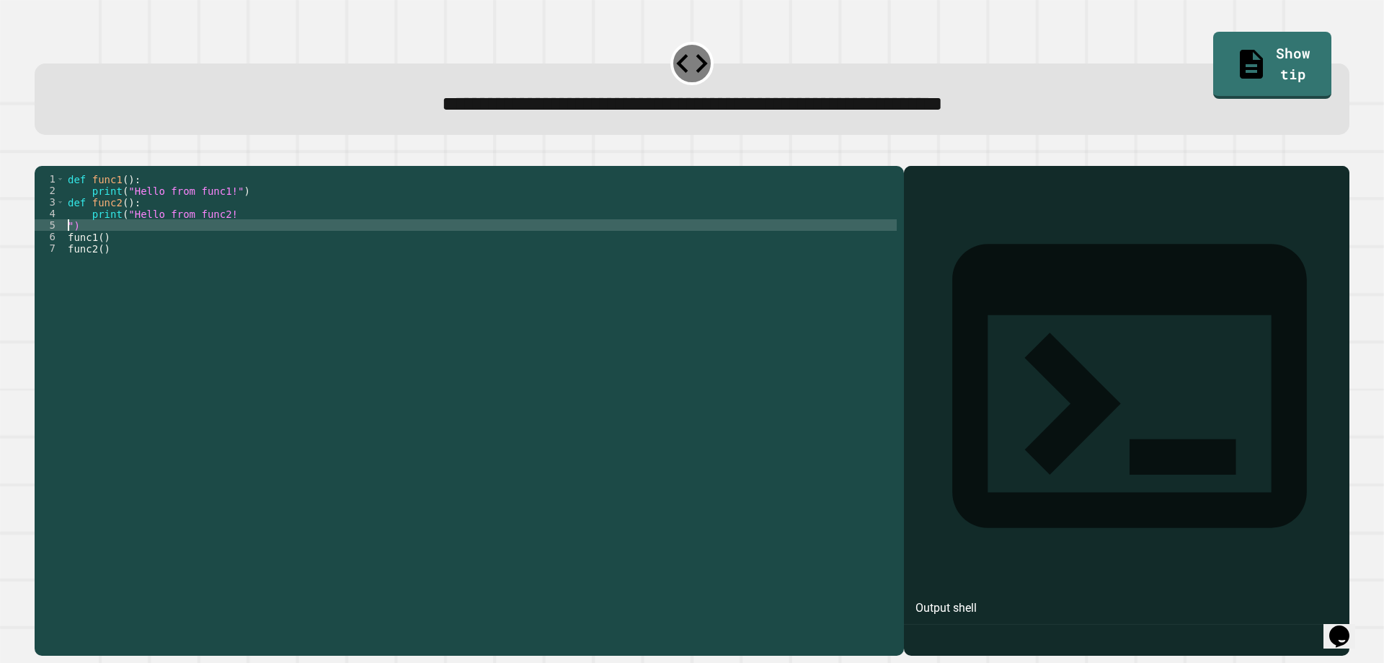
scroll to position [0, 0]
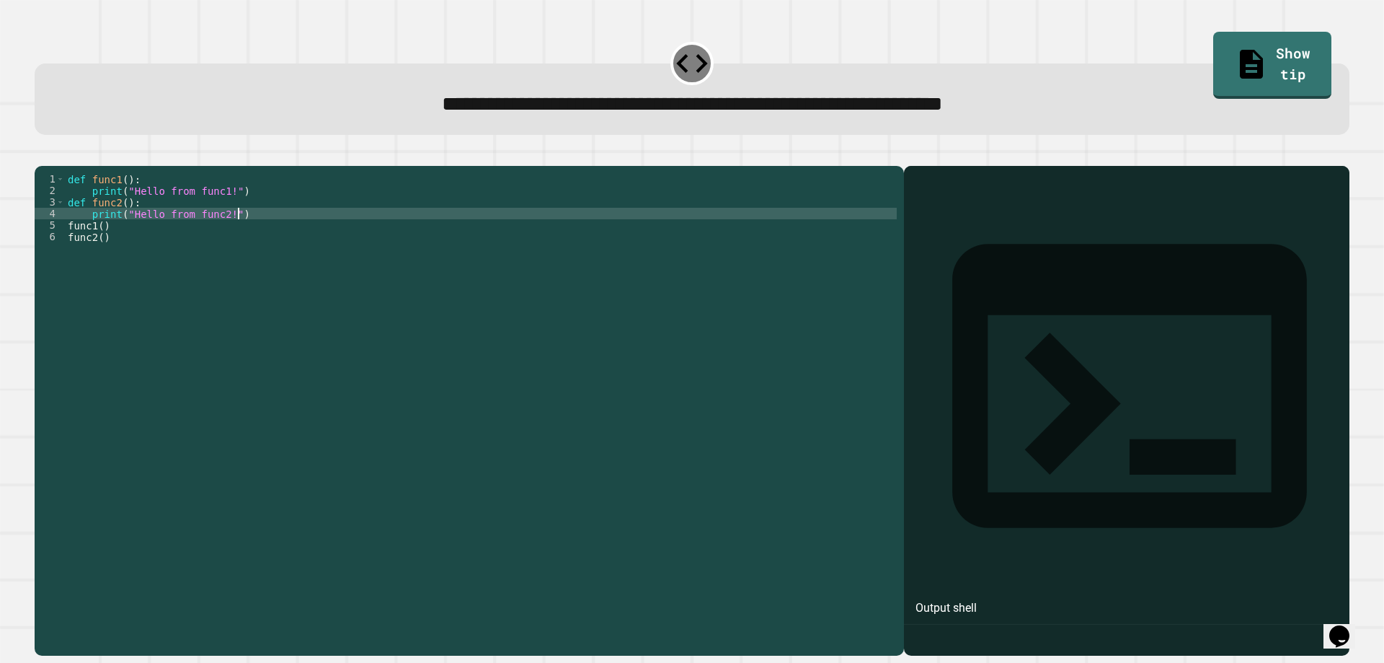
type textarea "**********"
click at [42, 154] on icon "button" at bounding box center [42, 154] width 0 height 0
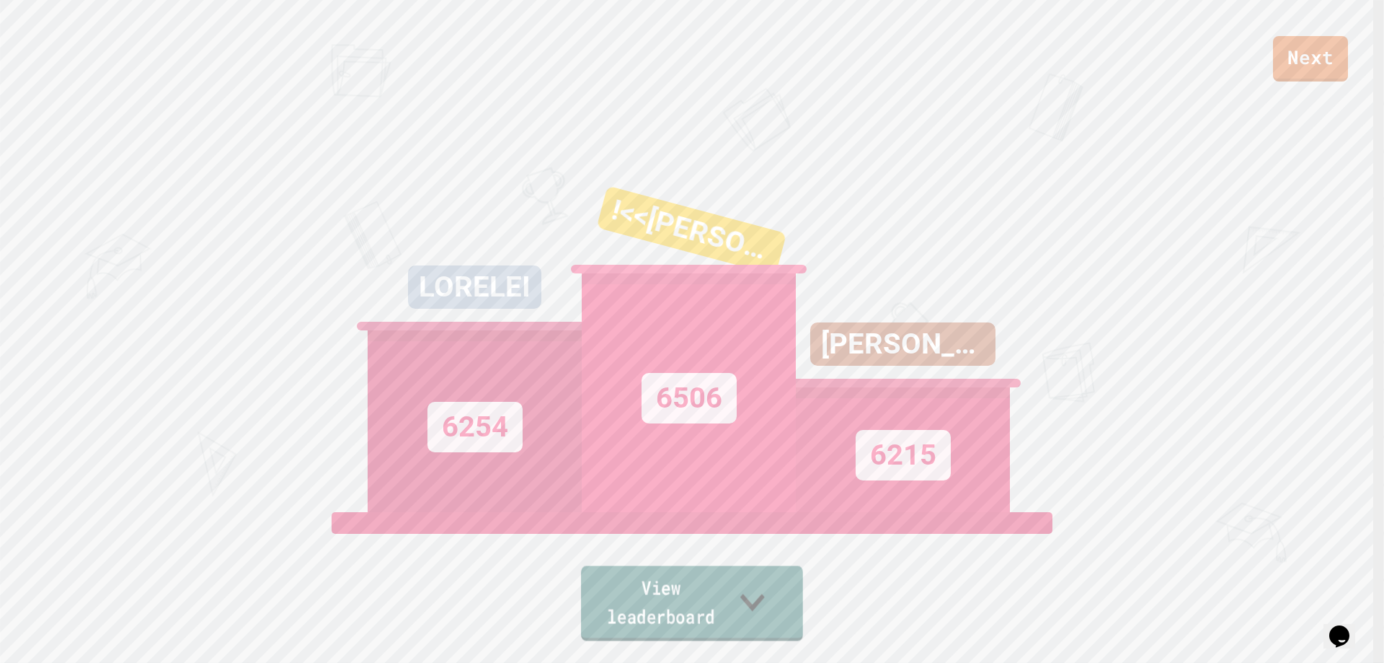
click at [777, 627] on link "View leaderboard" at bounding box center [692, 602] width 222 height 75
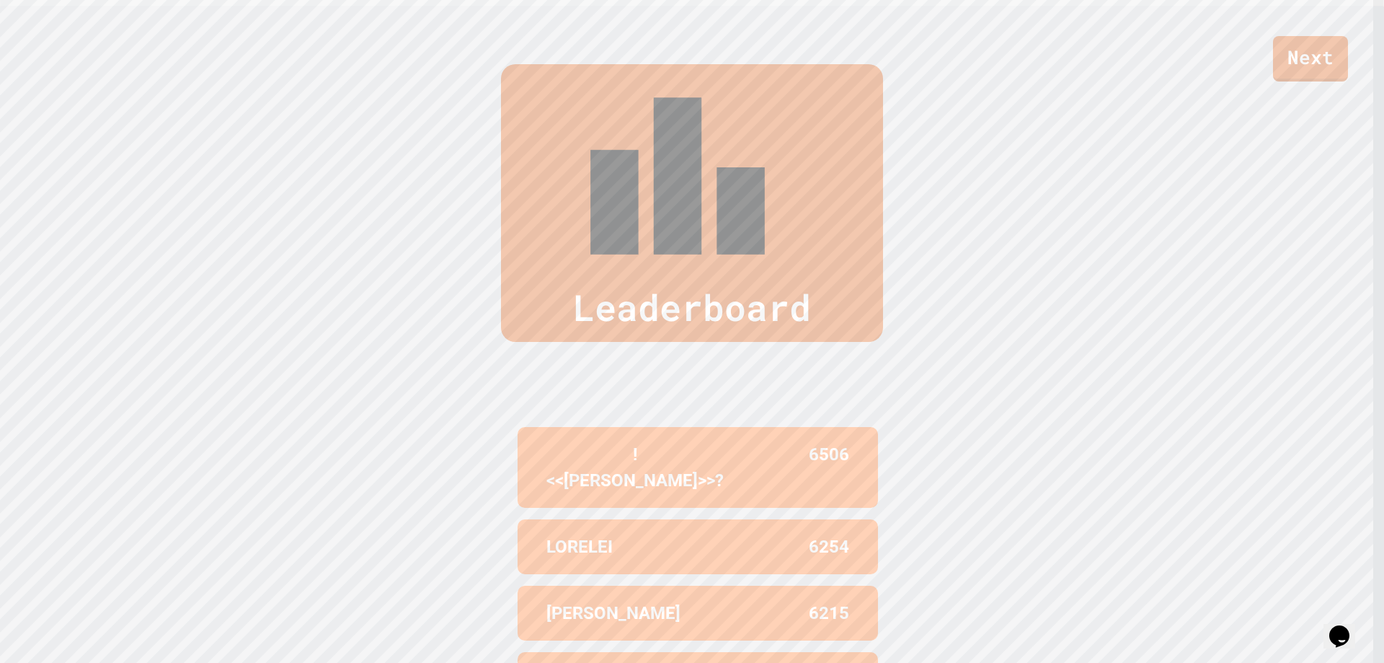
scroll to position [657, 0]
click at [1332, 62] on link "Next" at bounding box center [1311, 57] width 74 height 48
